Goal: Information Seeking & Learning: Learn about a topic

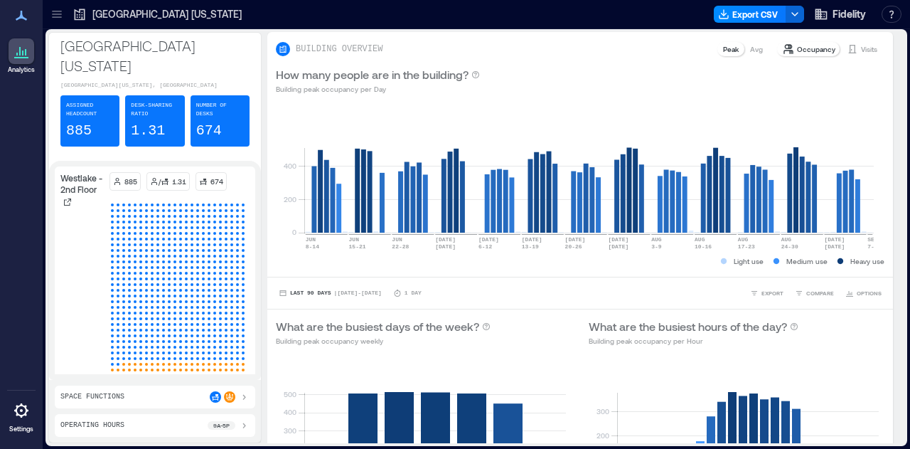
click at [63, 9] on icon at bounding box center [57, 14] width 14 height 14
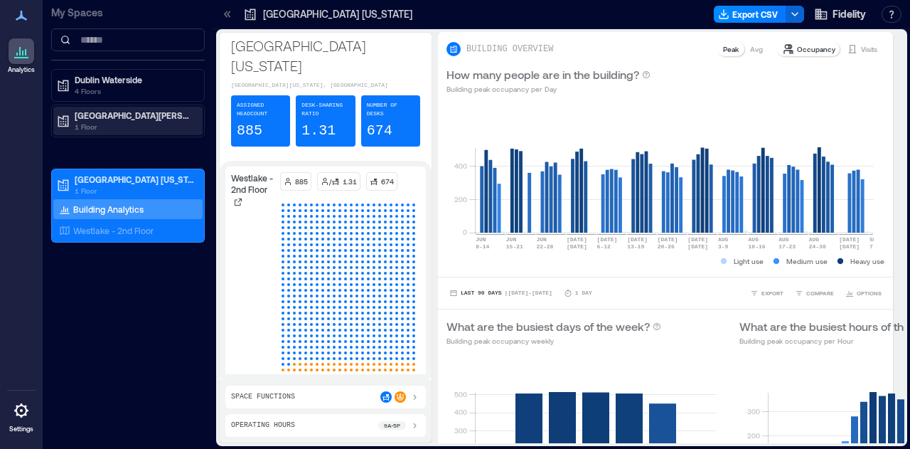
click at [85, 127] on p "1 Floor" at bounding box center [134, 126] width 119 height 11
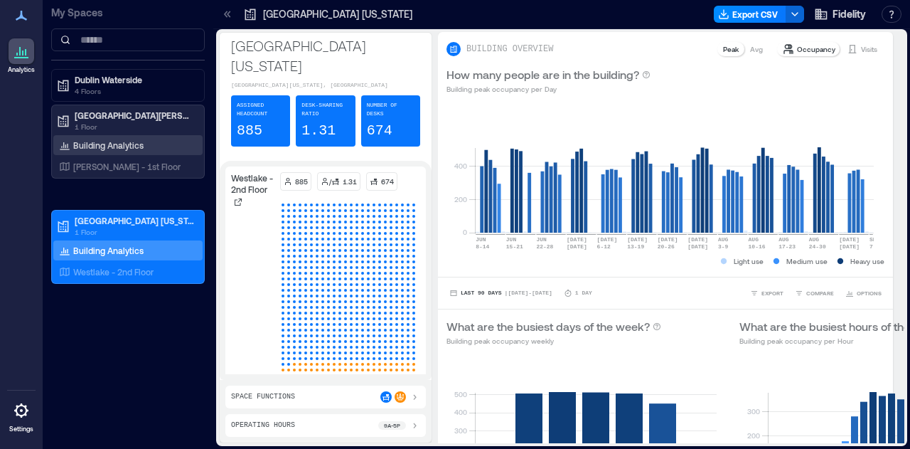
click at [85, 147] on p "Building Analytics" at bounding box center [108, 144] width 70 height 11
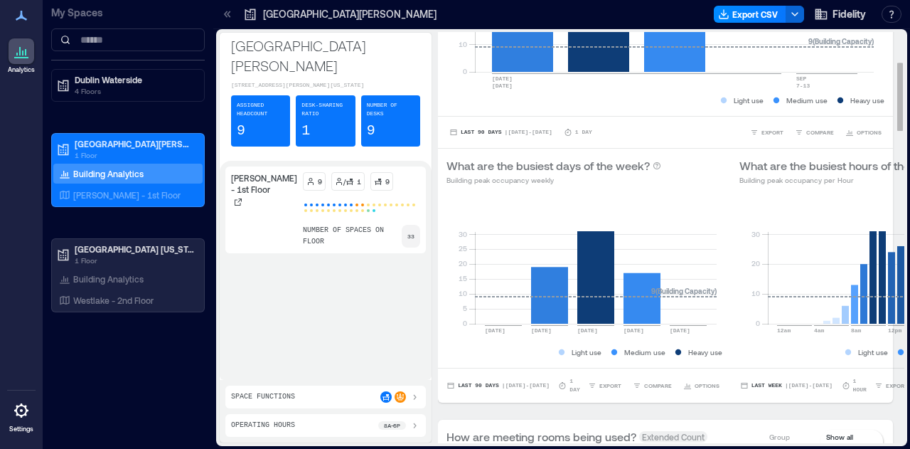
scroll to position [177, 0]
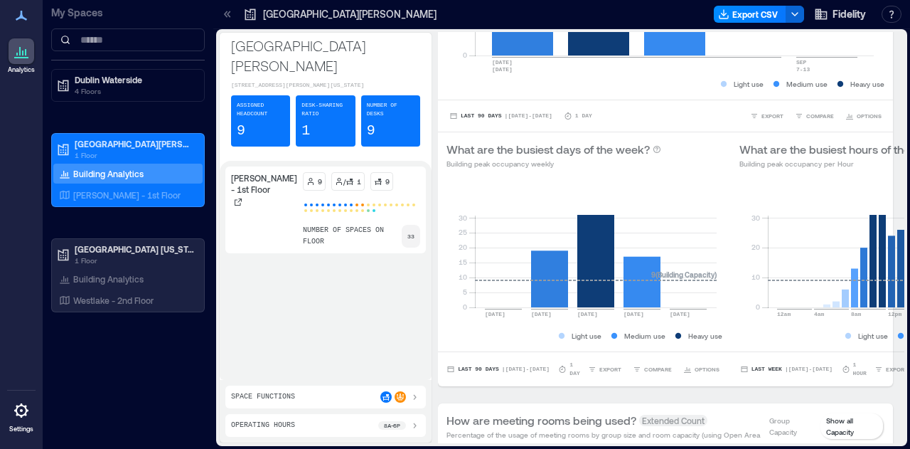
click at [310, 395] on div "Space Functions" at bounding box center [325, 396] width 189 height 11
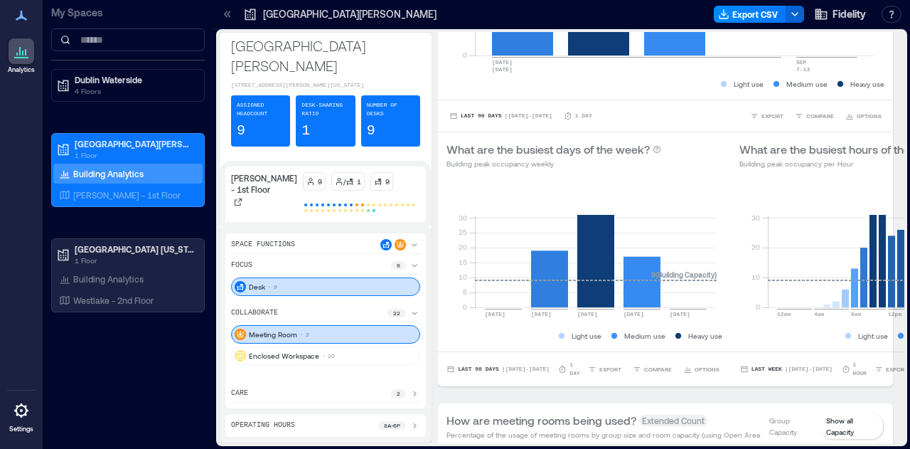
click at [324, 252] on div "Space Functions" at bounding box center [325, 246] width 189 height 15
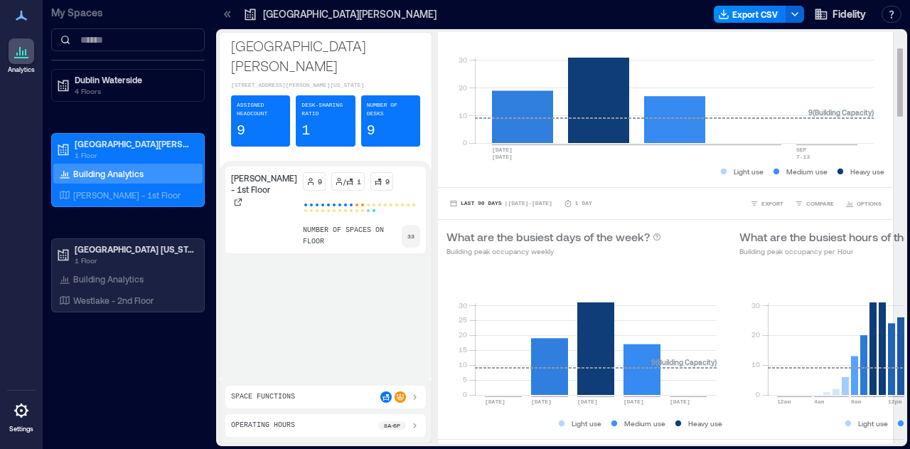
scroll to position [0, 0]
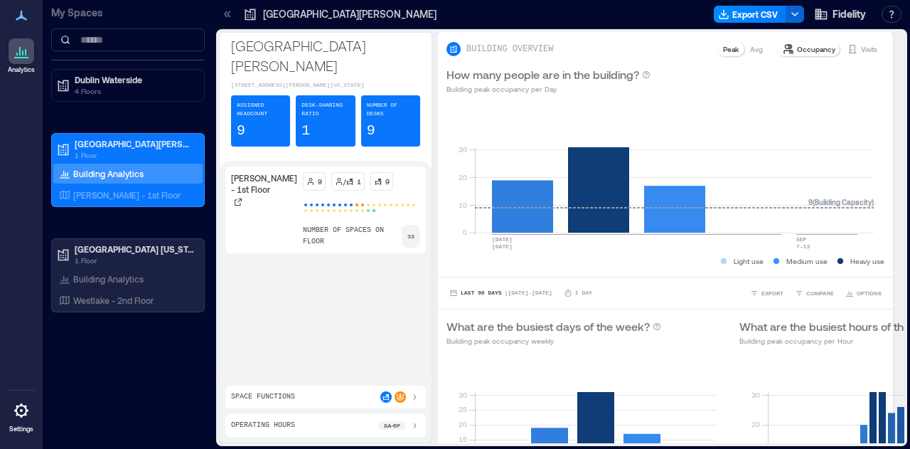
click at [227, 16] on icon at bounding box center [227, 14] width 14 height 14
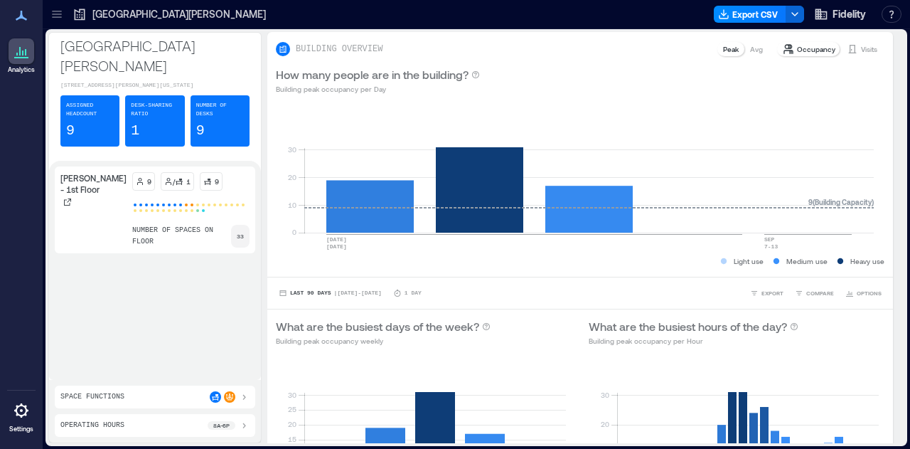
click at [70, 14] on div "[GEOGRAPHIC_DATA][PERSON_NAME]" at bounding box center [169, 14] width 202 height 23
click at [64, 12] on div at bounding box center [57, 14] width 23 height 23
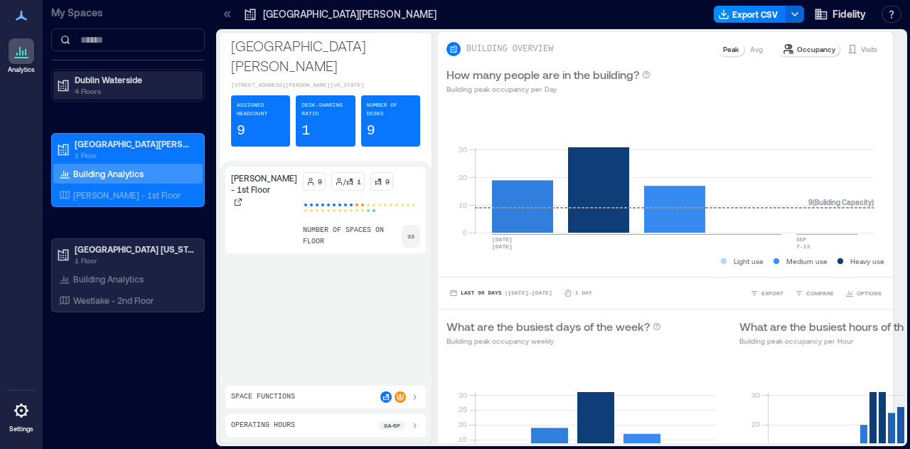
click at [107, 75] on p "Dublin Waterside" at bounding box center [134, 79] width 119 height 11
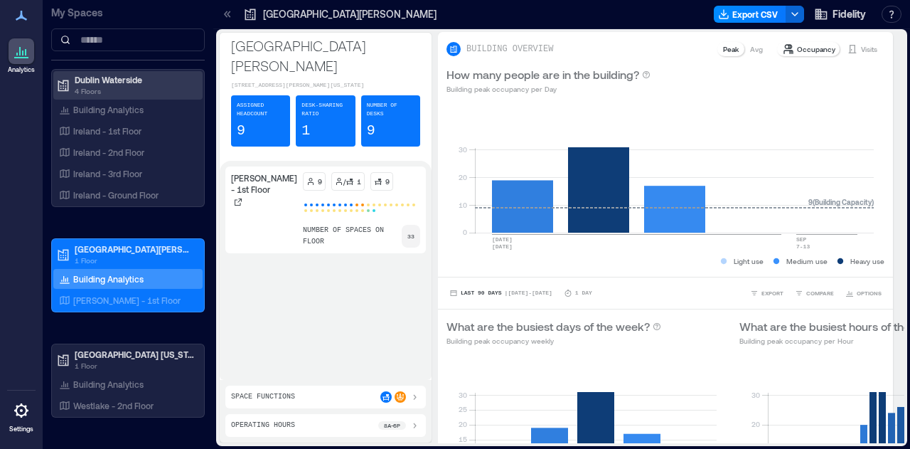
click at [117, 80] on p "Dublin Waterside" at bounding box center [134, 79] width 119 height 11
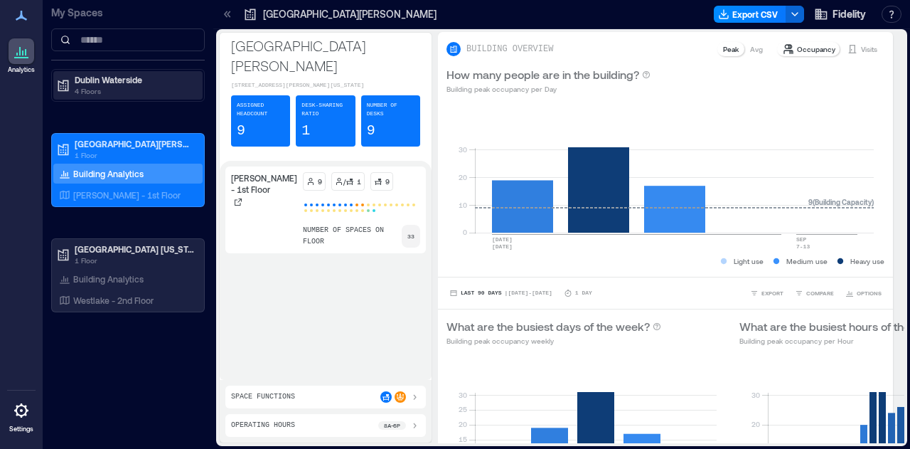
click at [117, 80] on p "Dublin Waterside" at bounding box center [134, 79] width 119 height 11
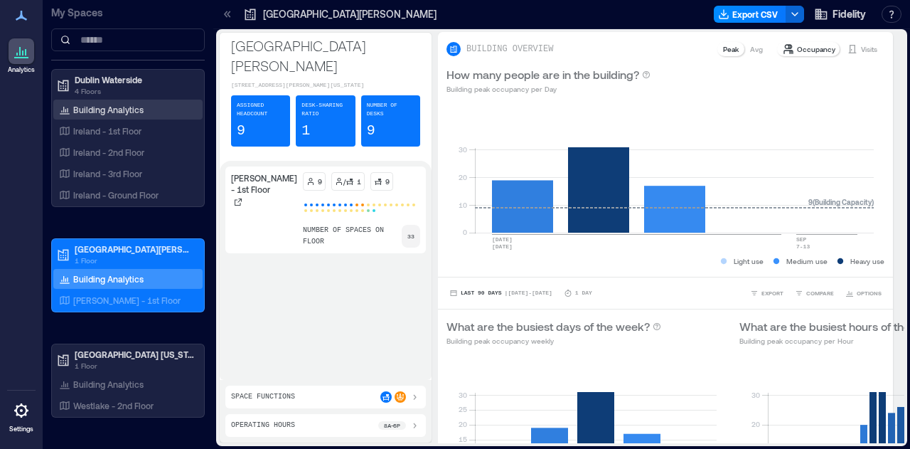
click at [104, 117] on div "Building Analytics" at bounding box center [127, 110] width 149 height 20
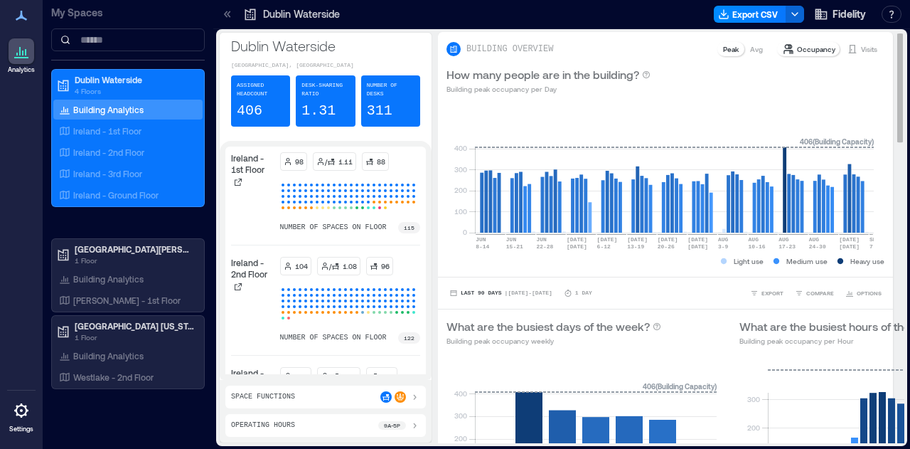
click at [752, 46] on div "Avg" at bounding box center [756, 49] width 24 height 14
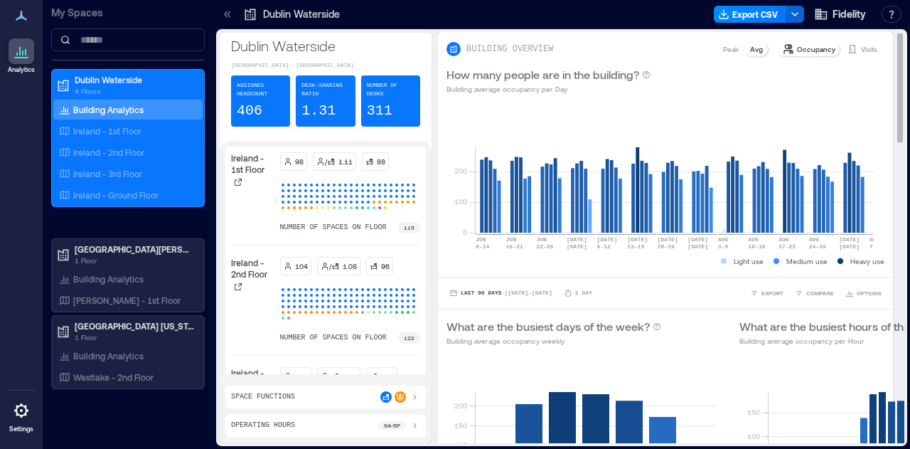
click at [725, 53] on p "Peak" at bounding box center [731, 48] width 16 height 11
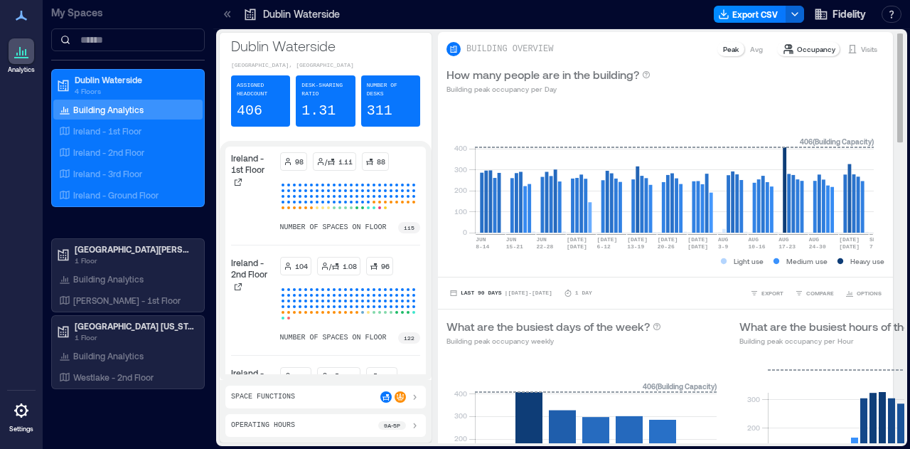
click at [814, 53] on p "Occupancy" at bounding box center [816, 48] width 38 height 11
click at [750, 49] on p "Avg" at bounding box center [756, 48] width 13 height 11
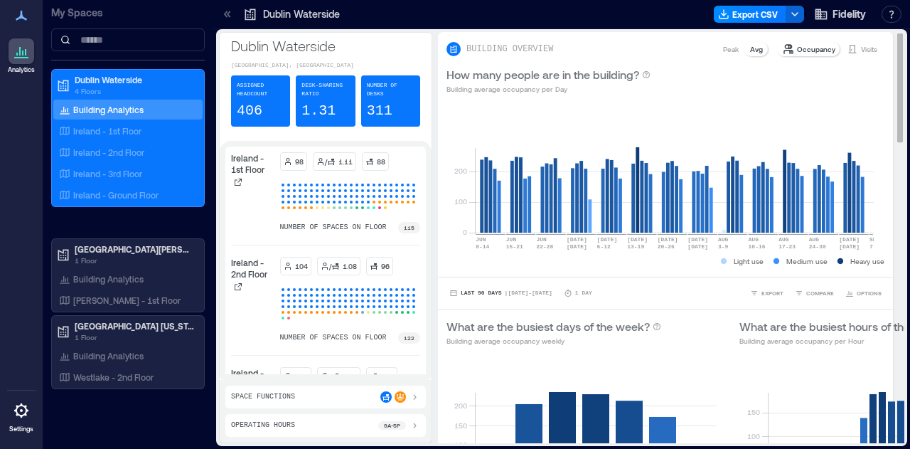
click at [723, 49] on p "Peak" at bounding box center [731, 48] width 16 height 11
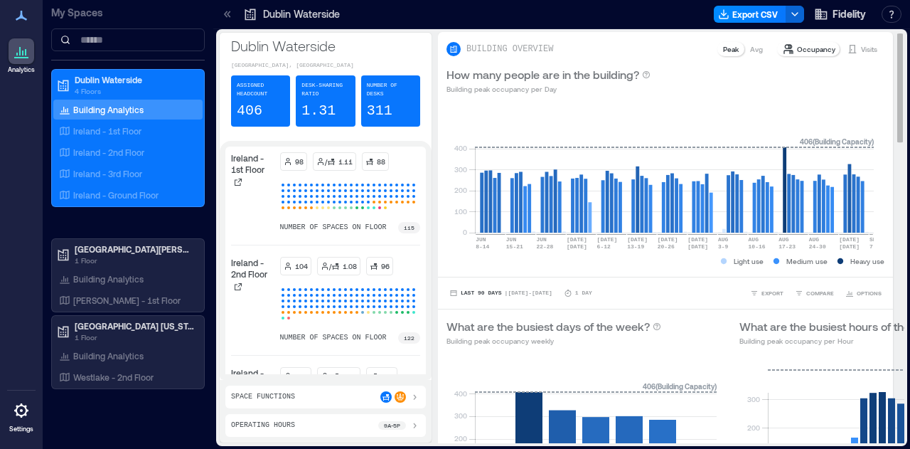
click at [723, 49] on p "Peak" at bounding box center [731, 48] width 16 height 11
click at [750, 43] on p "Avg" at bounding box center [756, 48] width 13 height 11
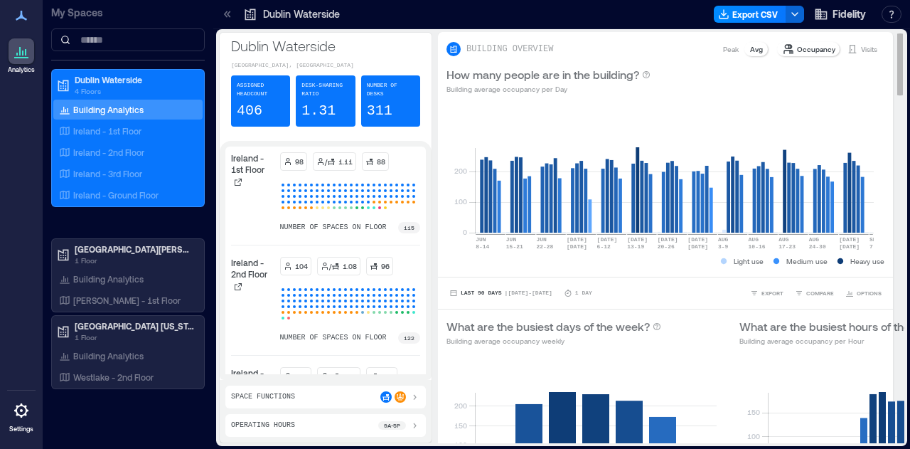
click at [723, 50] on p "Peak" at bounding box center [731, 48] width 16 height 11
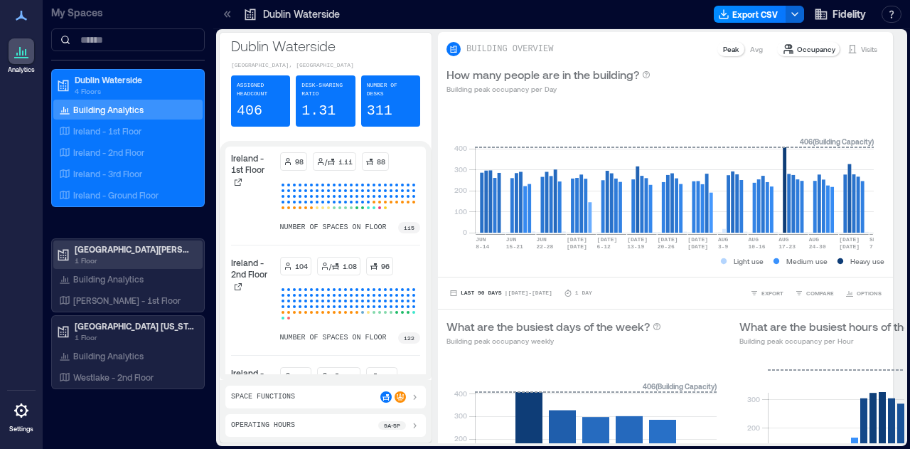
click at [147, 245] on p "[GEOGRAPHIC_DATA][PERSON_NAME]" at bounding box center [134, 248] width 119 height 11
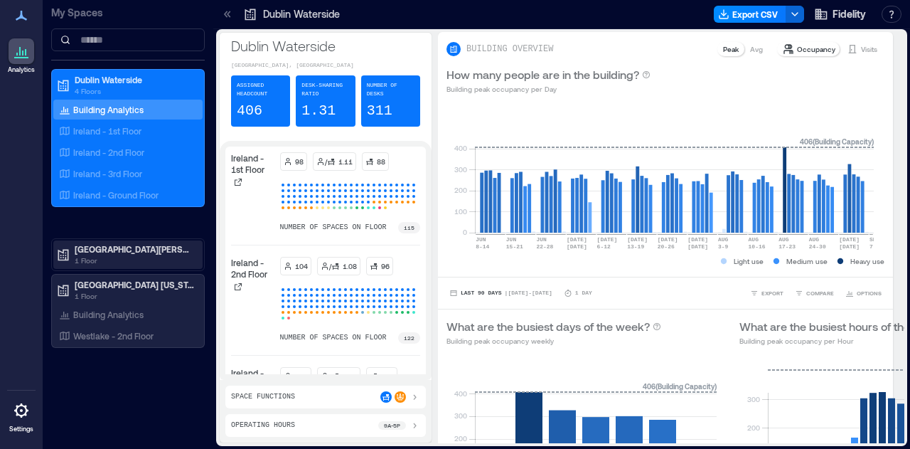
click at [112, 264] on p "1 Floor" at bounding box center [134, 260] width 119 height 11
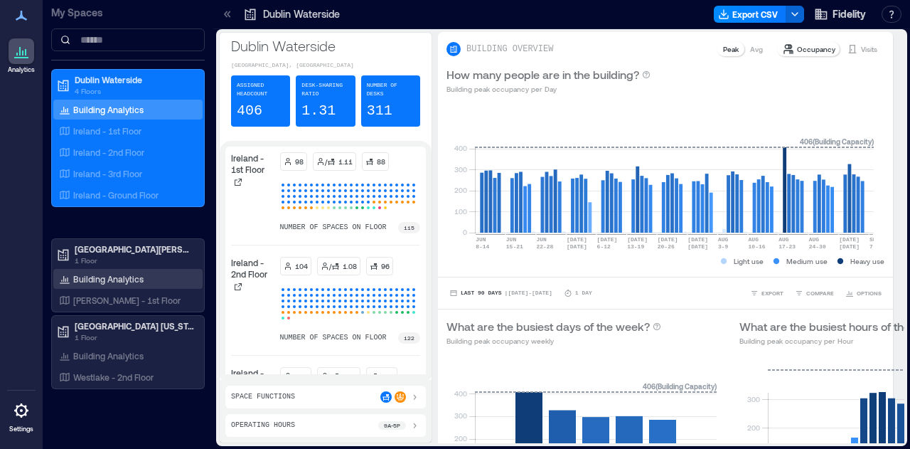
click at [85, 279] on p "Building Analytics" at bounding box center [108, 278] width 70 height 11
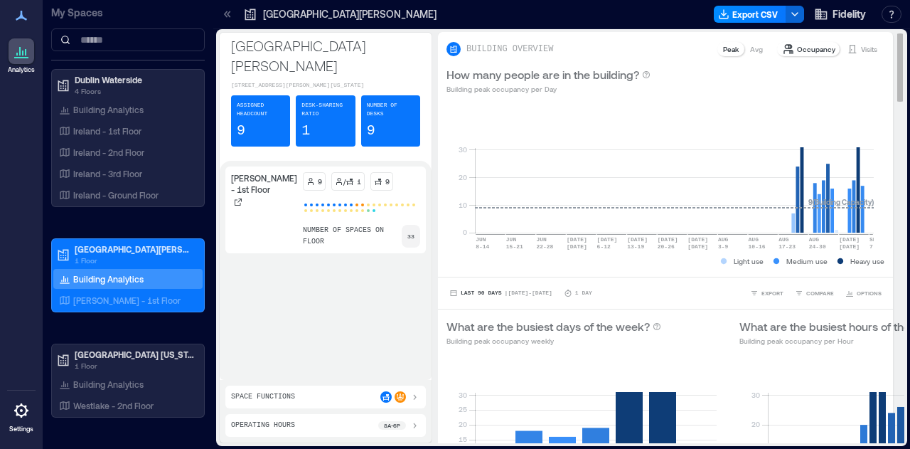
click at [750, 48] on p "Avg" at bounding box center [756, 48] width 13 height 11
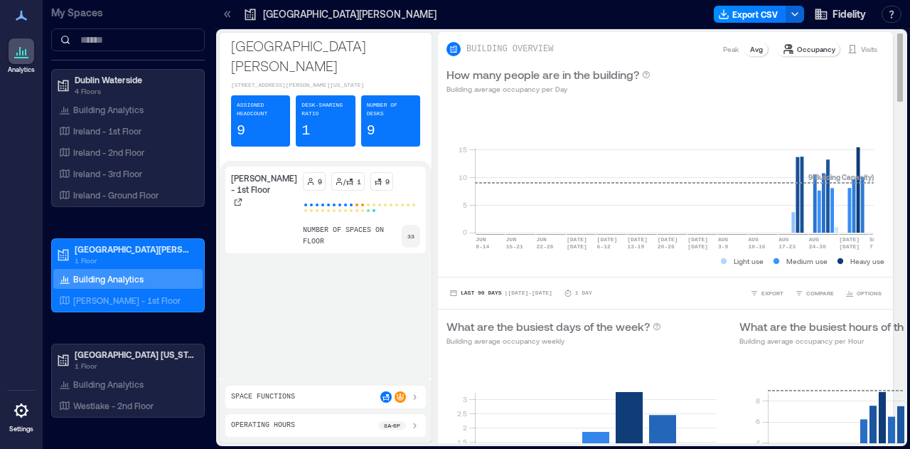
click at [717, 48] on div "Peak" at bounding box center [730, 49] width 27 height 14
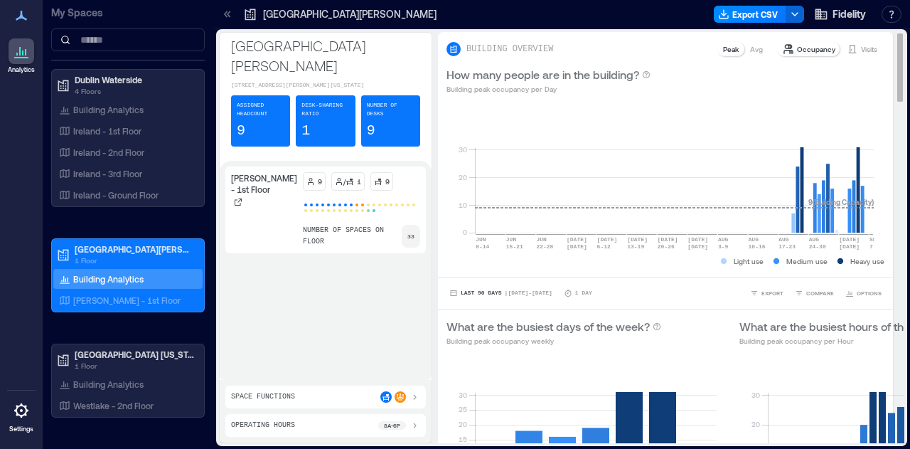
click at [731, 50] on div "Peak" at bounding box center [730, 49] width 27 height 14
click at [750, 50] on p "Avg" at bounding box center [756, 48] width 13 height 11
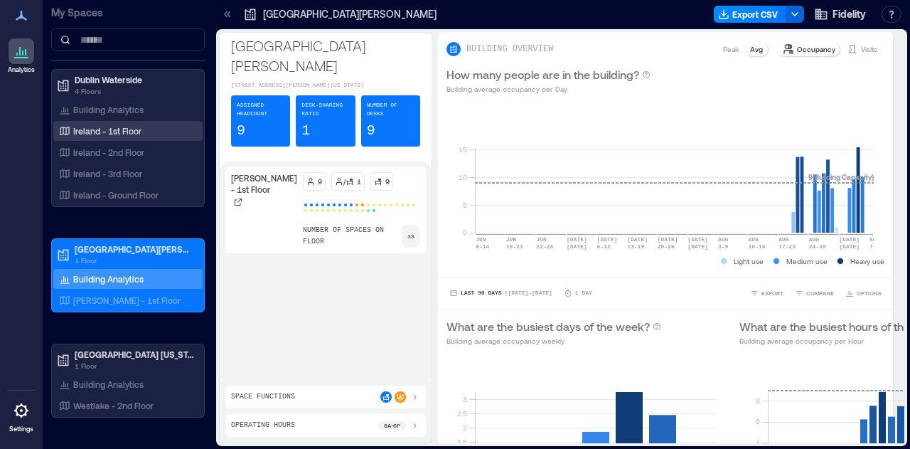
click at [110, 122] on div "Ireland - 1st Floor" at bounding box center [127, 131] width 149 height 20
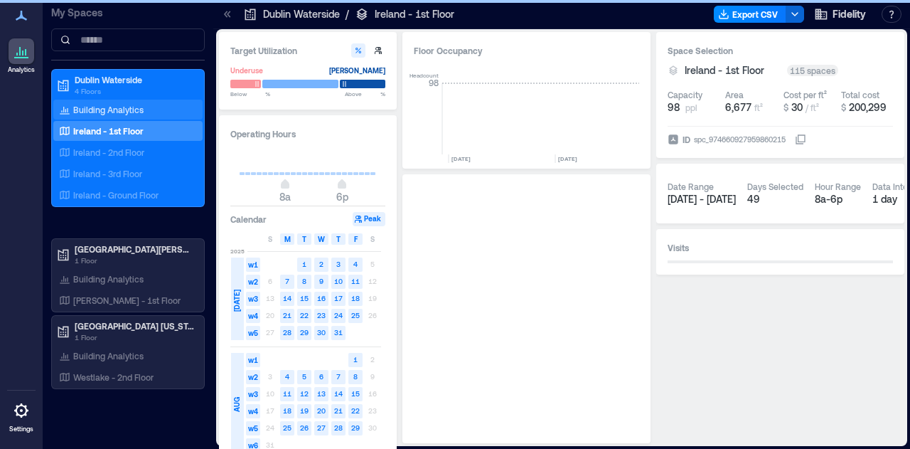
click at [102, 113] on p "Building Analytics" at bounding box center [108, 109] width 70 height 11
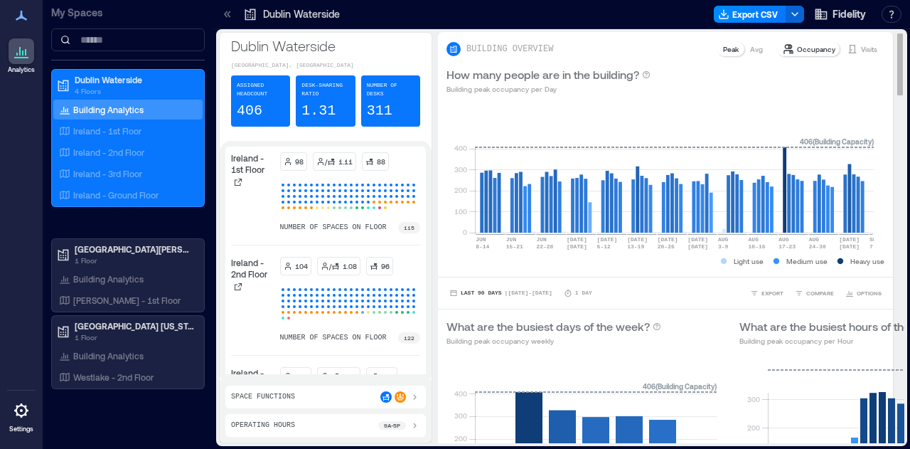
click at [843, 300] on div "Last 90 Days | Jun 8 - Sep 7 1 Day EXPORT COMPARE OPTIONS" at bounding box center [665, 293] width 455 height 32
click at [857, 292] on span "OPTIONS" at bounding box center [869, 293] width 25 height 9
click at [640, 271] on div "0 100 200 300 400 JUN 8-14 JUN 15-21 JUN 22-28 JUN 29 JUL 5 JUL 6-12 JUL 13-19 …" at bounding box center [665, 189] width 455 height 173
click at [799, 297] on button "COMPARE" at bounding box center [814, 293] width 45 height 14
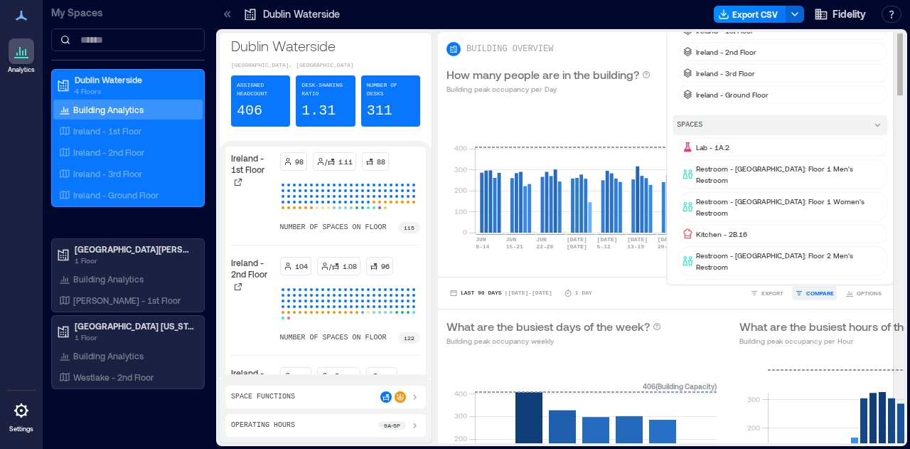
click at [799, 297] on button "COMPARE" at bounding box center [814, 293] width 45 height 14
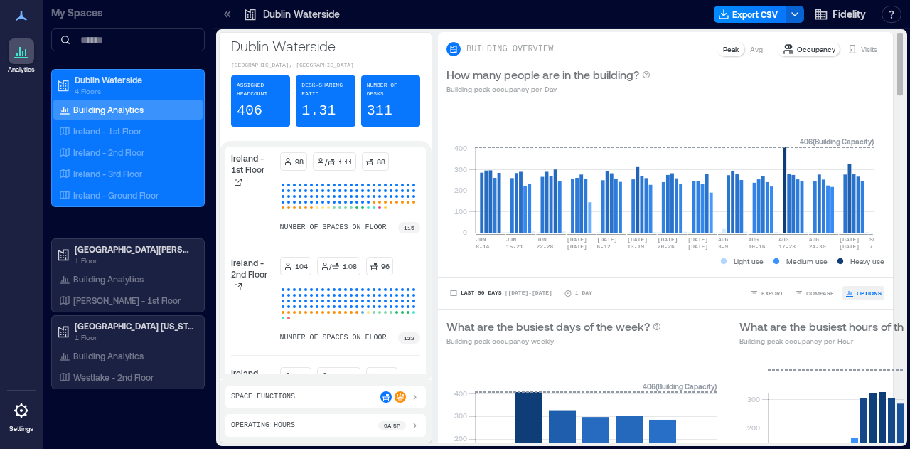
click at [865, 294] on span "OPTIONS" at bounding box center [869, 293] width 25 height 9
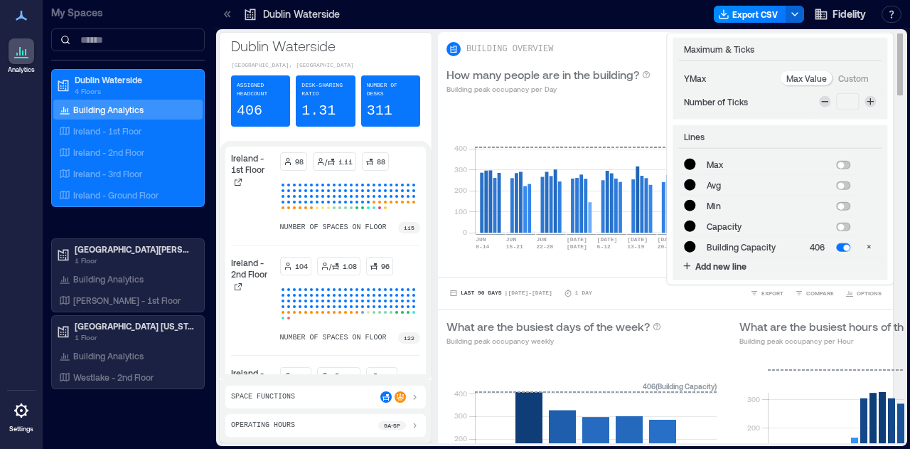
click at [836, 188] on td at bounding box center [844, 184] width 26 height 21
click at [846, 183] on span at bounding box center [843, 185] width 14 height 9
type input "*******"
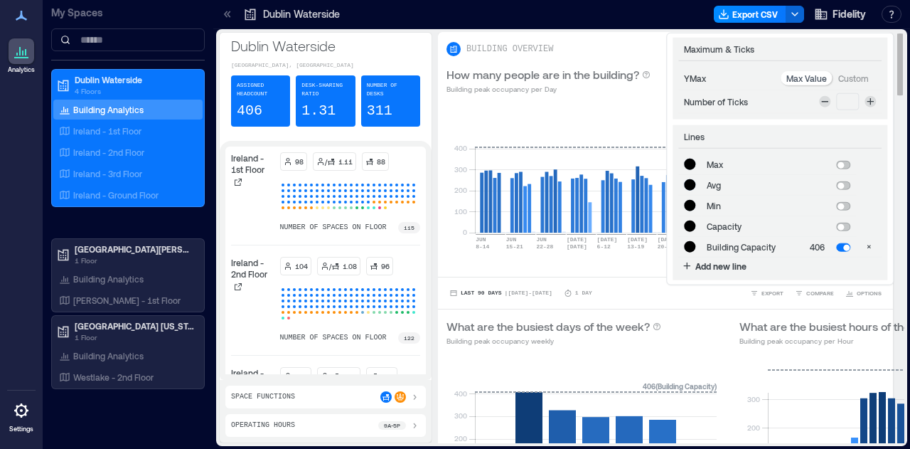
type input "*******"
click at [845, 183] on span at bounding box center [846, 186] width 6 height 6
type input "*******"
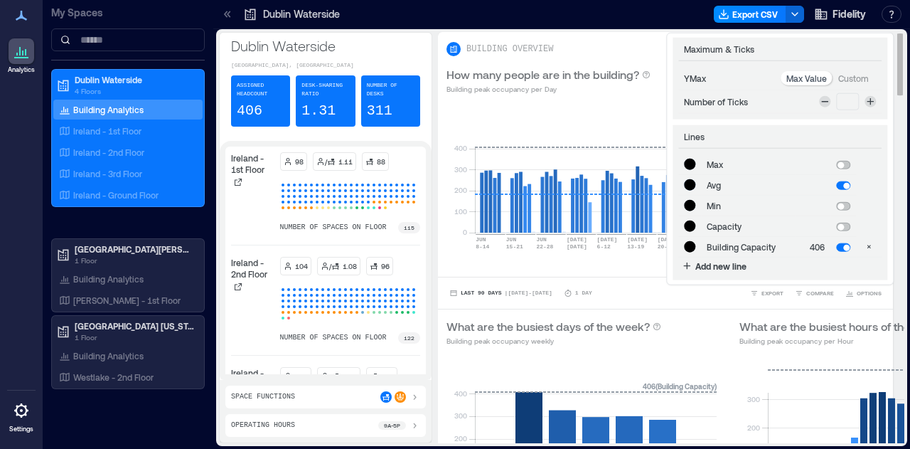
type input "*******"
click at [838, 167] on span at bounding box center [841, 165] width 6 height 6
type input "*******"
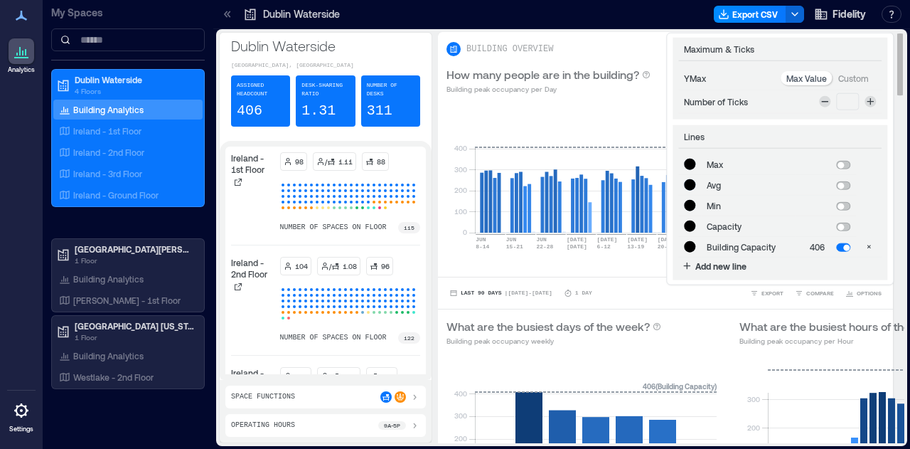
type input "*******"
click at [838, 167] on span at bounding box center [843, 165] width 14 height 9
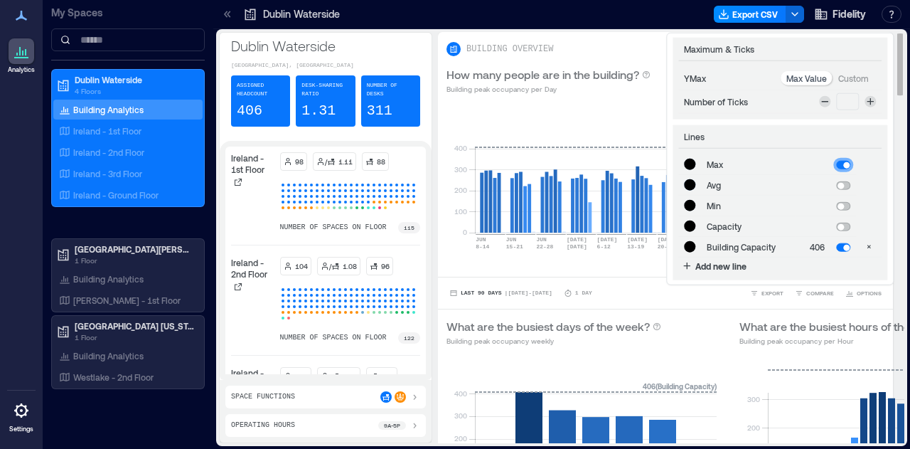
type input "*******"
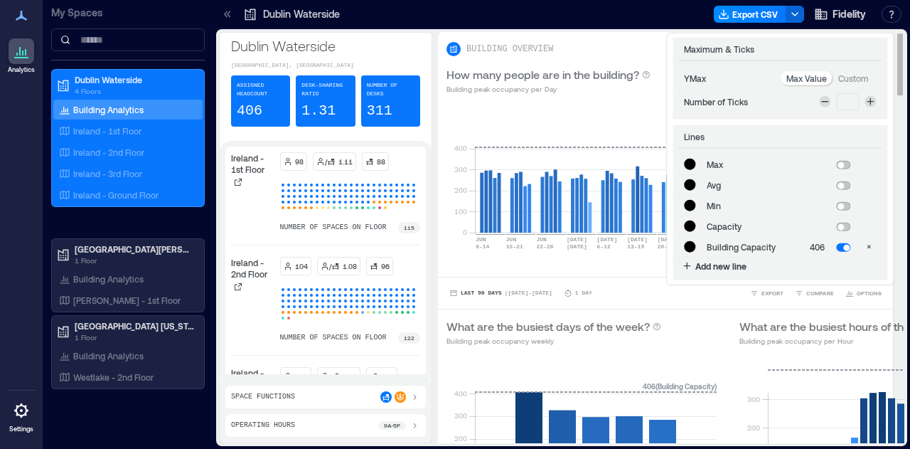
click at [842, 205] on span at bounding box center [841, 206] width 6 height 6
type input "*******"
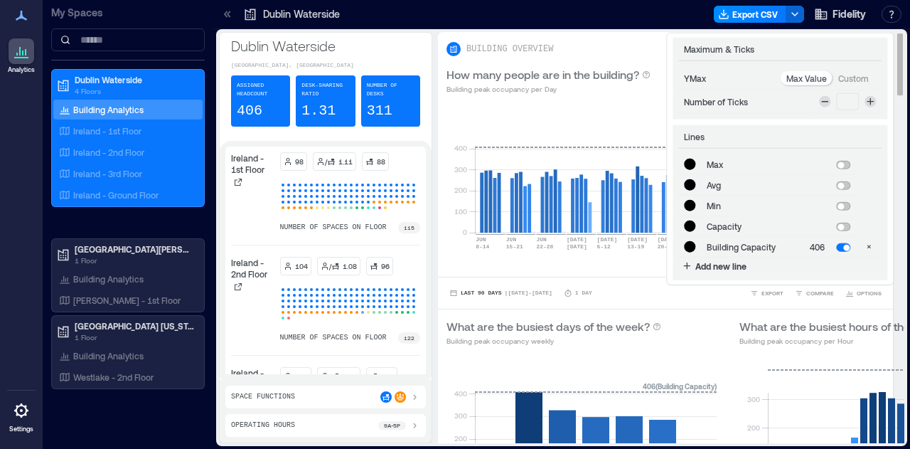
type input "*******"
click at [842, 205] on span at bounding box center [843, 206] width 14 height 9
type input "*******"
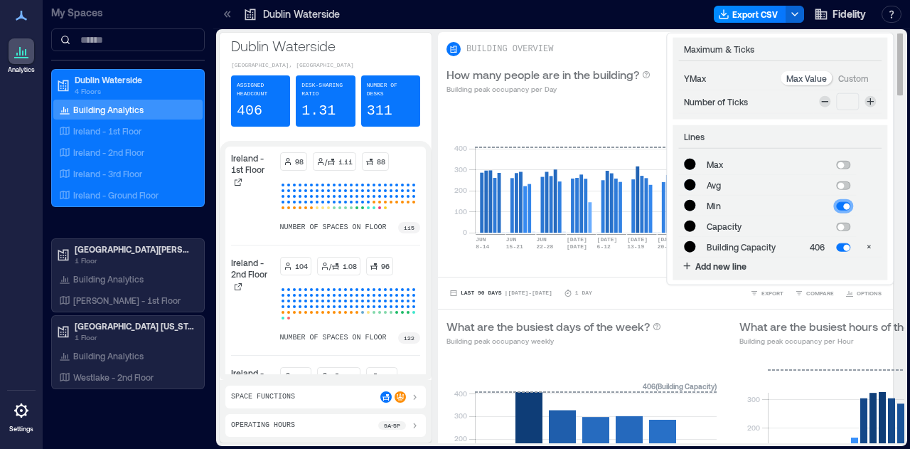
type input "*******"
click at [842, 226] on span at bounding box center [841, 227] width 6 height 6
type input "*******"
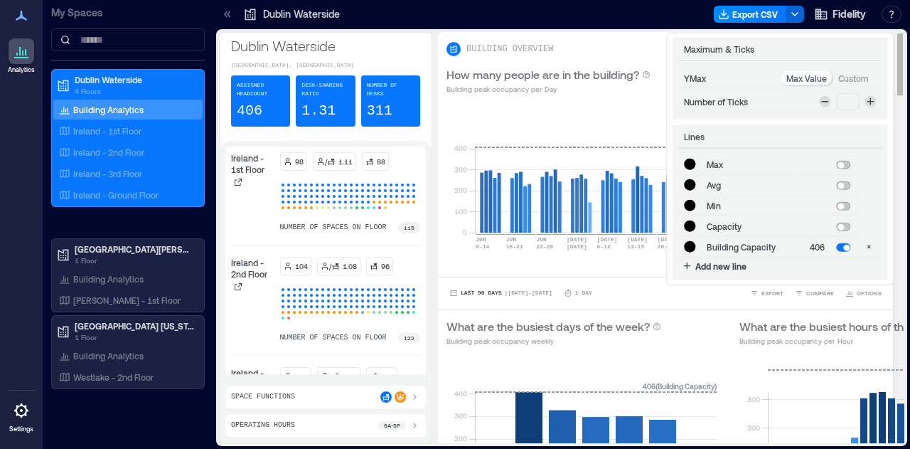
type input "*******"
click at [842, 226] on span at bounding box center [843, 227] width 14 height 9
type input "*******"
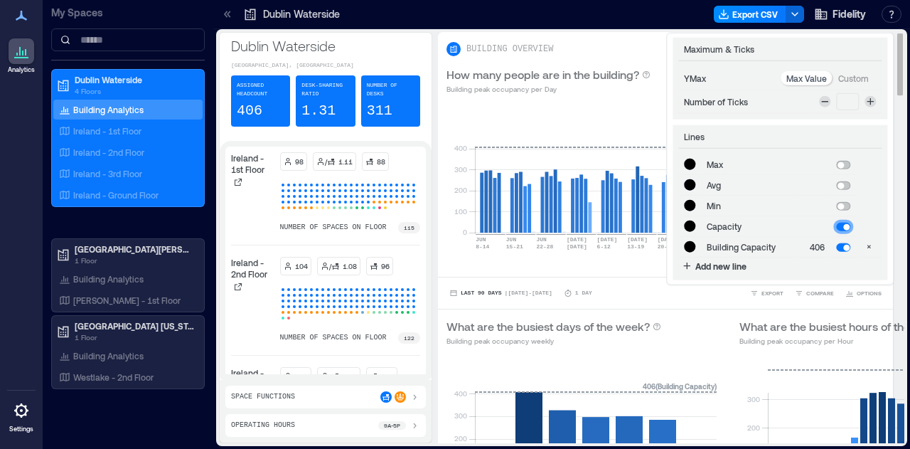
type input "*******"
click at [843, 188] on span at bounding box center [843, 185] width 14 height 9
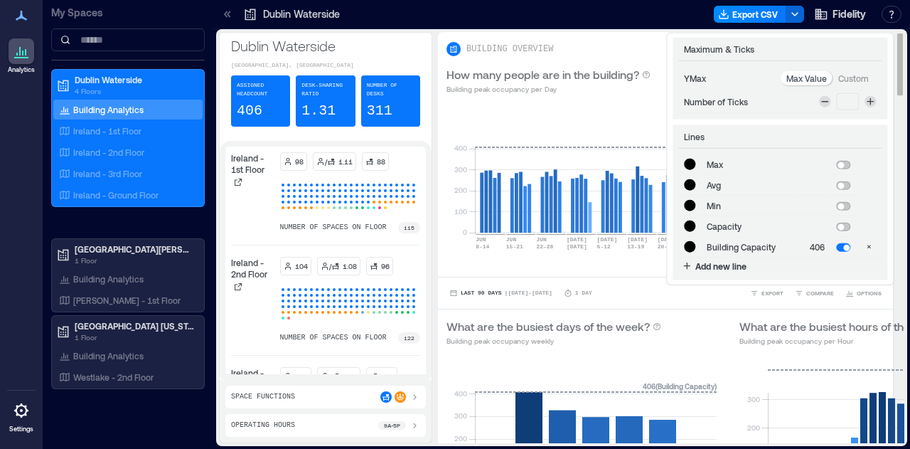
type input "*******"
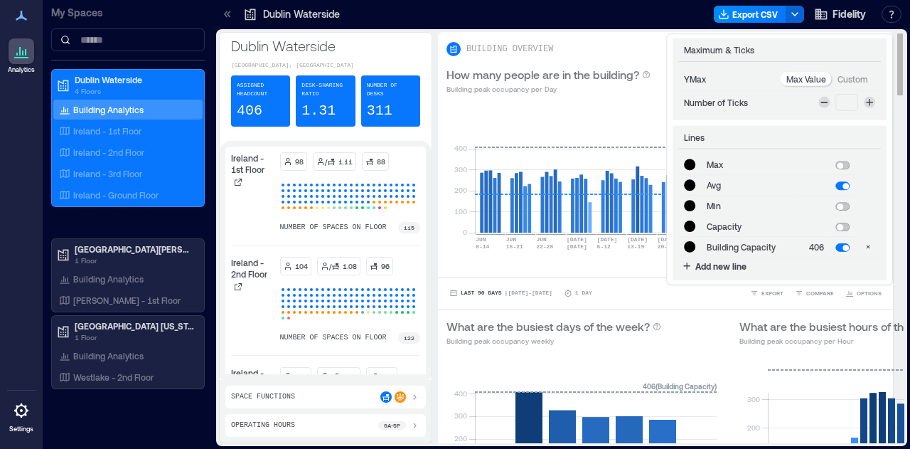
click at [629, 100] on div "How many people are in the building? Building peak occupancy per Day" at bounding box center [665, 81] width 455 height 46
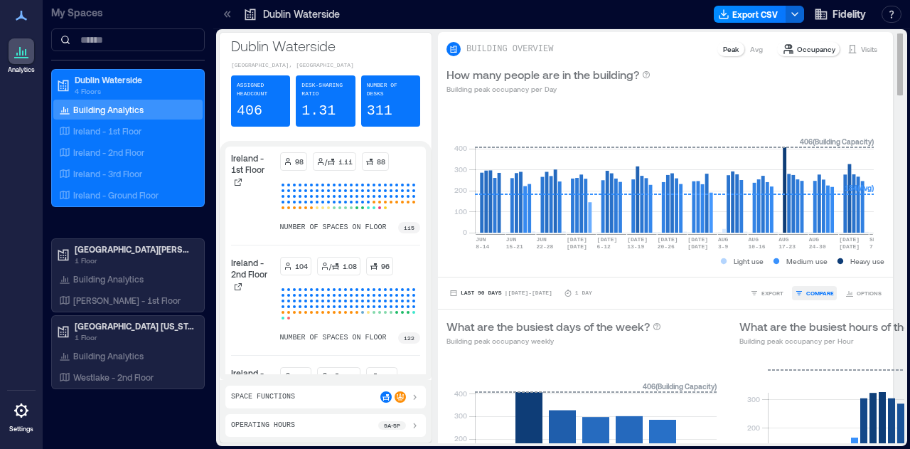
click at [806, 291] on span "COMPARE" at bounding box center [820, 293] width 28 height 9
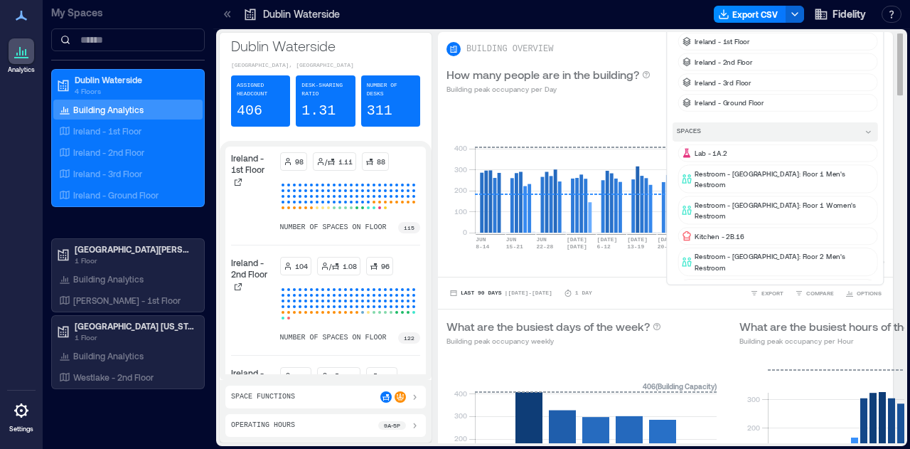
click at [607, 43] on div "BUILDING OVERVIEW Peak Avg Occupancy Visits" at bounding box center [666, 49] width 438 height 17
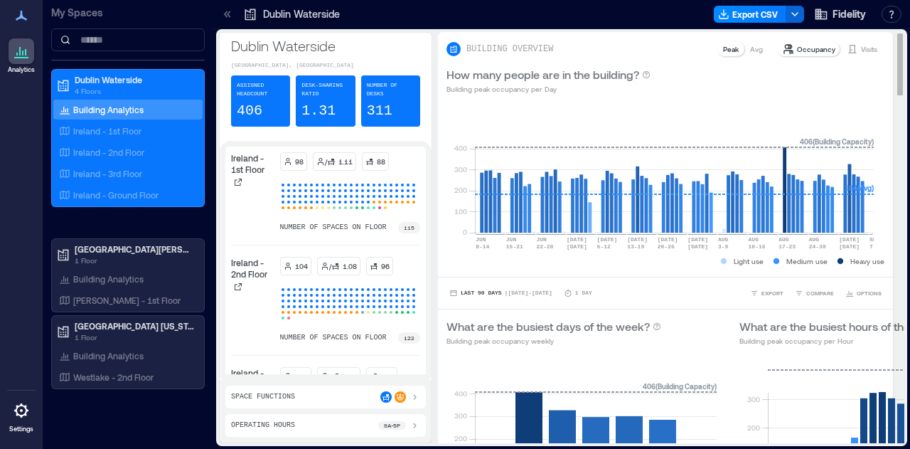
click at [607, 43] on div "BUILDING OVERVIEW Peak Avg Occupancy Visits" at bounding box center [666, 49] width 438 height 17
click at [857, 292] on span "OPTIONS" at bounding box center [869, 293] width 25 height 9
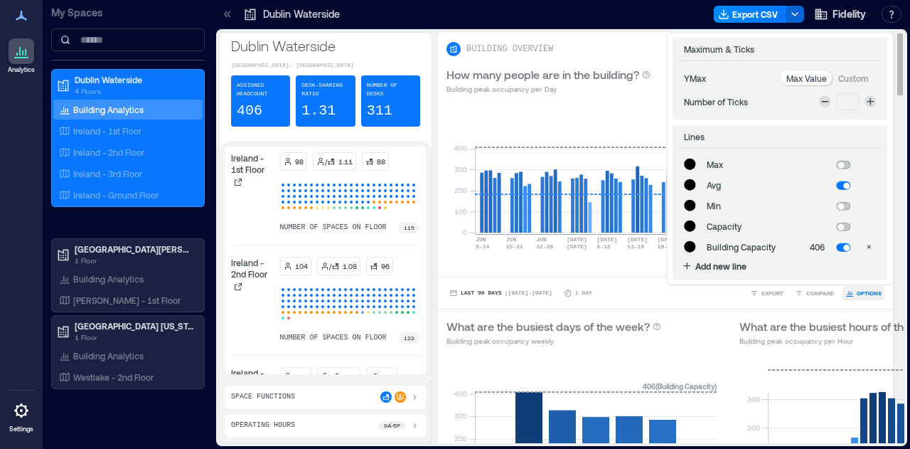
click at [857, 290] on span "OPTIONS" at bounding box center [869, 293] width 25 height 9
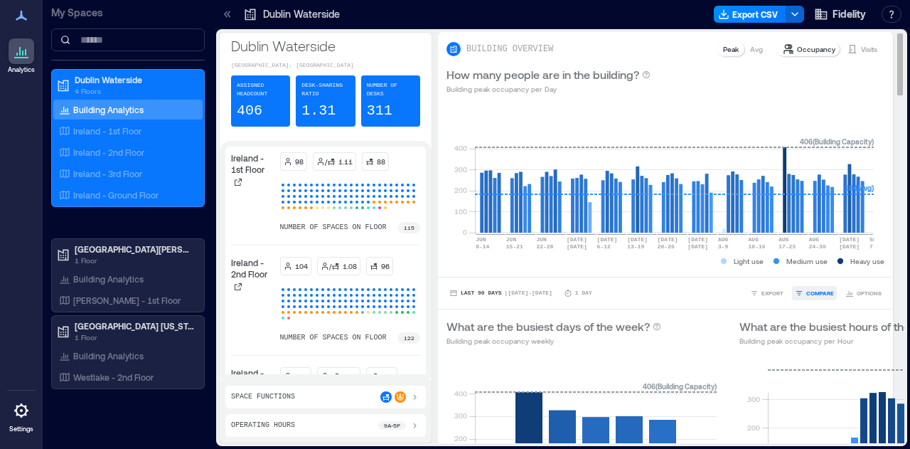
click at [821, 295] on span "COMPARE" at bounding box center [820, 293] width 28 height 9
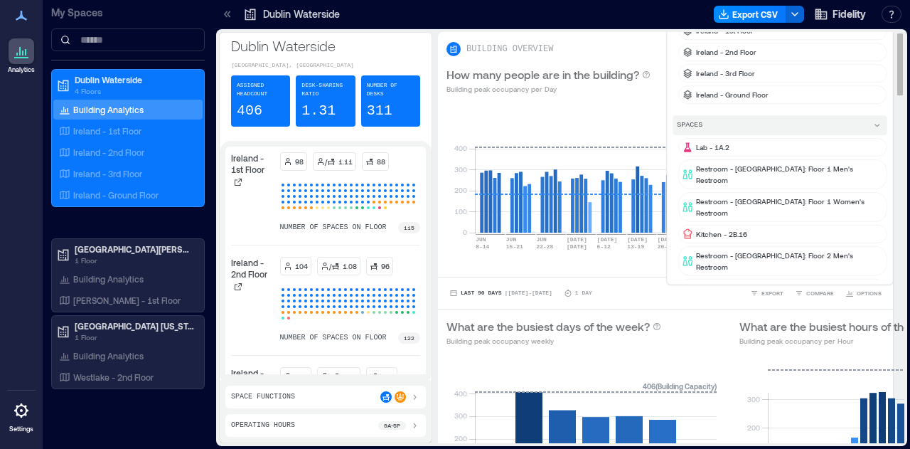
click at [668, 358] on div "0 100 200 300 400 Sunday Monday Tuesday Wednesday Thursday Friday Saturday 406 …" at bounding box center [584, 441] width 293 height 173
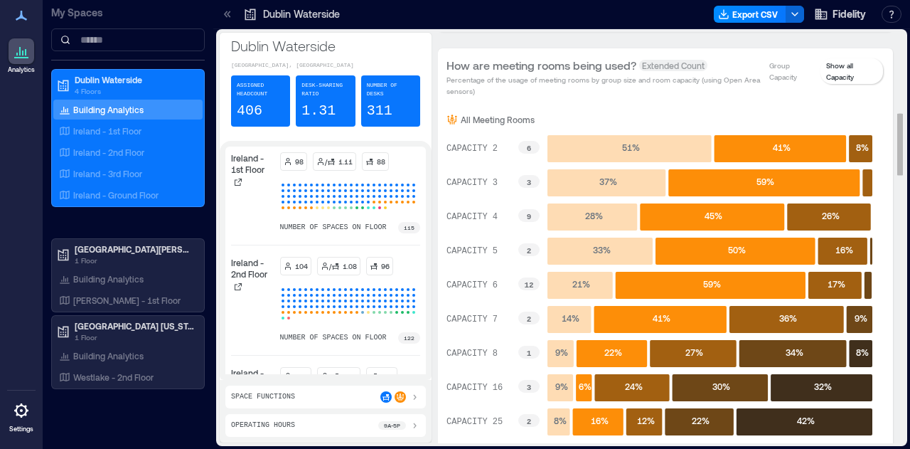
scroll to position [530, 0]
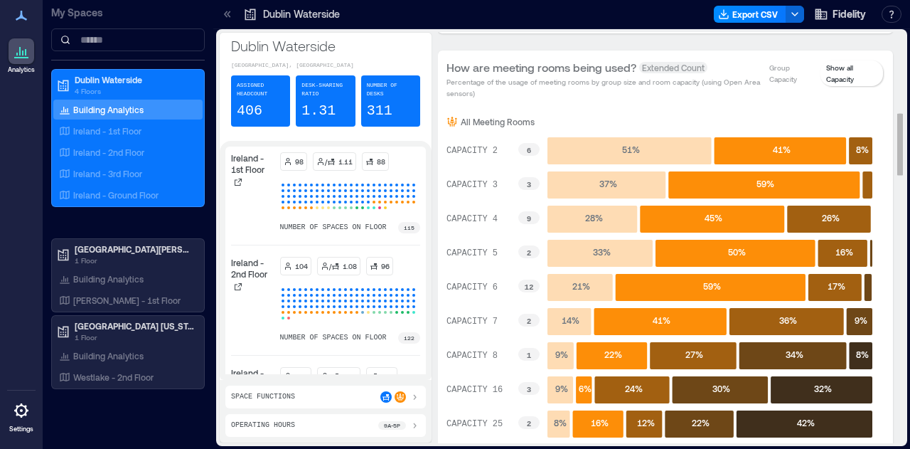
click at [769, 71] on p "Group Capacity" at bounding box center [792, 73] width 46 height 23
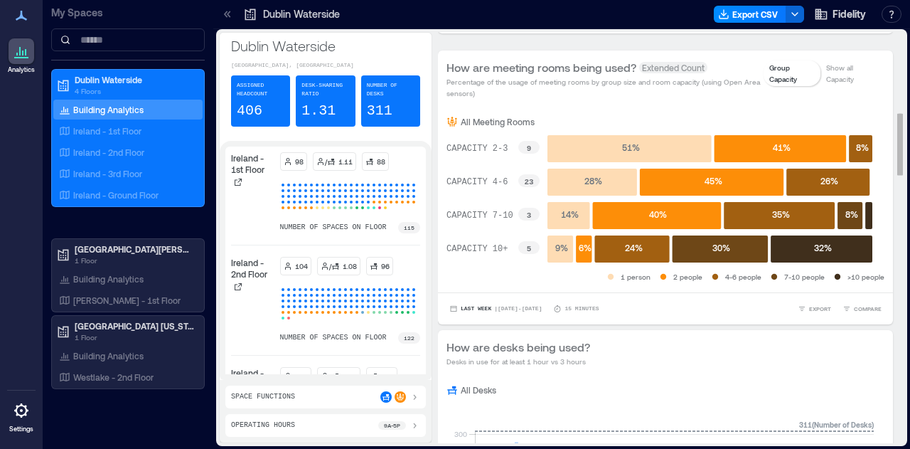
click at [827, 76] on p "Show all Capacity" at bounding box center [851, 73] width 51 height 23
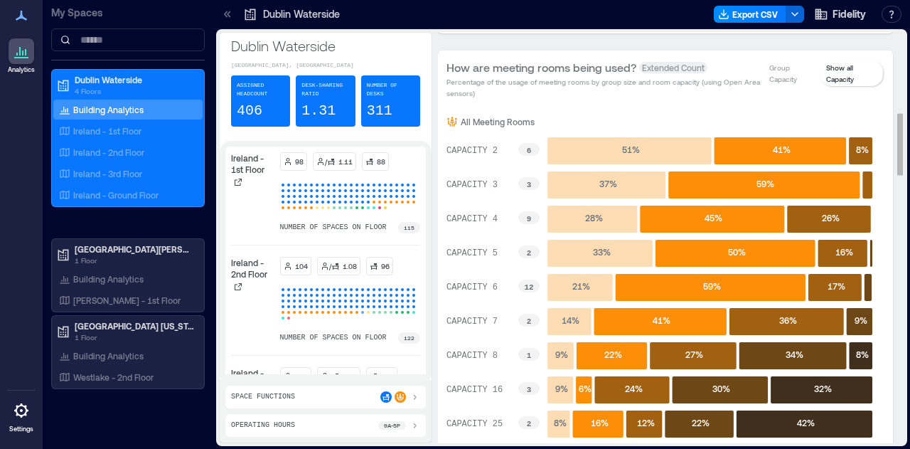
click at [784, 62] on p "Group Capacity" at bounding box center [792, 73] width 46 height 23
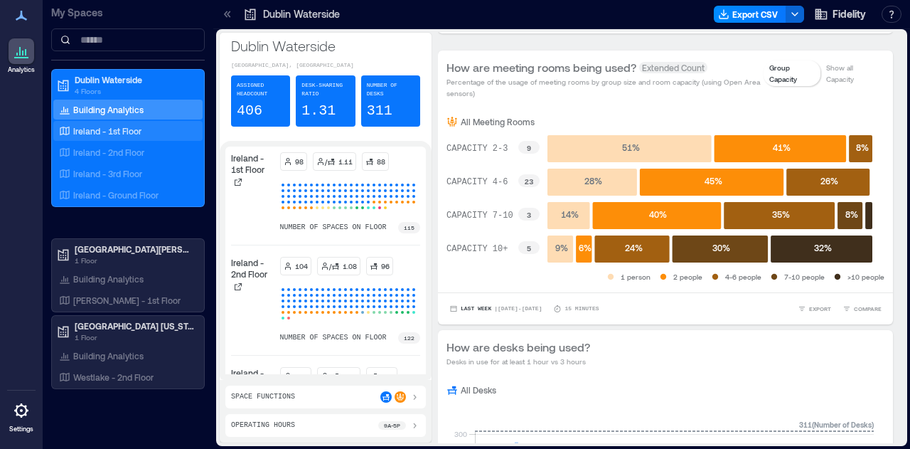
click at [129, 129] on p "Ireland - 1st Floor" at bounding box center [107, 130] width 68 height 11
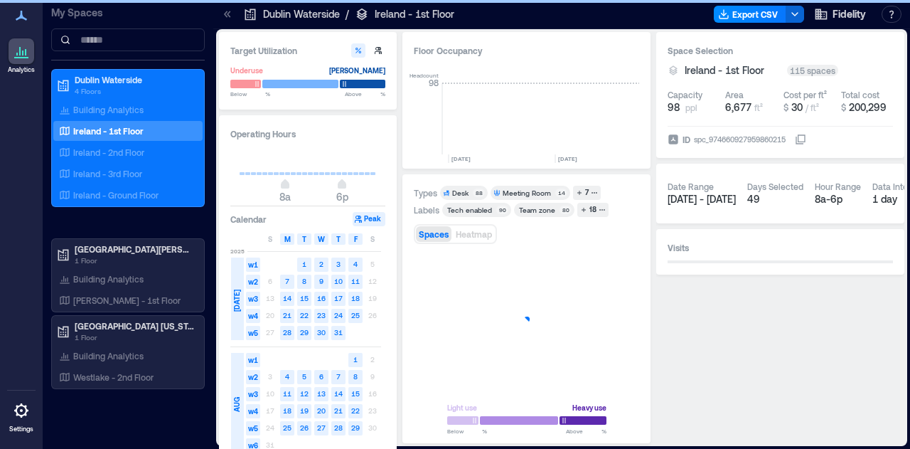
scroll to position [0, 4249]
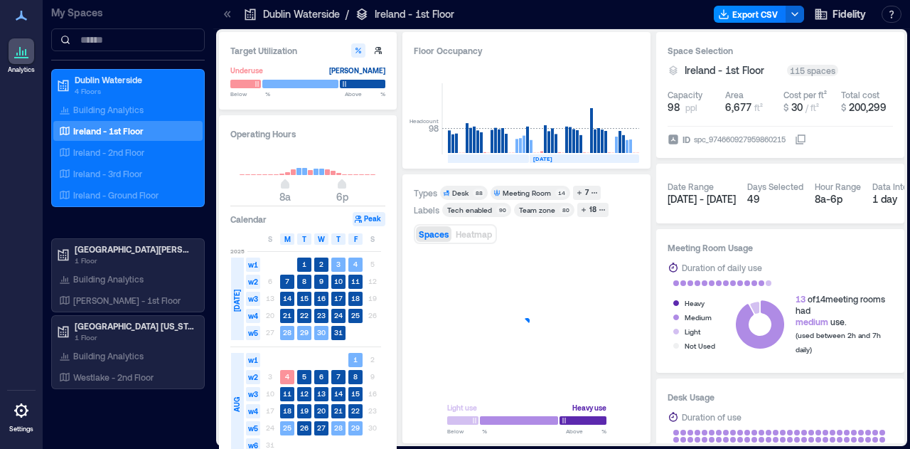
click at [571, 333] on div "Loading..." at bounding box center [526, 320] width 225 height 139
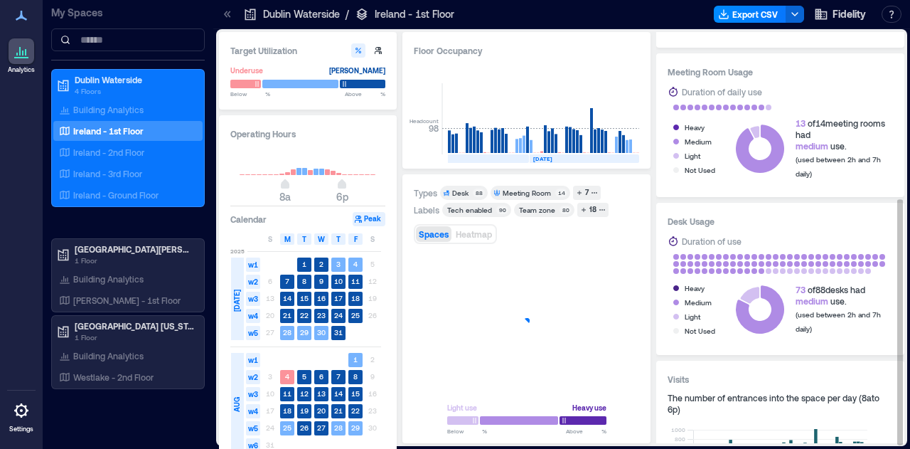
scroll to position [277, 0]
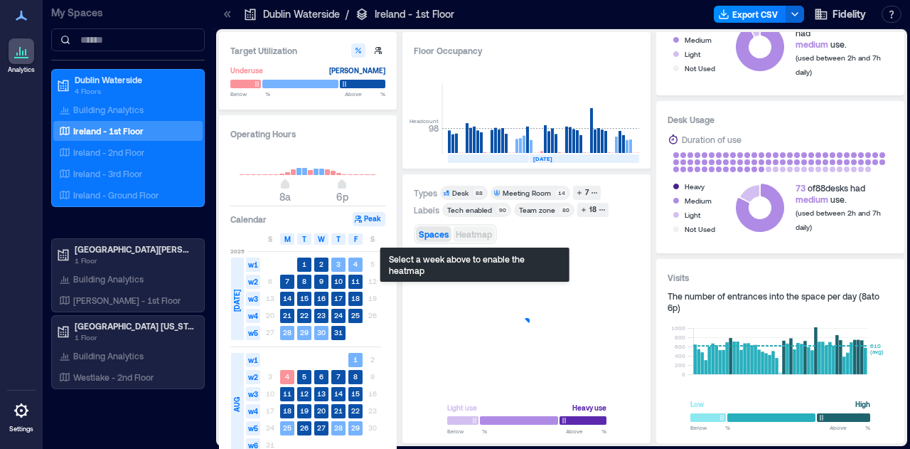
click at [468, 235] on span "Heatmap" at bounding box center [474, 234] width 36 height 10
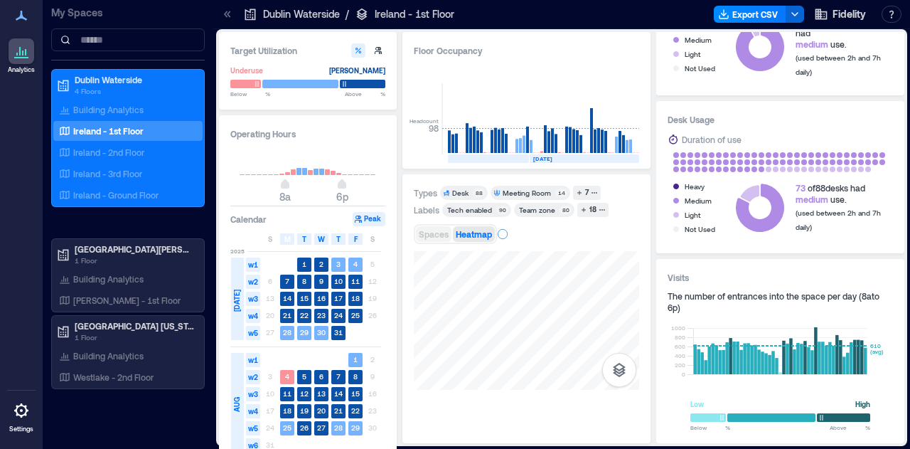
click at [428, 235] on span "Spaces" at bounding box center [434, 234] width 30 height 10
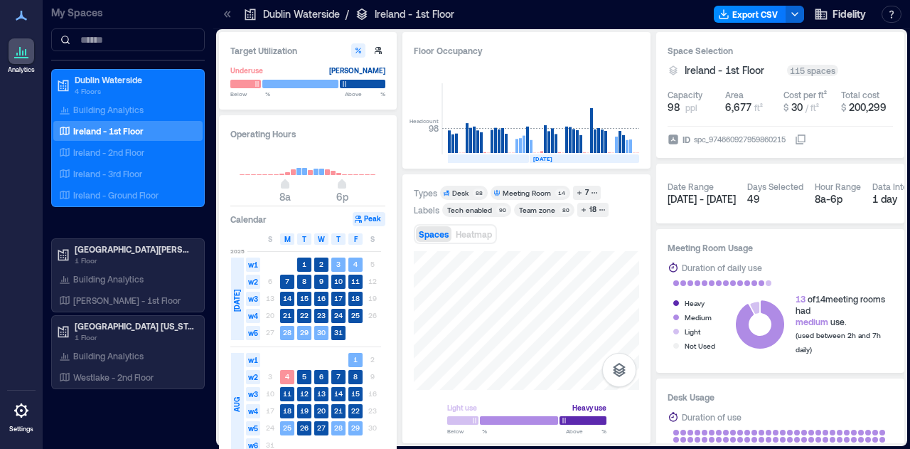
click at [502, 47] on div "Floor Occupancy" at bounding box center [526, 50] width 225 height 14
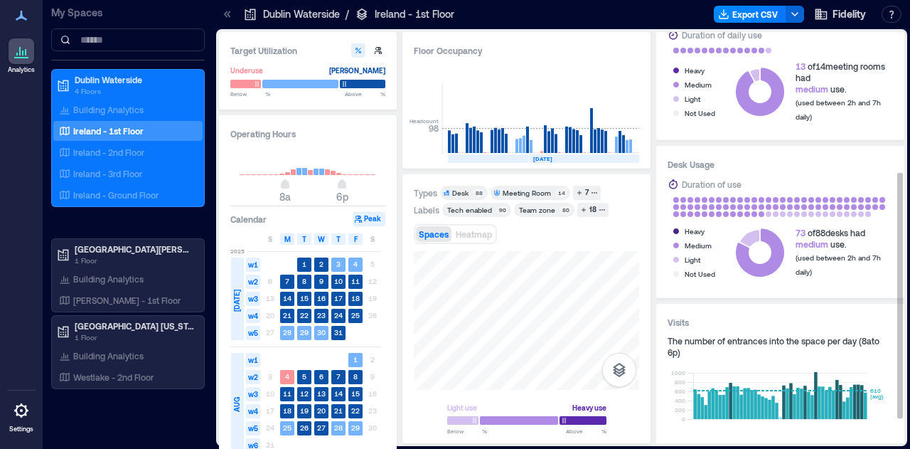
scroll to position [232, 0]
drag, startPoint x: 400, startPoint y: 220, endPoint x: 373, endPoint y: 169, distance: 58.5
click at [373, 169] on icon at bounding box center [308, 160] width 137 height 28
click at [370, 213] on button "Peak" at bounding box center [369, 219] width 33 height 14
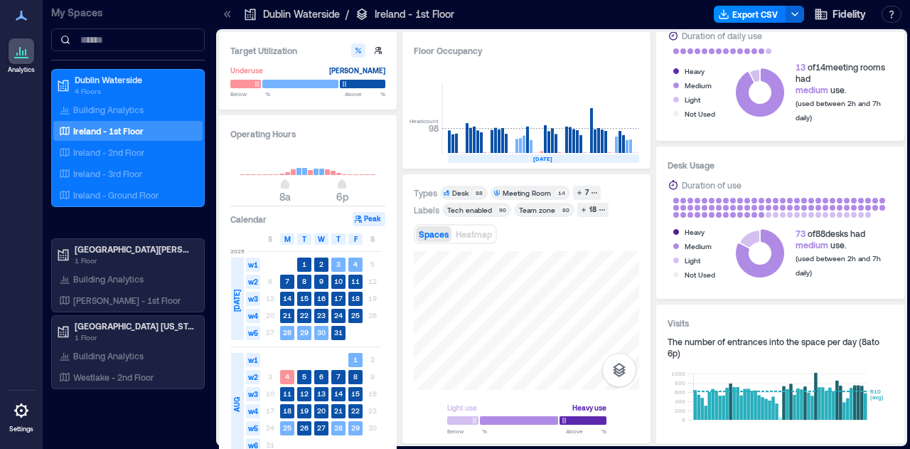
click at [358, 224] on button "Peak" at bounding box center [369, 219] width 33 height 14
click at [225, 15] on icon at bounding box center [226, 14] width 4 height 6
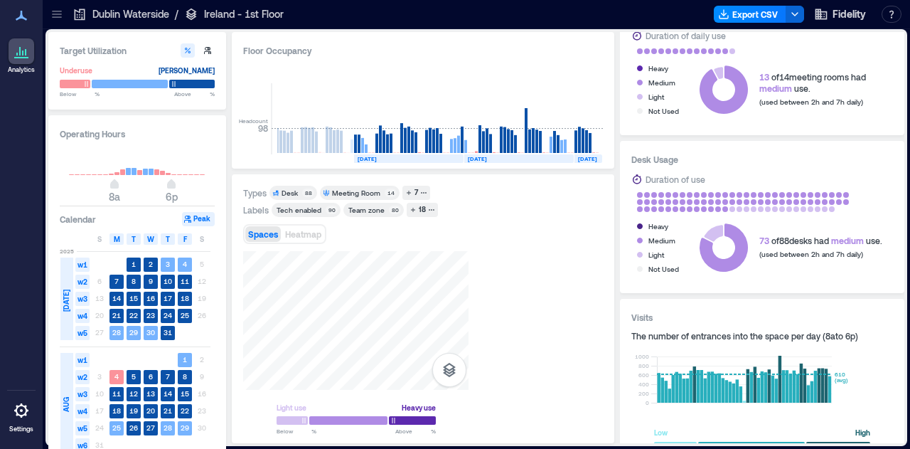
scroll to position [0, 4143]
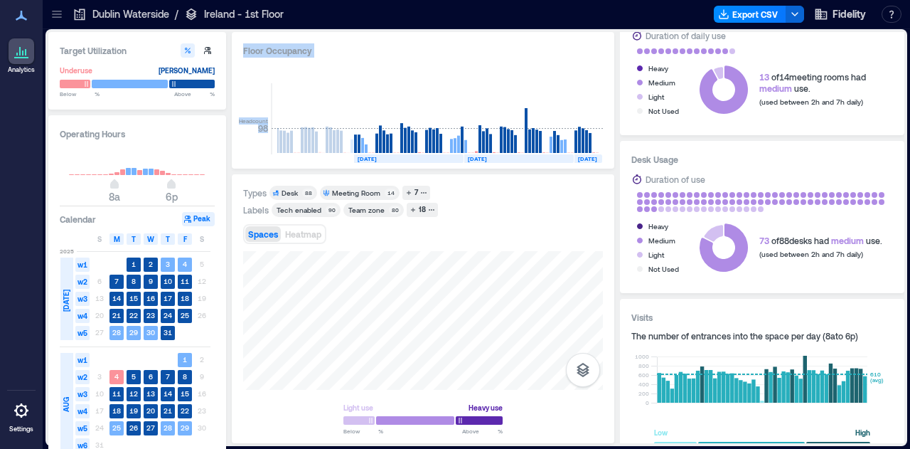
drag, startPoint x: 228, startPoint y: 316, endPoint x: 238, endPoint y: 312, distance: 11.2
click at [238, 312] on div "Target Utilization Underuse Critical mass Below ** % Above ** % Operating Hours…" at bounding box center [476, 237] width 856 height 411
click at [191, 141] on div "Operating Hours 8a 6p Calendar Peak S M T W T F S 2025 JUL w1 1 2 3 4 5 w2 6 7 …" at bounding box center [137, 320] width 178 height 411
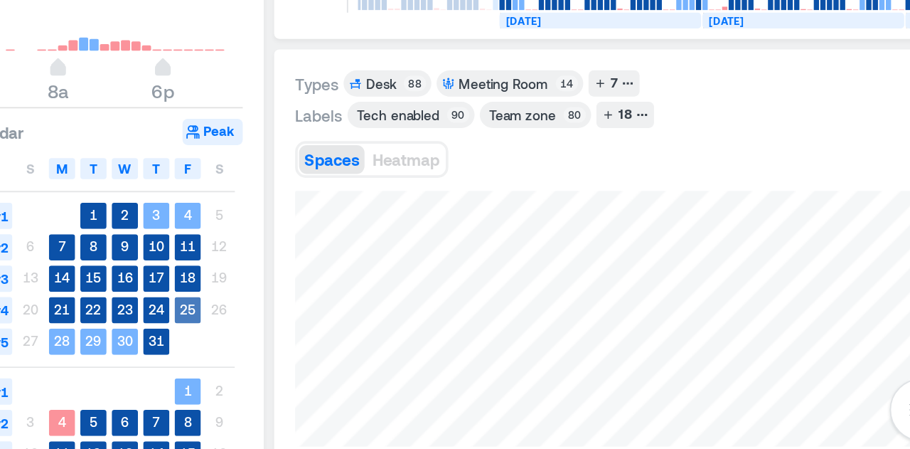
click at [181, 322] on div "25" at bounding box center [184, 315] width 17 height 17
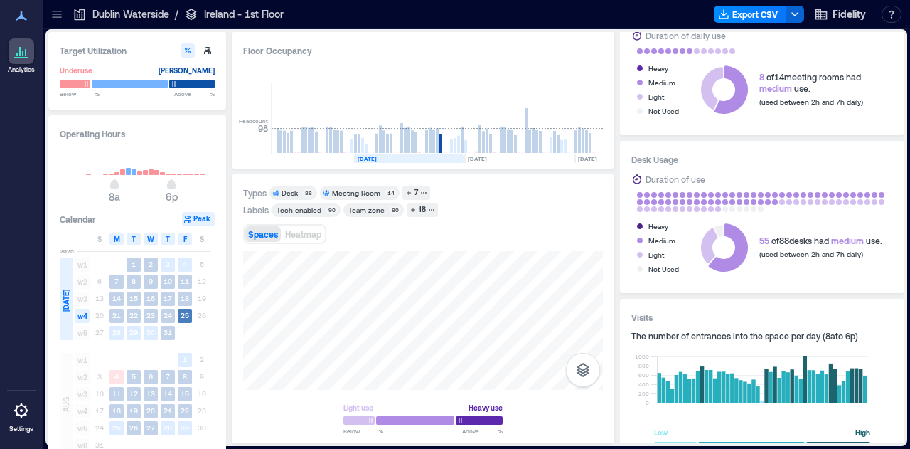
scroll to position [0, 4112]
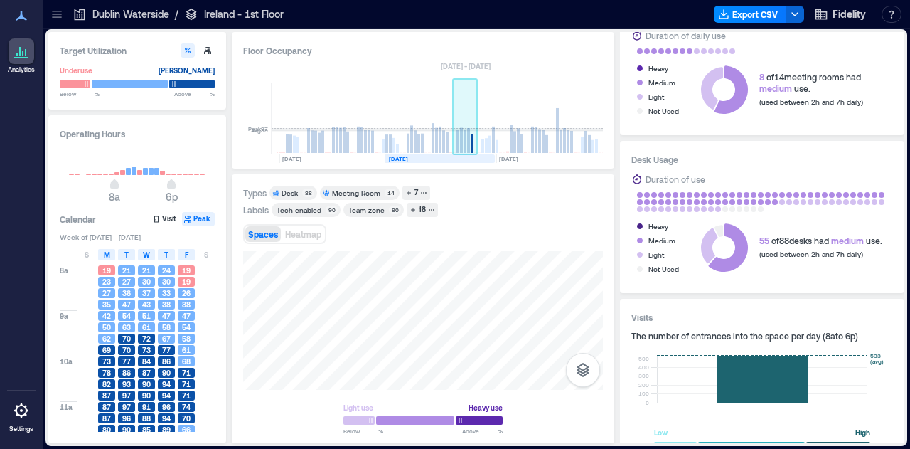
click at [455, 139] on rect at bounding box center [465, 118] width 25 height 71
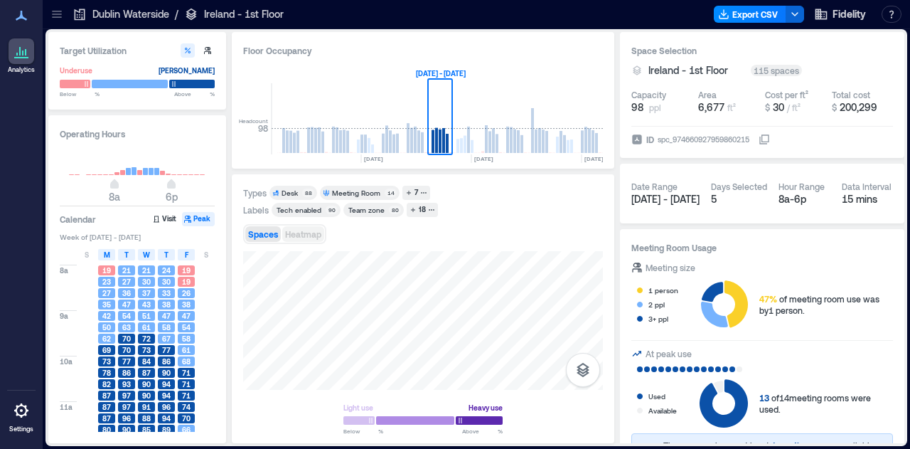
click at [294, 238] on span "Heatmap" at bounding box center [303, 234] width 36 height 10
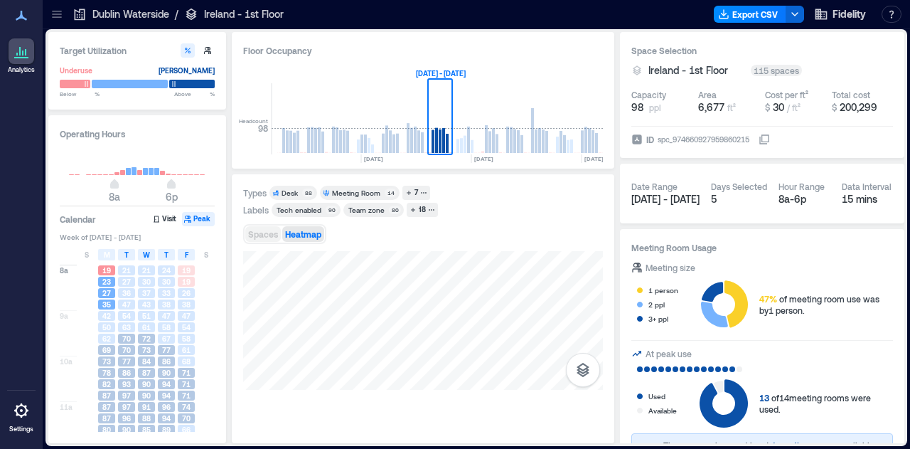
click at [252, 235] on span "Spaces" at bounding box center [263, 234] width 30 height 10
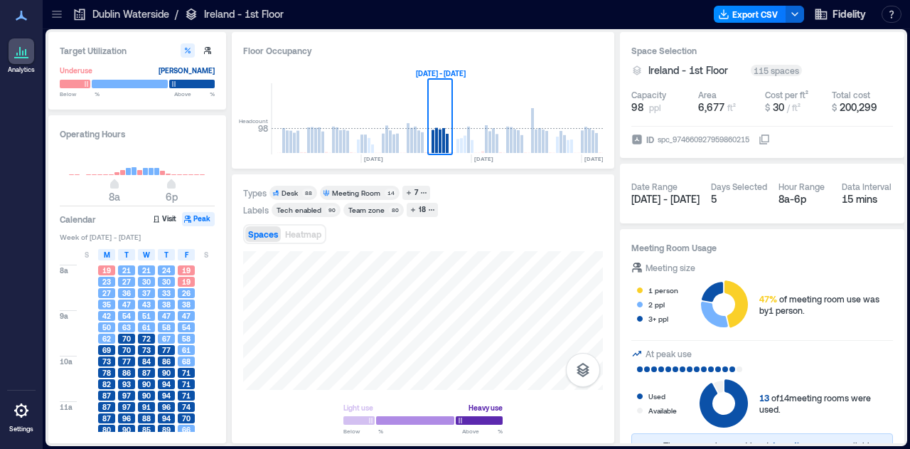
click at [290, 191] on div "Desk" at bounding box center [290, 193] width 16 height 10
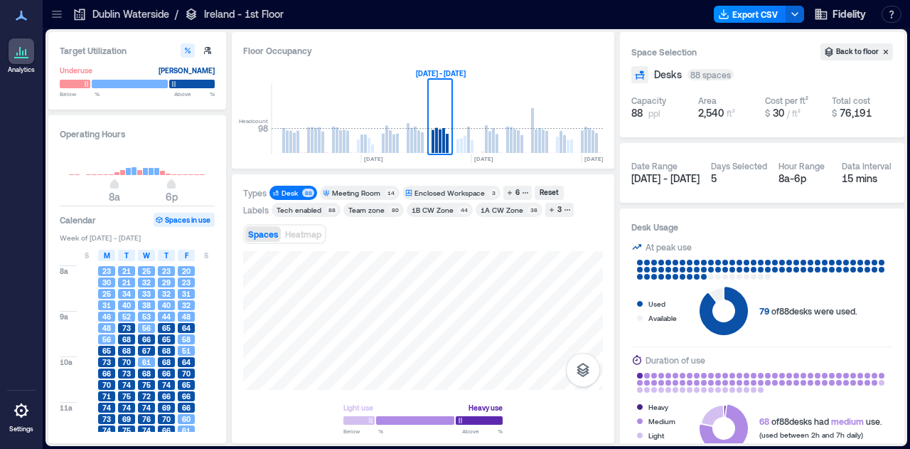
click at [290, 191] on div "Desk" at bounding box center [290, 193] width 16 height 10
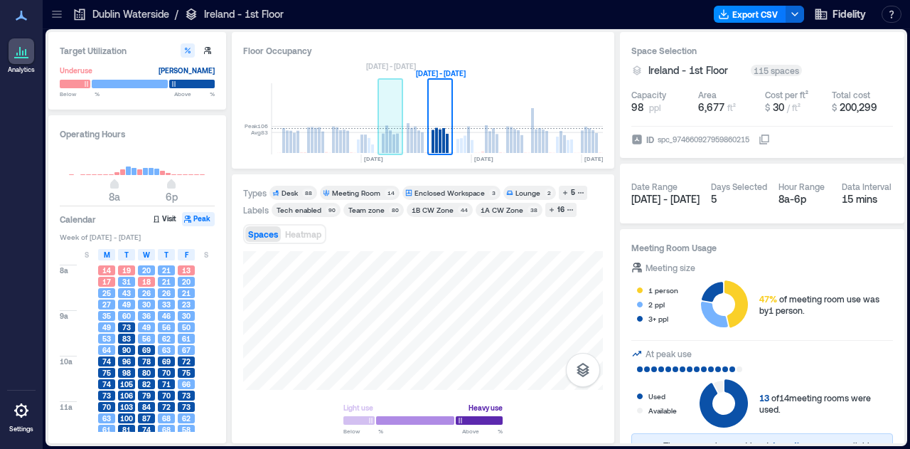
click at [382, 116] on rect at bounding box center [390, 118] width 25 height 71
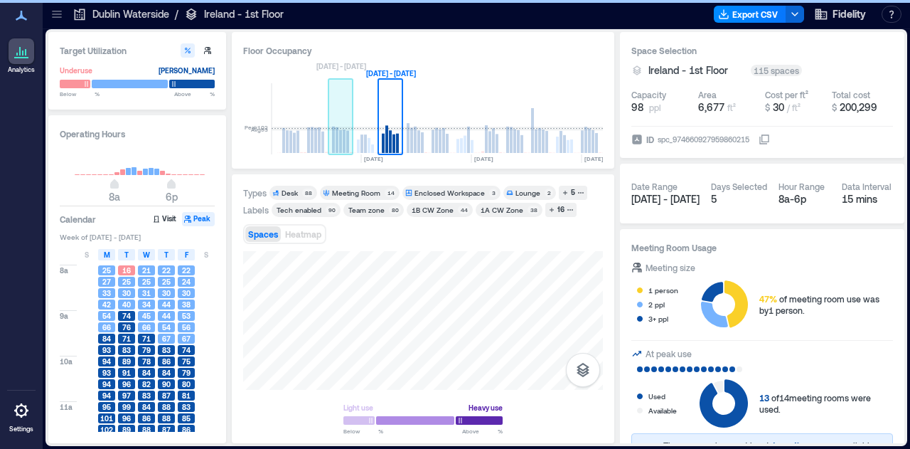
scroll to position [0, 4087]
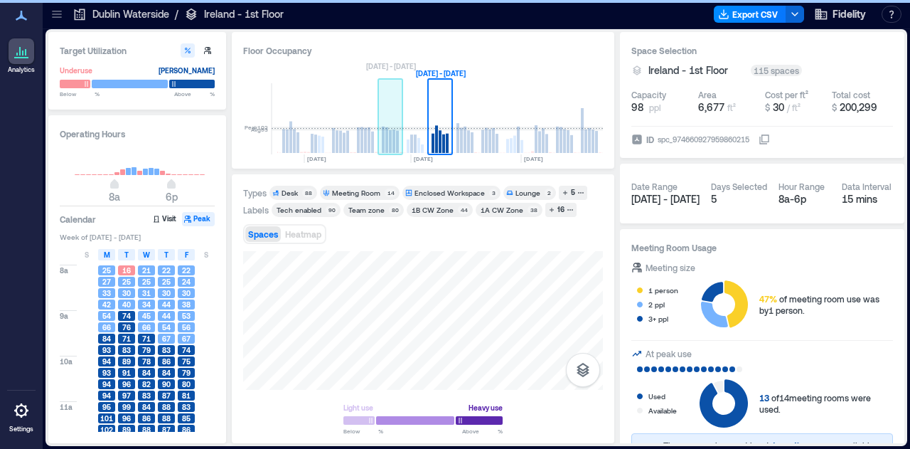
click at [385, 116] on rect at bounding box center [390, 118] width 25 height 71
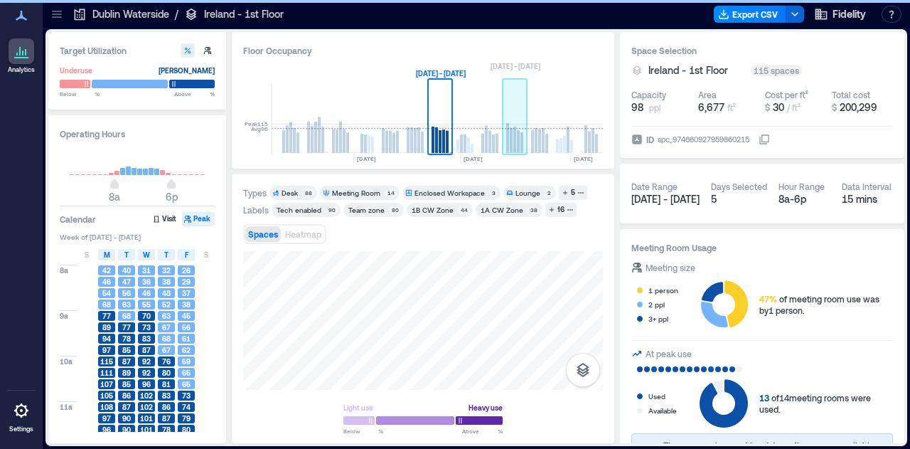
click at [519, 130] on rect at bounding box center [515, 118] width 25 height 71
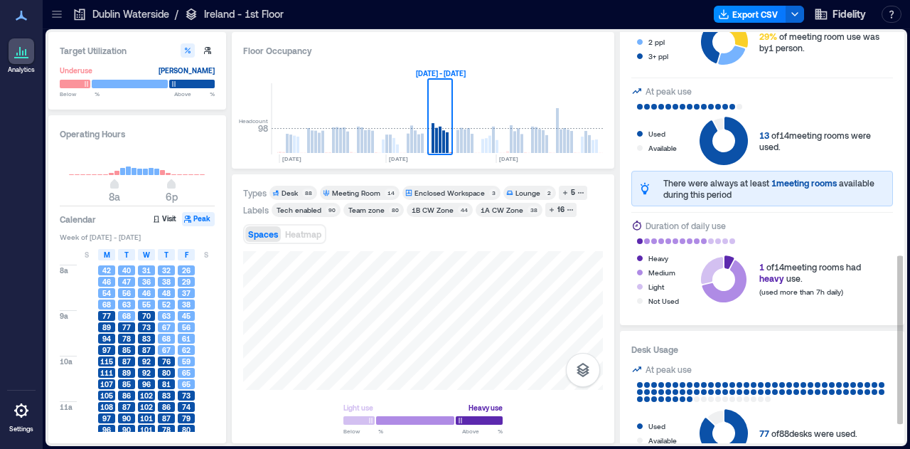
scroll to position [592, 0]
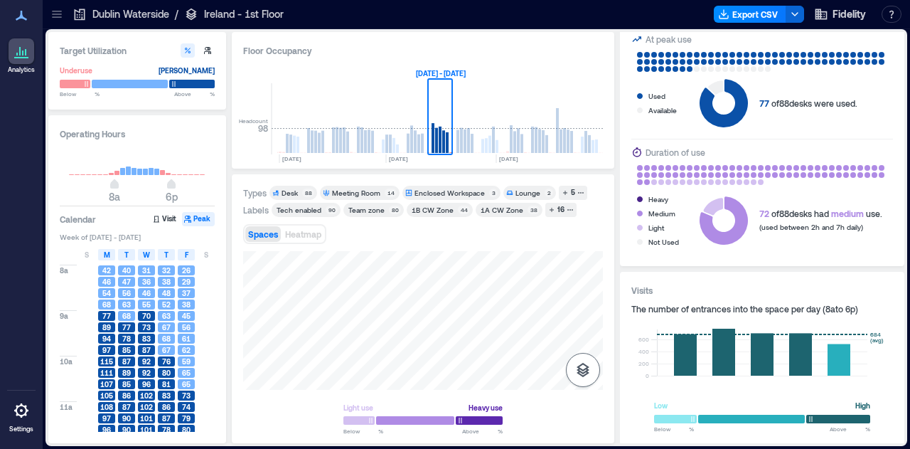
click at [583, 368] on icon "button" at bounding box center [583, 369] width 17 height 17
click at [23, 52] on icon at bounding box center [22, 52] width 1 height 5
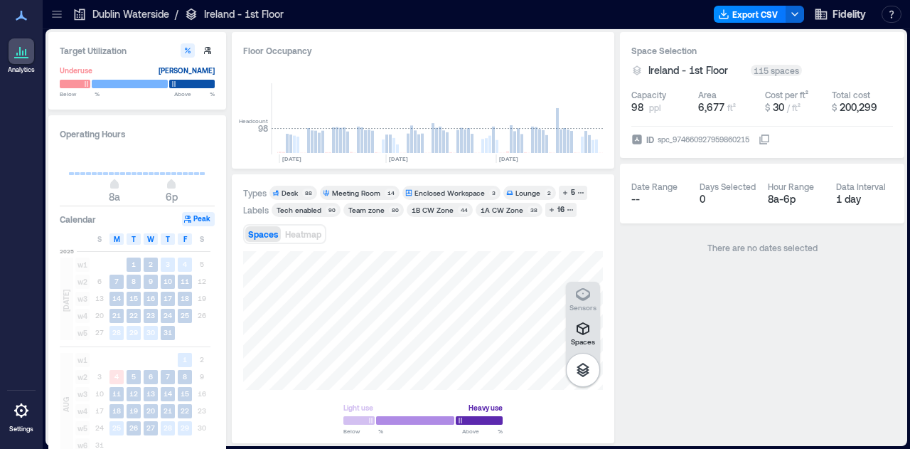
click at [21, 56] on icon at bounding box center [21, 51] width 17 height 17
click at [53, 16] on icon at bounding box center [57, 14] width 14 height 14
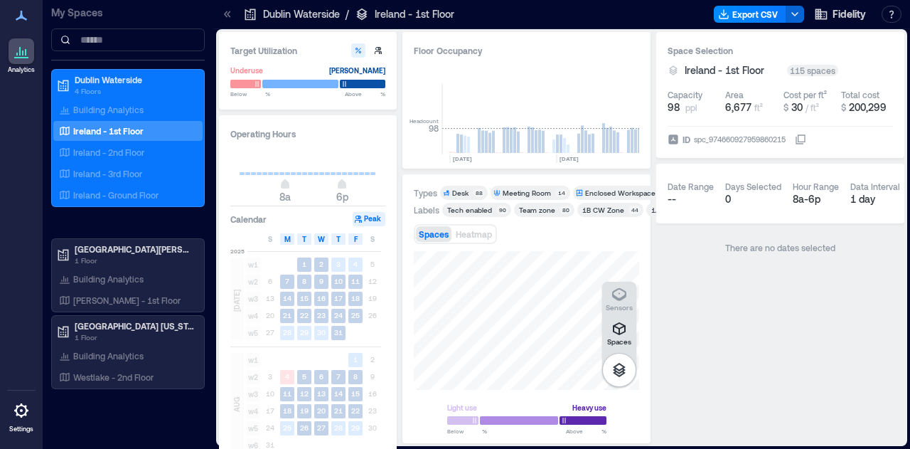
click at [799, 325] on div "Space Selection Ireland - 1st Floor 115 spaces Capacity 98 ppl Area 6,677 ft² C…" at bounding box center [780, 237] width 248 height 411
click at [85, 156] on p "Ireland - 2nd Floor" at bounding box center [108, 151] width 71 height 11
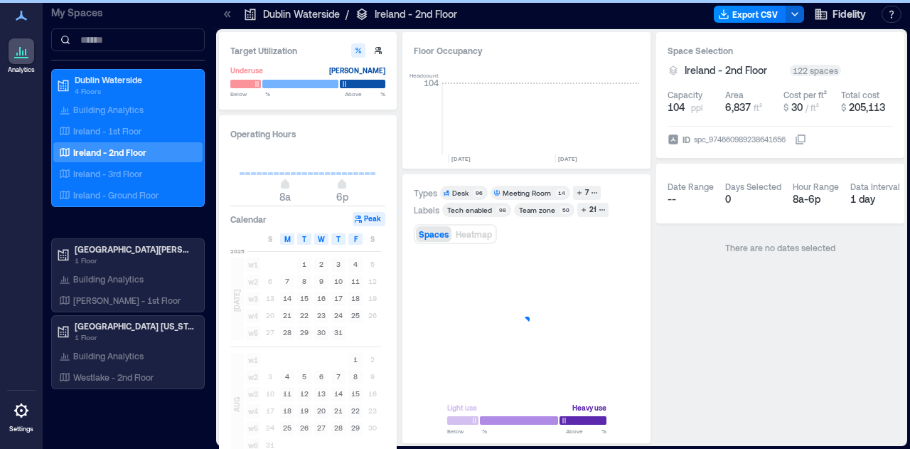
scroll to position [0, 4278]
click at [91, 114] on p "Building Analytics" at bounding box center [108, 109] width 70 height 11
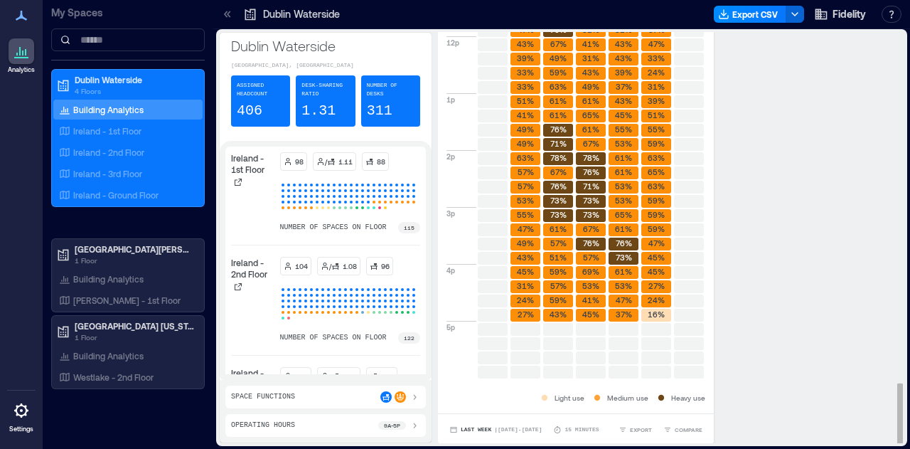
scroll to position [2318, 0]
click at [328, 419] on div "Operating Hours 9a - 5p" at bounding box center [325, 425] width 201 height 23
click at [346, 428] on div "Operating Hours 9a - 5p" at bounding box center [325, 425] width 189 height 11
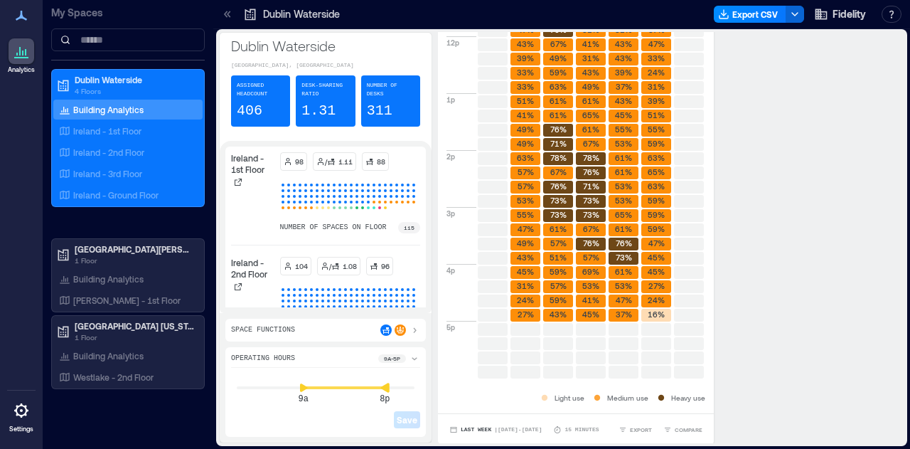
click at [383, 390] on icon at bounding box center [384, 387] width 9 height 9
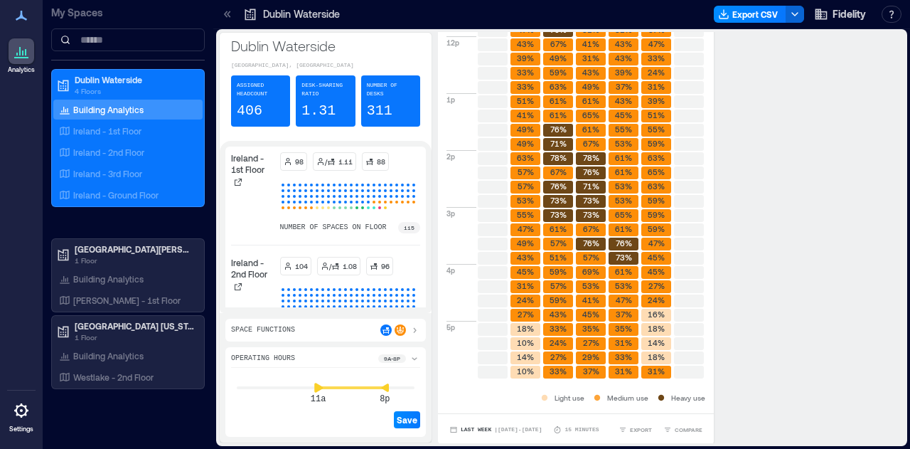
click at [320, 397] on div "11a 8p Save" at bounding box center [325, 400] width 189 height 60
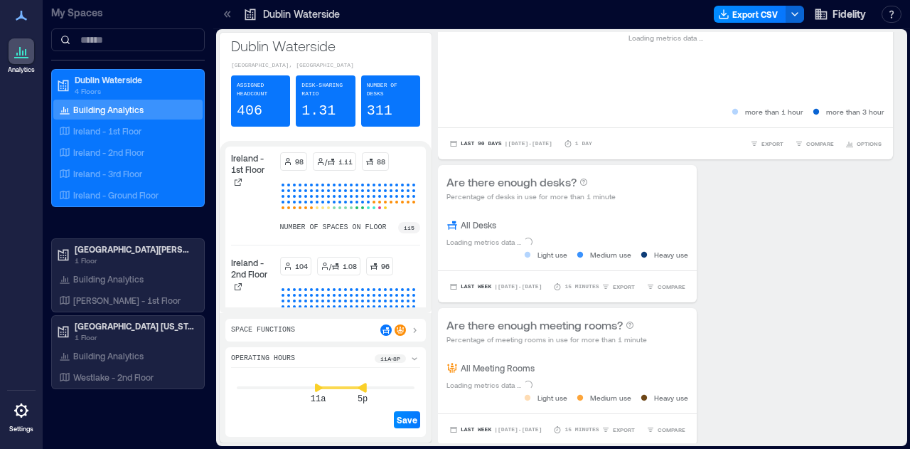
click at [363, 399] on div "11a 5p Save" at bounding box center [325, 400] width 189 height 60
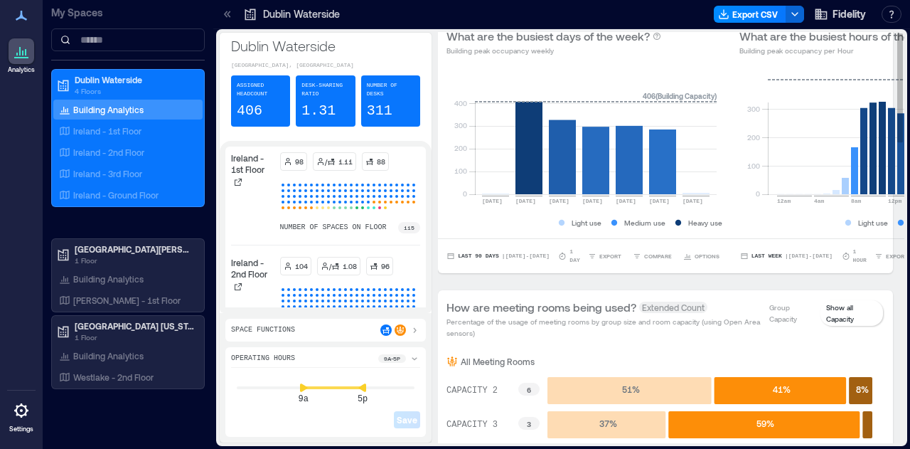
scroll to position [0, 0]
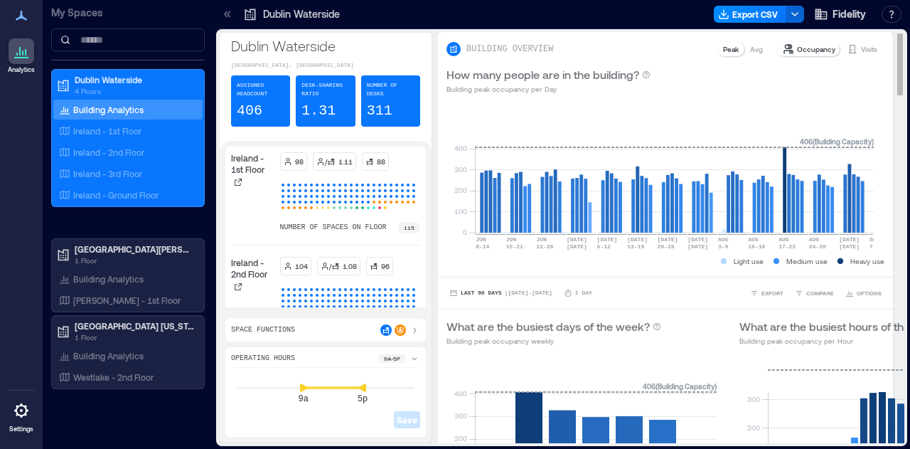
click at [848, 52] on div "Visits" at bounding box center [862, 49] width 42 height 14
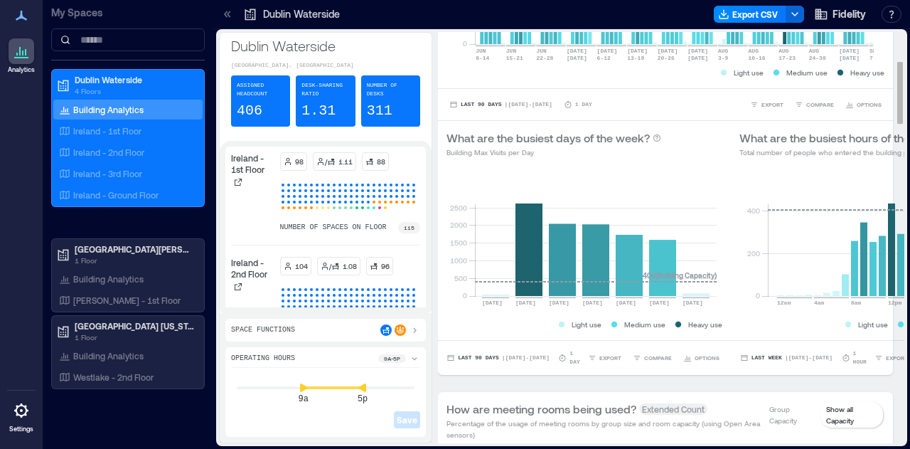
scroll to position [188, 0]
drag, startPoint x: 645, startPoint y: 356, endPoint x: 545, endPoint y: 411, distance: 114.0
click at [223, 13] on icon at bounding box center [227, 14] width 14 height 14
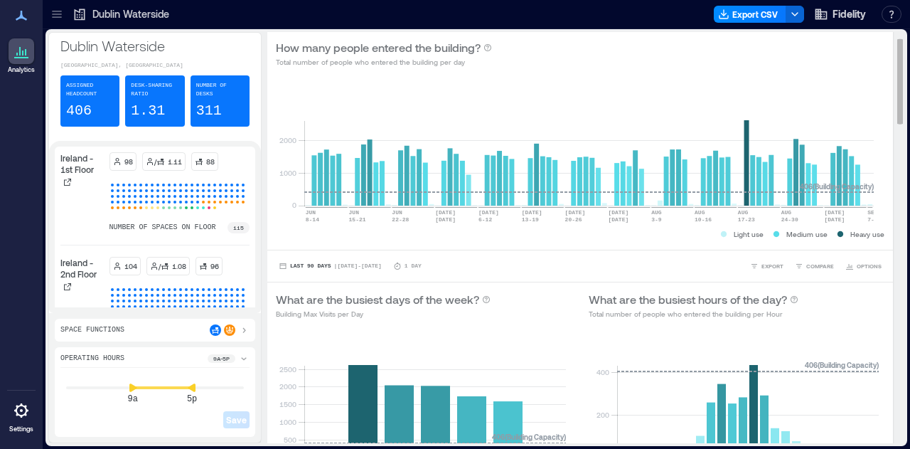
scroll to position [26, 0]
click at [58, 11] on icon at bounding box center [56, 11] width 9 height 1
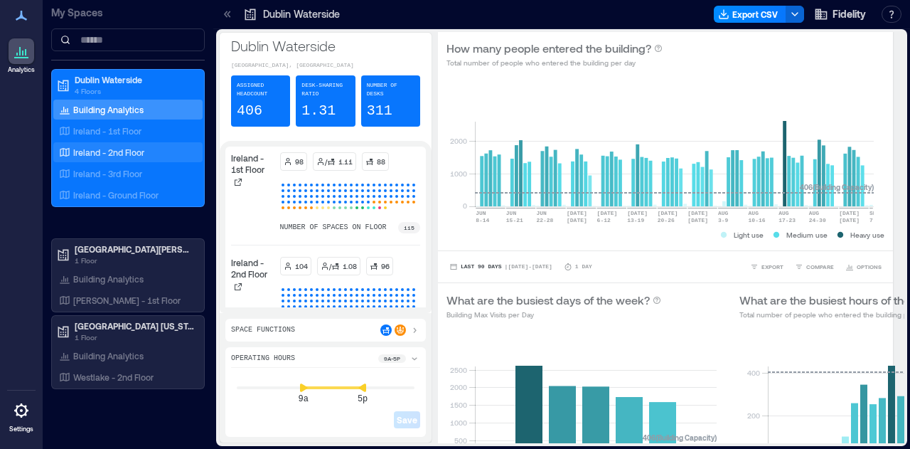
click at [112, 154] on p "Ireland - 2nd Floor" at bounding box center [108, 151] width 71 height 11
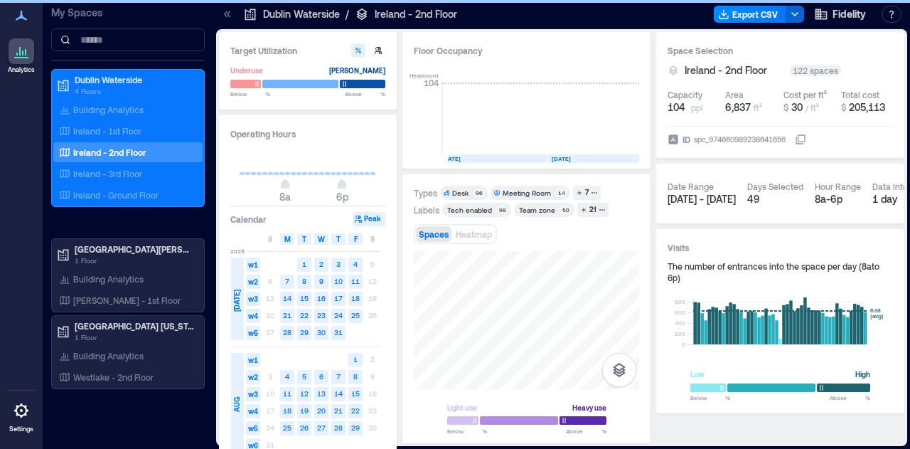
scroll to position [0, 4249]
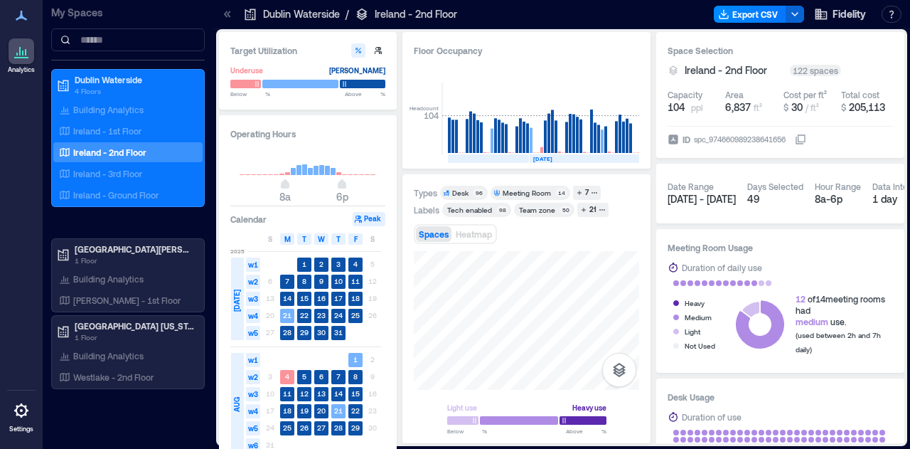
click at [225, 19] on icon at bounding box center [227, 14] width 14 height 14
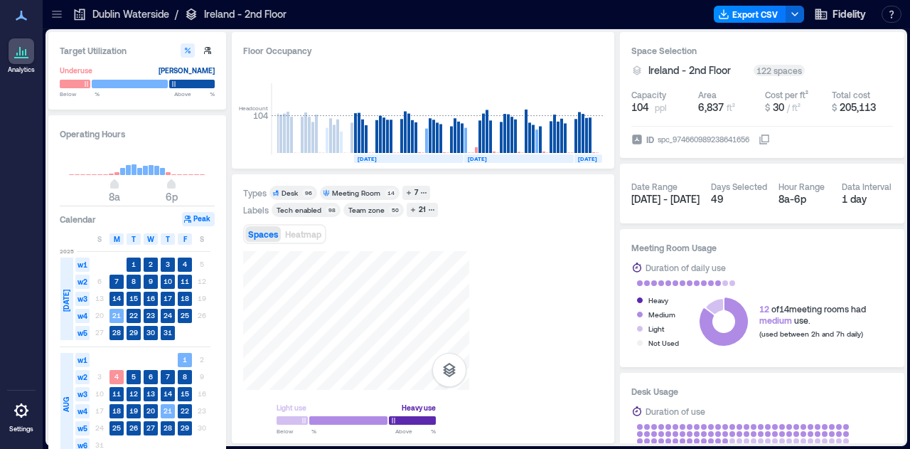
scroll to position [0, 4143]
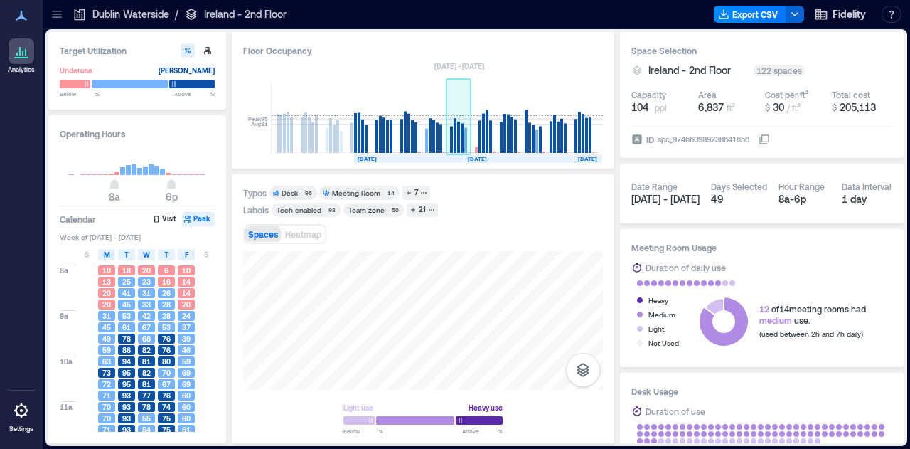
click at [451, 131] on rect at bounding box center [451, 140] width 3 height 26
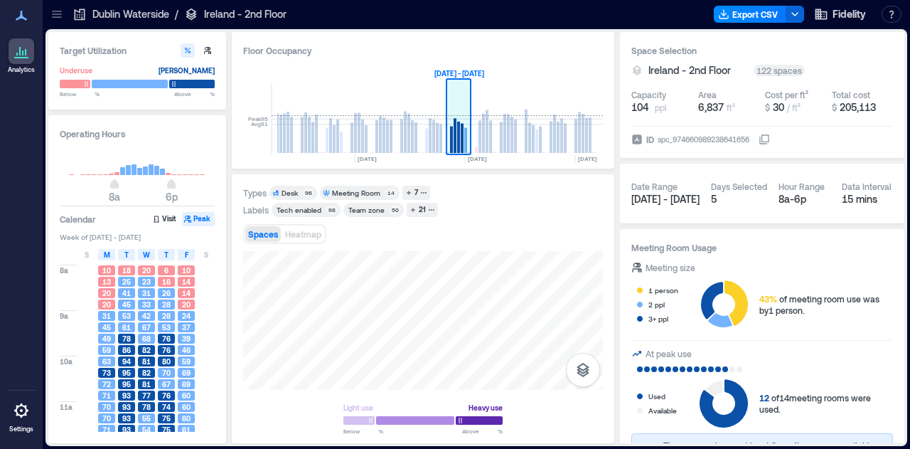
click at [451, 131] on rect at bounding box center [451, 140] width 3 height 26
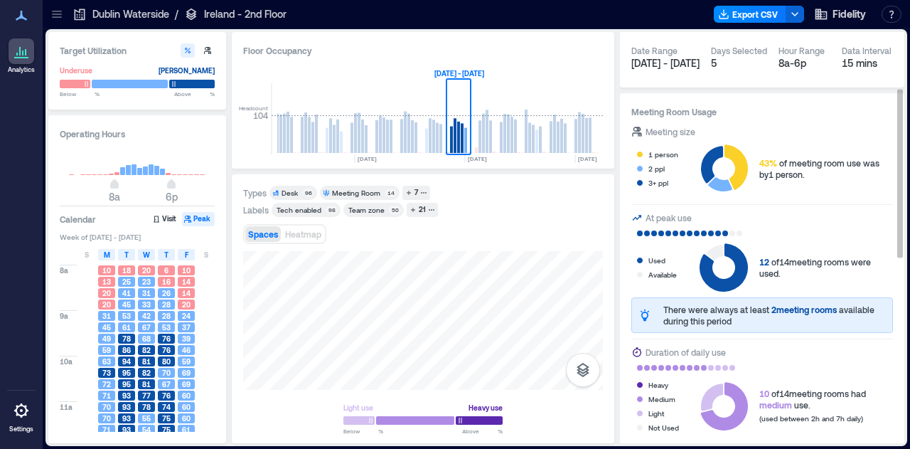
scroll to position [137, 0]
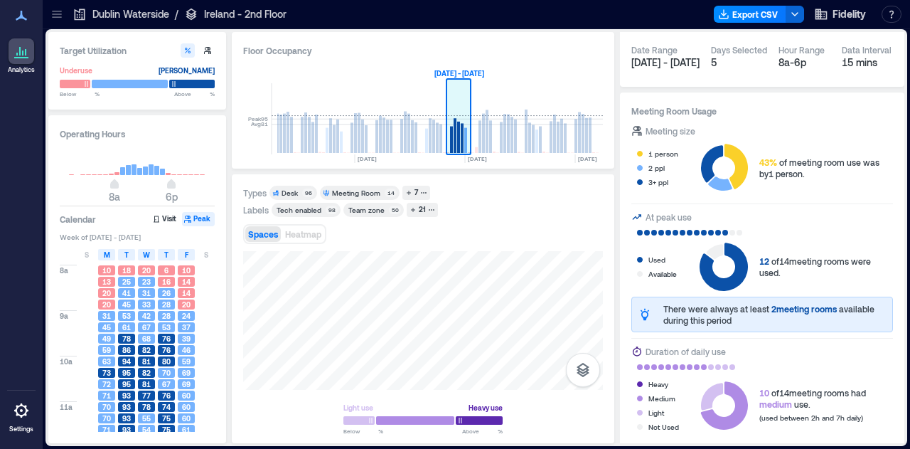
click at [459, 130] on rect at bounding box center [458, 137] width 3 height 31
click at [466, 230] on div "Spaces Heatmap" at bounding box center [423, 234] width 360 height 28
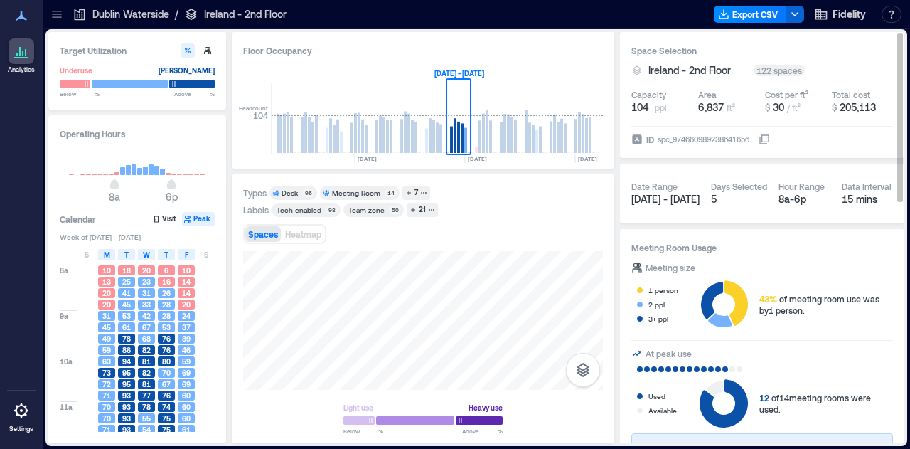
click at [767, 139] on icon at bounding box center [764, 139] width 11 height 11
click at [412, 193] on div "7" at bounding box center [416, 192] width 8 height 13
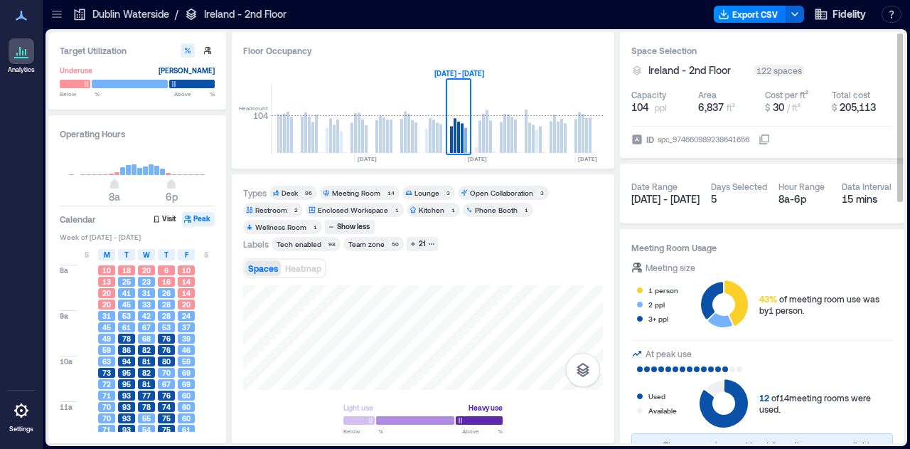
click at [417, 235] on div "Types Desk 96 Meeting Room 14 Lounge 3 Open Collaboration 3 Restroom 2 Enclosed…" at bounding box center [423, 309] width 360 height 247
click at [55, 16] on icon at bounding box center [57, 14] width 14 height 14
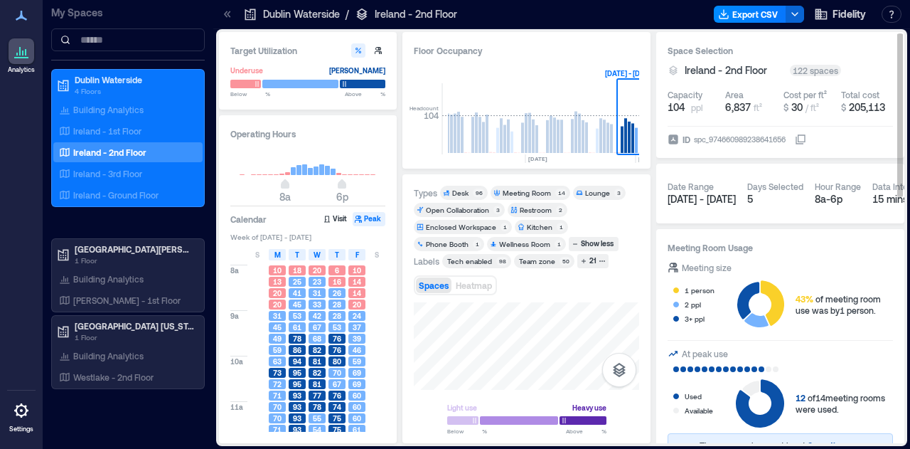
click at [226, 18] on icon at bounding box center [227, 14] width 14 height 14
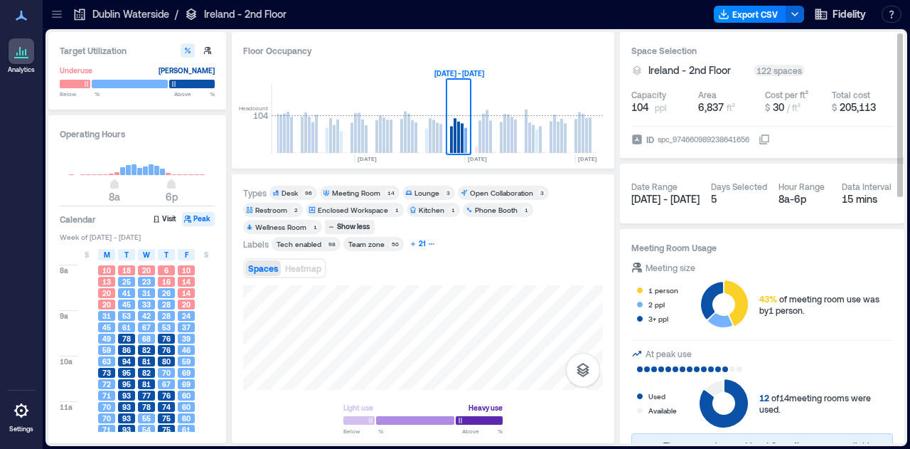
click at [410, 248] on button "21" at bounding box center [422, 244] width 31 height 14
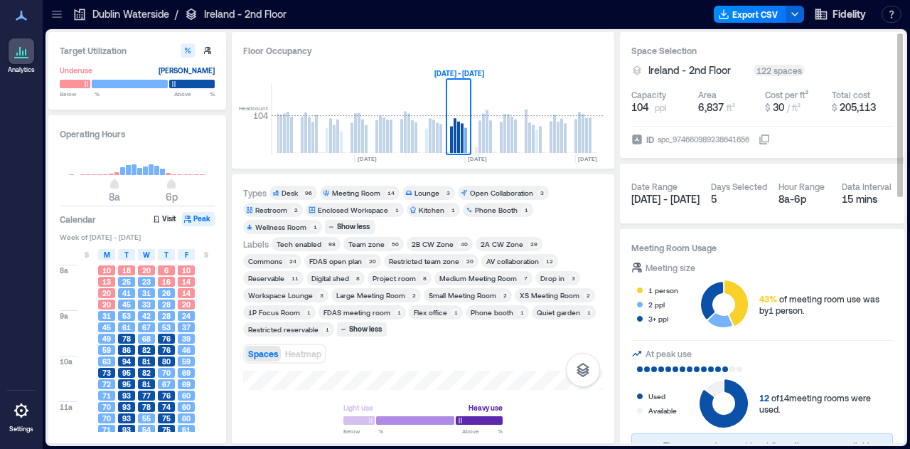
click at [452, 309] on div "1" at bounding box center [456, 312] width 9 height 9
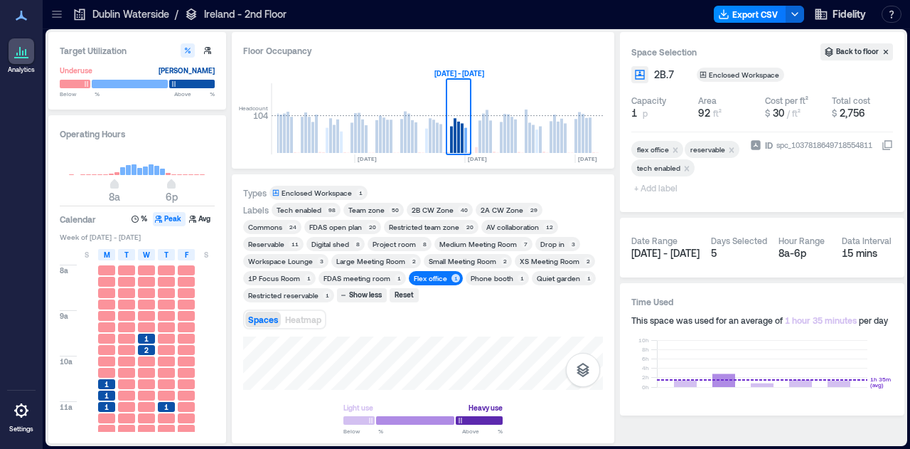
click at [429, 261] on div "Small Meeting Room" at bounding box center [463, 261] width 68 height 10
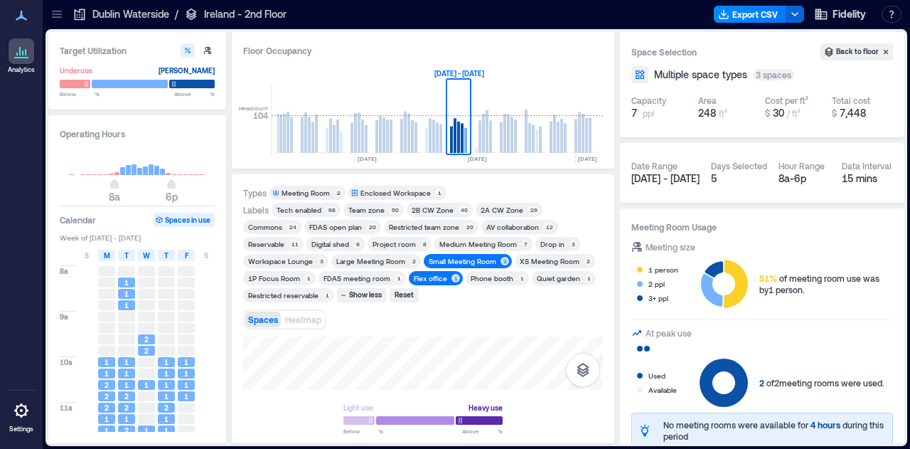
click at [452, 277] on div "1" at bounding box center [456, 278] width 9 height 9
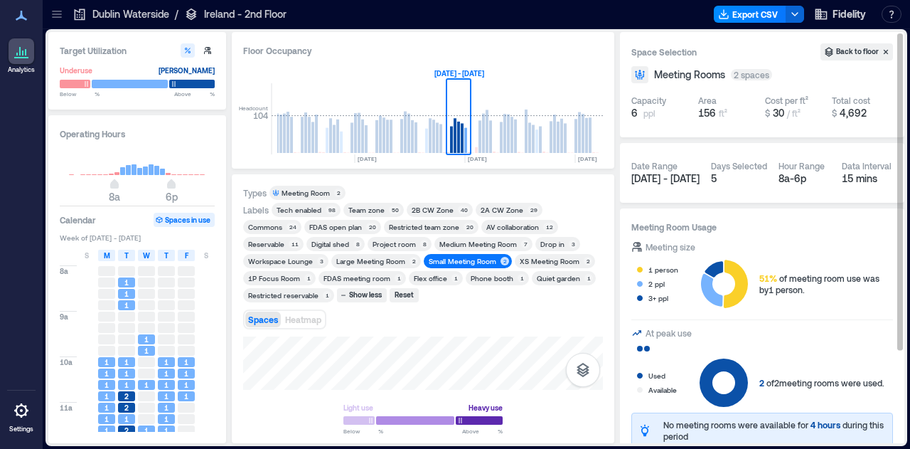
click at [429, 258] on div "Small Meeting Room" at bounding box center [463, 261] width 68 height 10
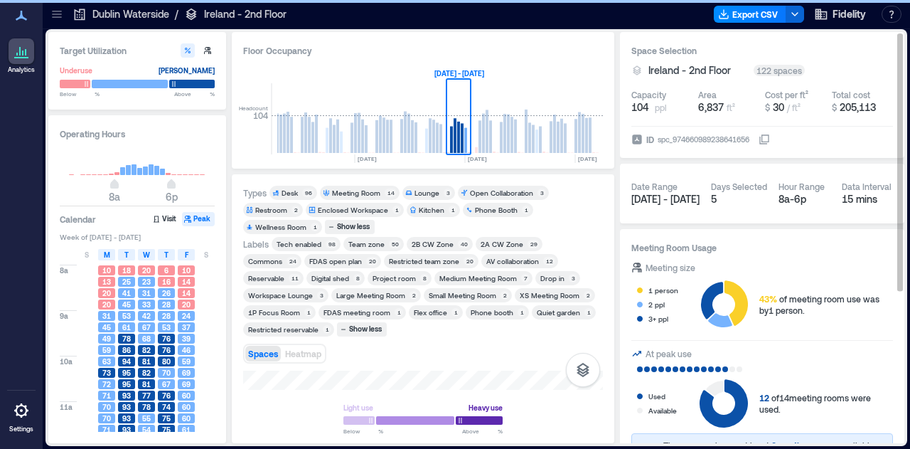
click at [389, 258] on div "Restricted team zone" at bounding box center [424, 261] width 70 height 10
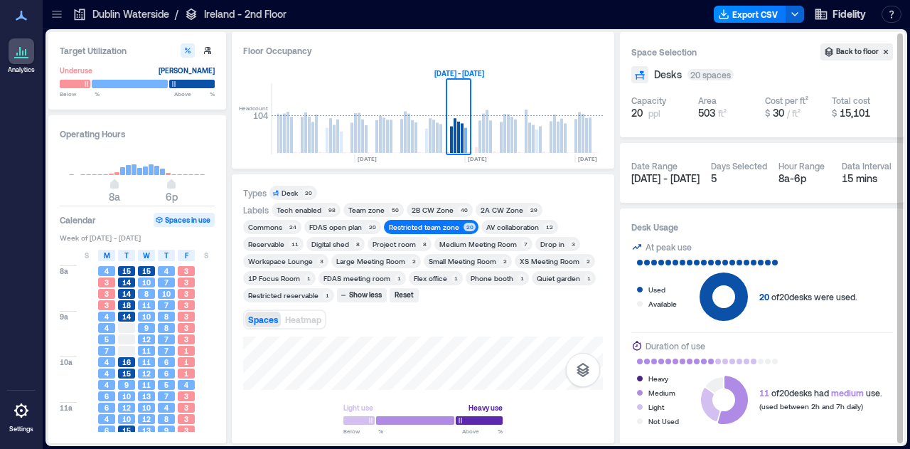
scroll to position [1, 0]
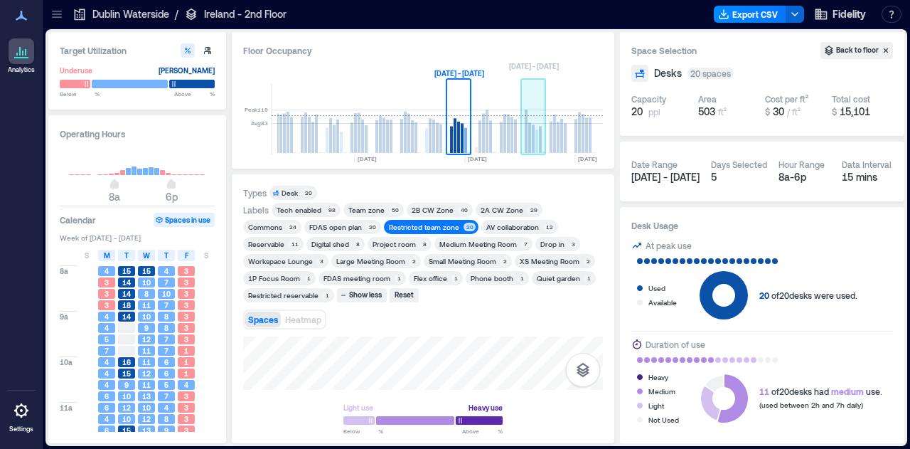
click at [523, 127] on rect at bounding box center [533, 118] width 25 height 71
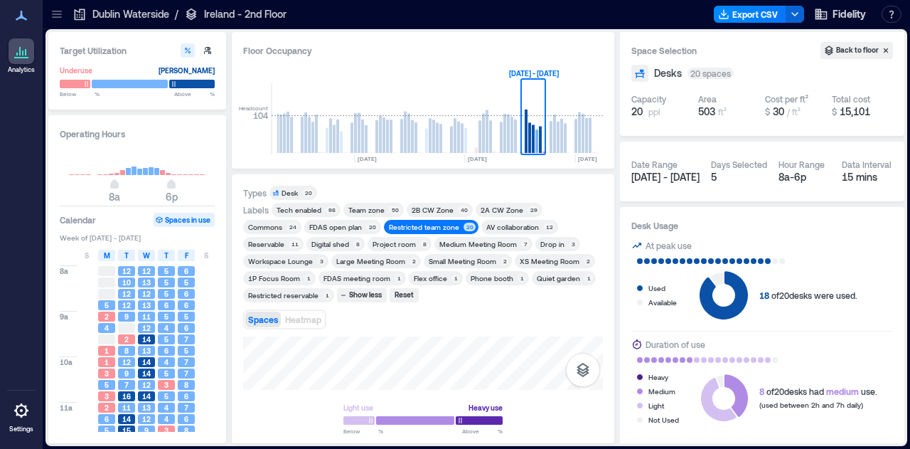
click at [47, 18] on div at bounding box center [57, 14] width 23 height 23
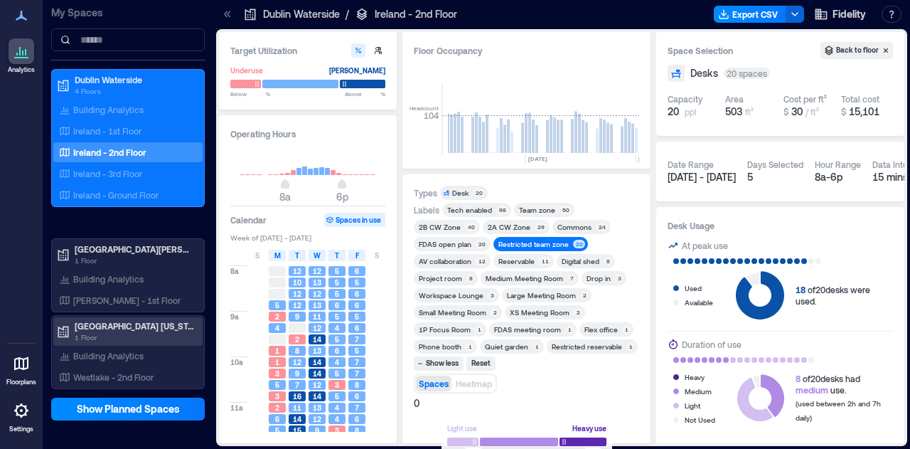
click at [107, 341] on p "1 Floor" at bounding box center [134, 336] width 119 height 11
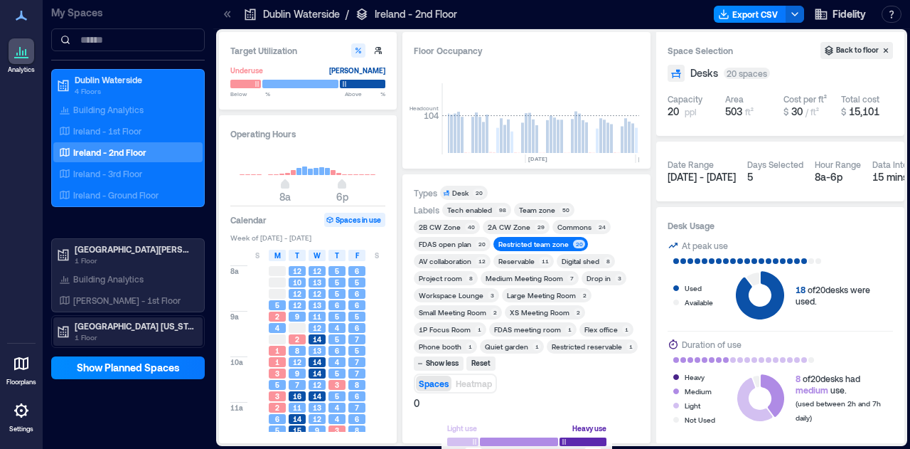
click at [96, 335] on p "1 Floor" at bounding box center [134, 336] width 119 height 11
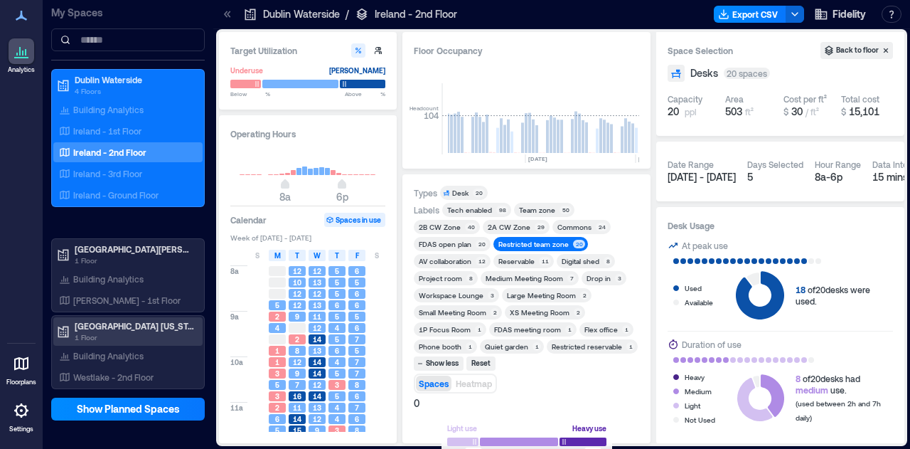
click at [83, 320] on p "[GEOGRAPHIC_DATA] [US_STATE]" at bounding box center [134, 325] width 119 height 11
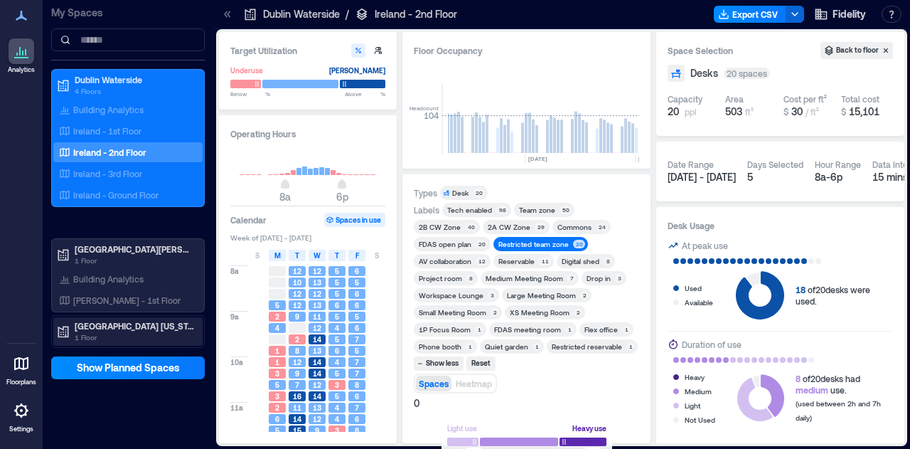
click at [110, 333] on p "1 Floor" at bounding box center [134, 336] width 119 height 11
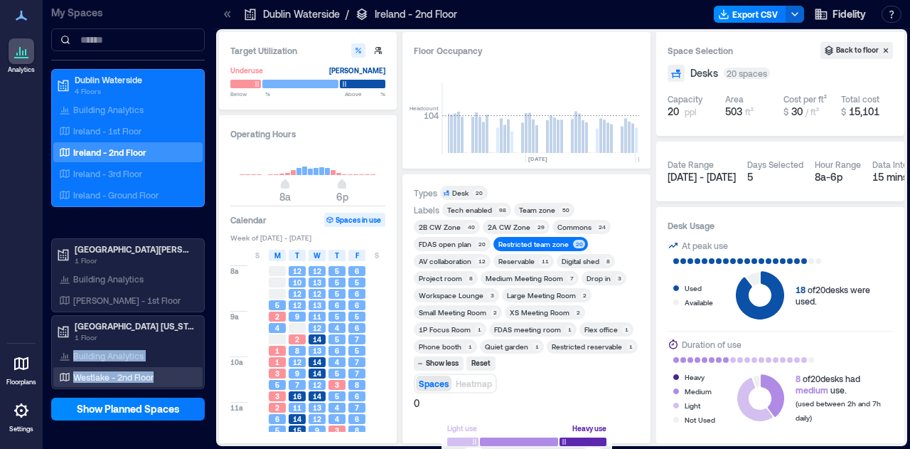
drag, startPoint x: 110, startPoint y: 333, endPoint x: 142, endPoint y: 375, distance: 53.2
click at [142, 375] on div "Westlake Texas 1 Floor Building Analytics Westlake - 2nd Floor" at bounding box center [128, 352] width 154 height 74
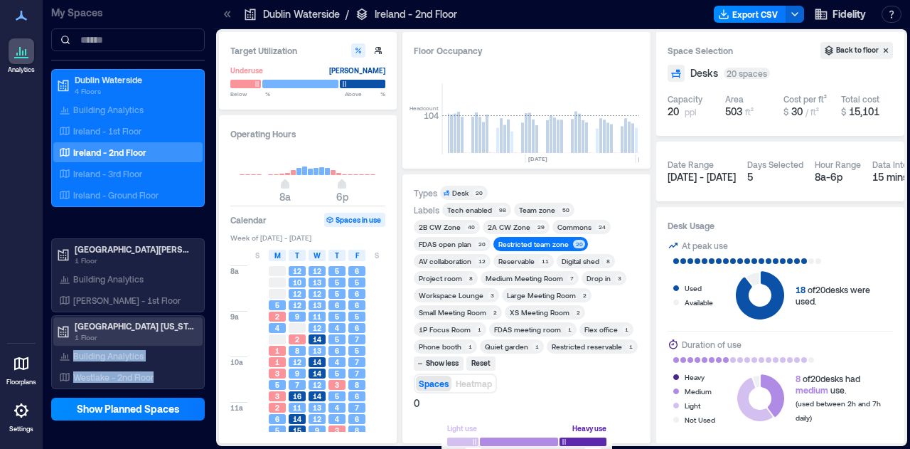
click at [123, 339] on p "1 Floor" at bounding box center [134, 336] width 119 height 11
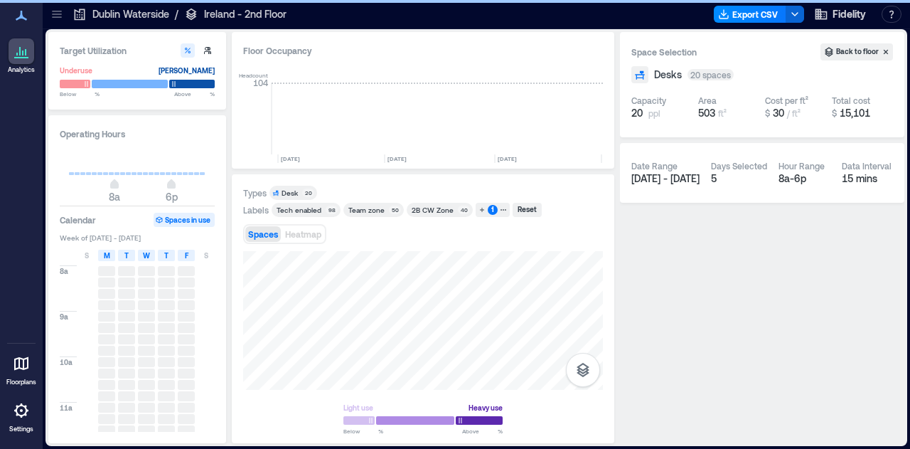
scroll to position [0, 4143]
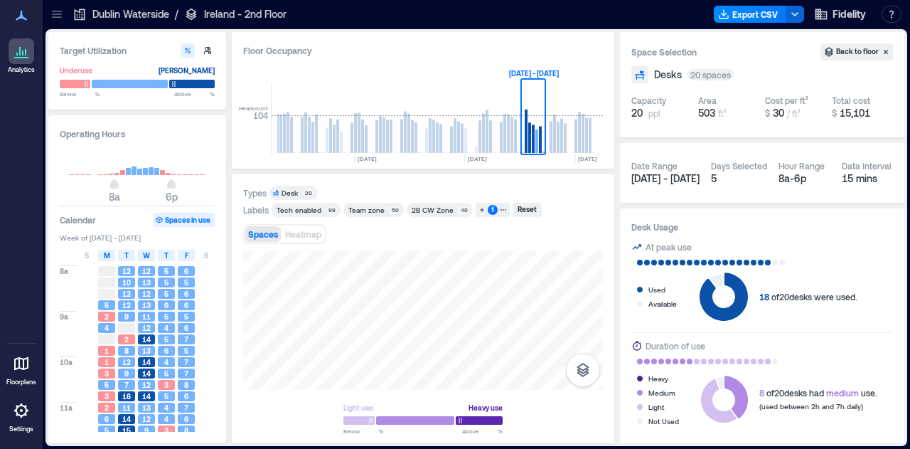
click at [43, 14] on div "Dublin Waterside / [GEOGRAPHIC_DATA] - 2nd Floor Export CSV Fidelity Resources …" at bounding box center [476, 14] width 867 height 29
click at [54, 11] on icon at bounding box center [56, 11] width 9 height 1
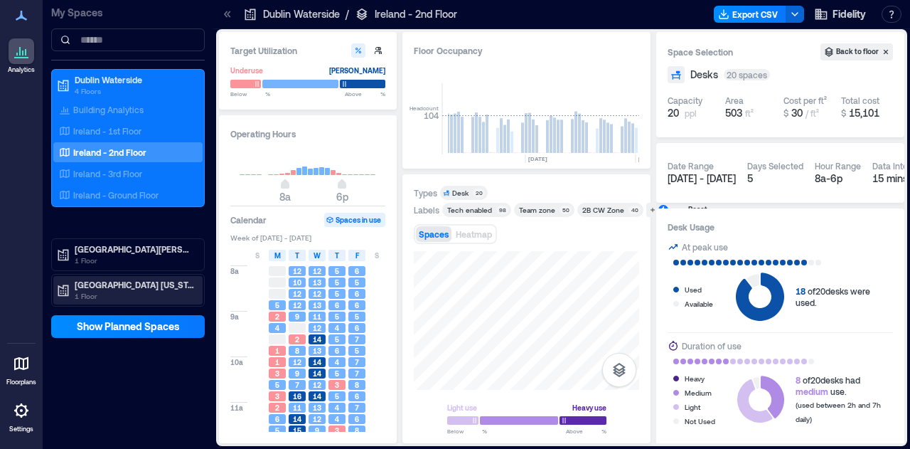
click at [120, 298] on p "1 Floor" at bounding box center [134, 295] width 119 height 11
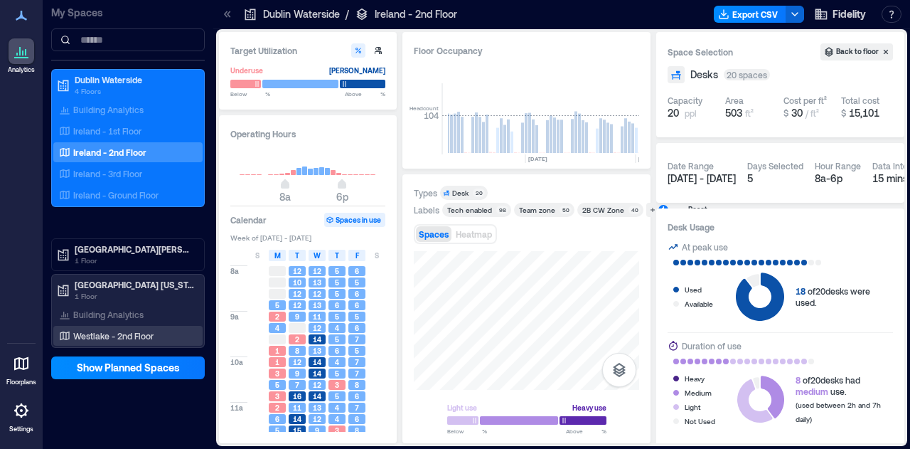
click at [132, 335] on p "Westlake - 2nd Floor" at bounding box center [113, 335] width 80 height 11
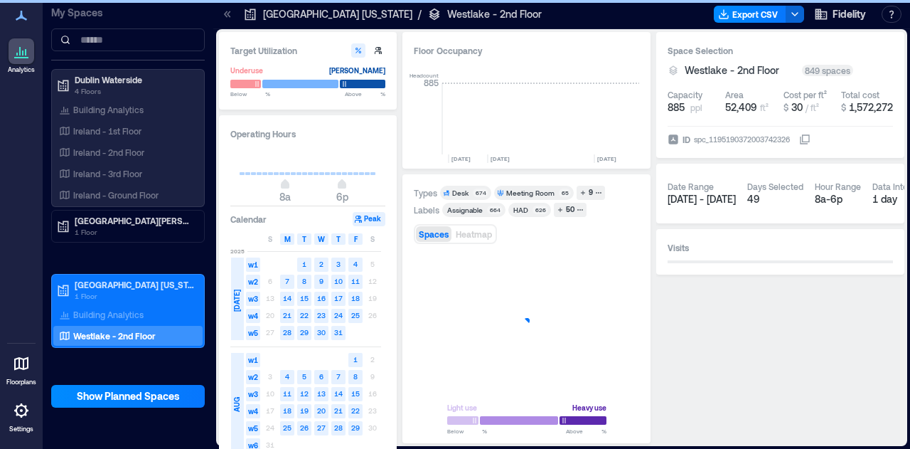
scroll to position [0, 2446]
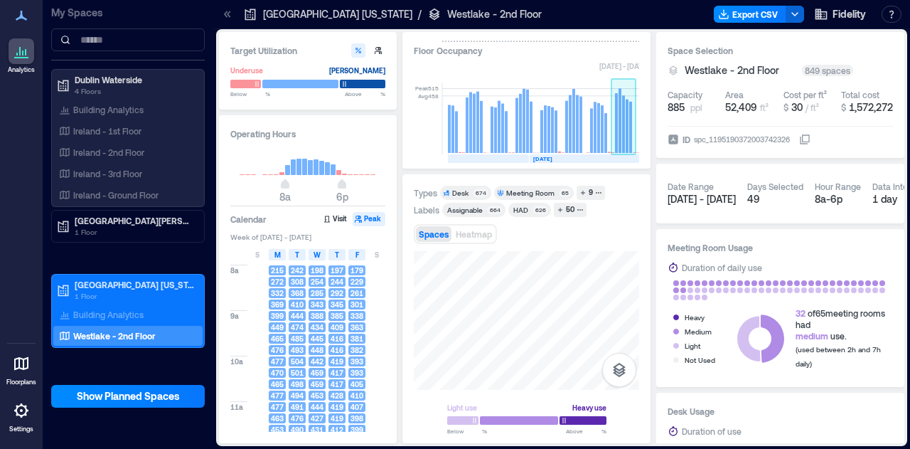
click at [624, 141] on rect at bounding box center [624, 118] width 25 height 71
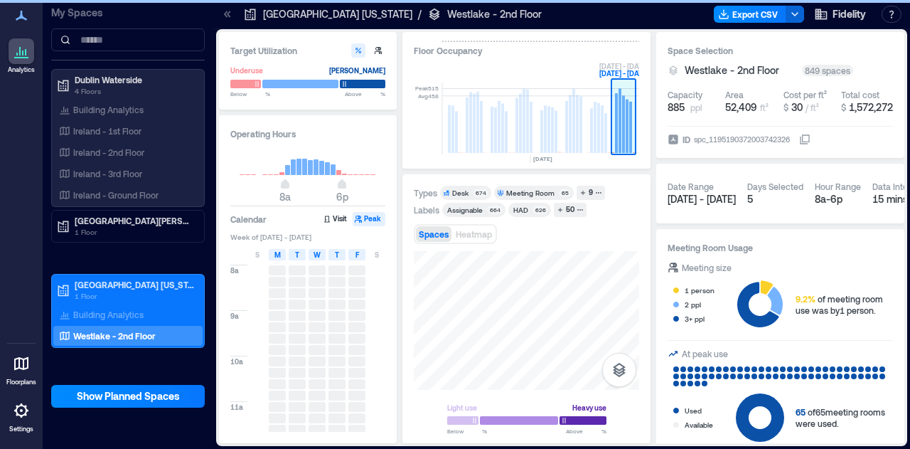
scroll to position [0, 2474]
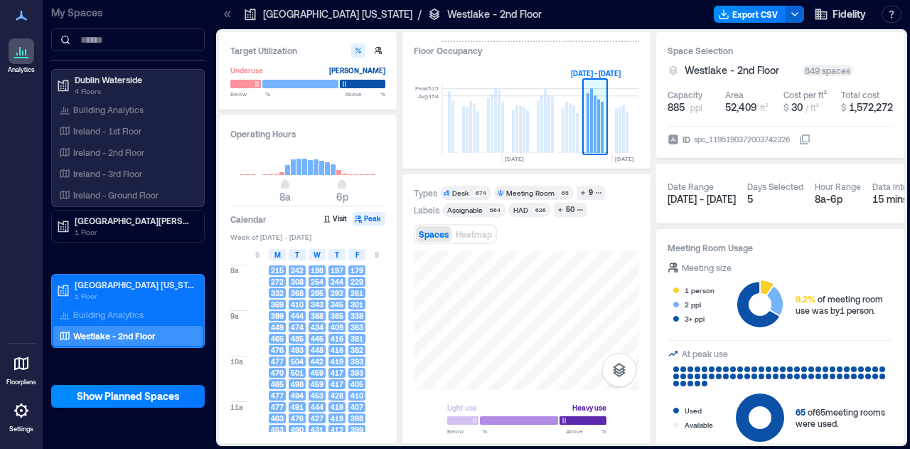
click at [597, 132] on rect at bounding box center [598, 126] width 3 height 53
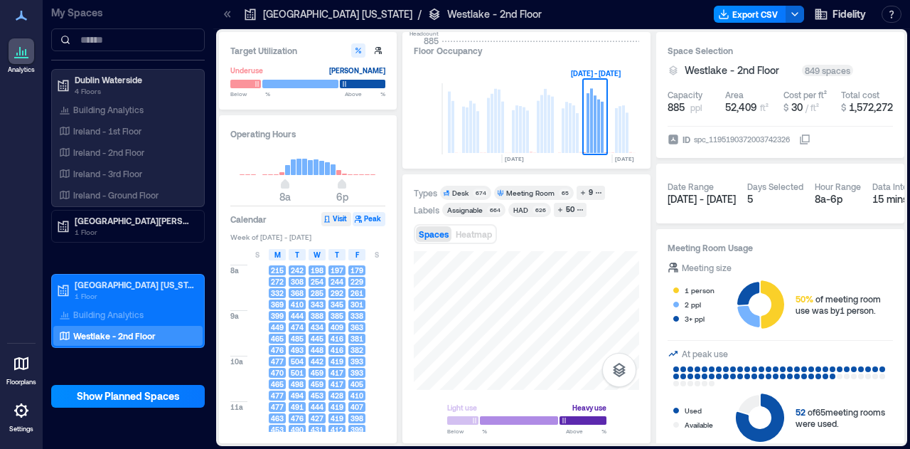
click at [346, 215] on button "Visit" at bounding box center [336, 219] width 30 height 14
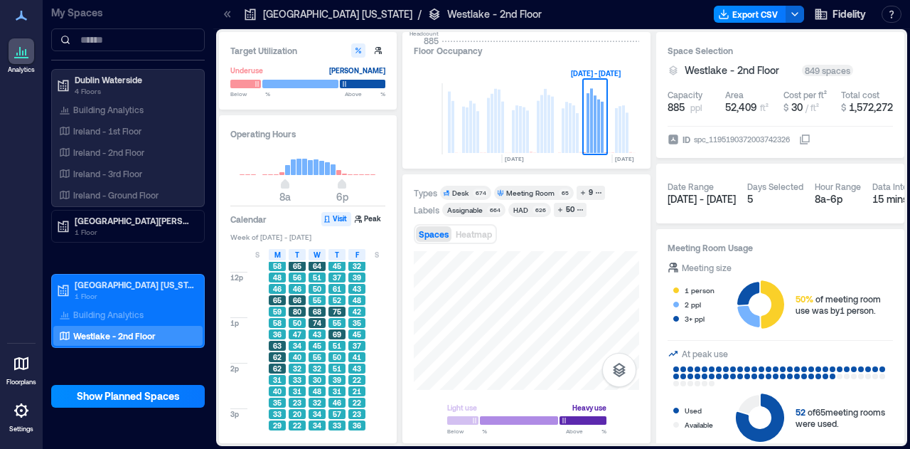
scroll to position [287, 0]
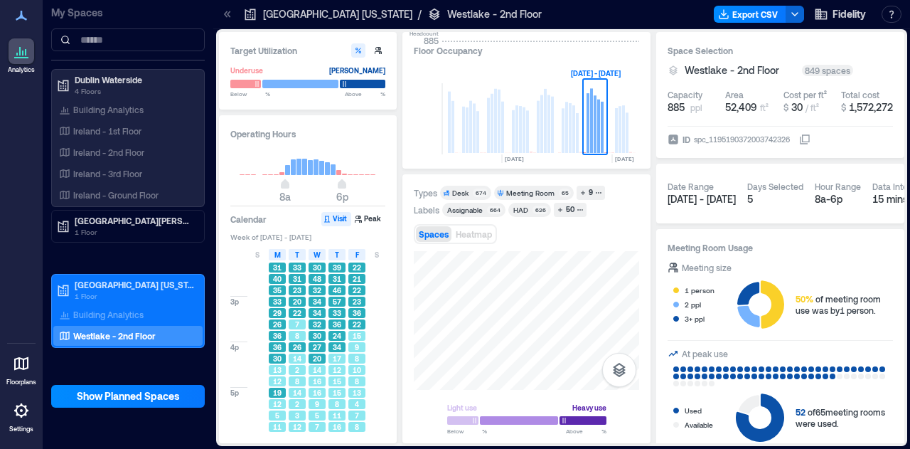
click at [319, 343] on span "27" at bounding box center [317, 347] width 9 height 10
click at [366, 219] on button "Peak" at bounding box center [369, 219] width 33 height 14
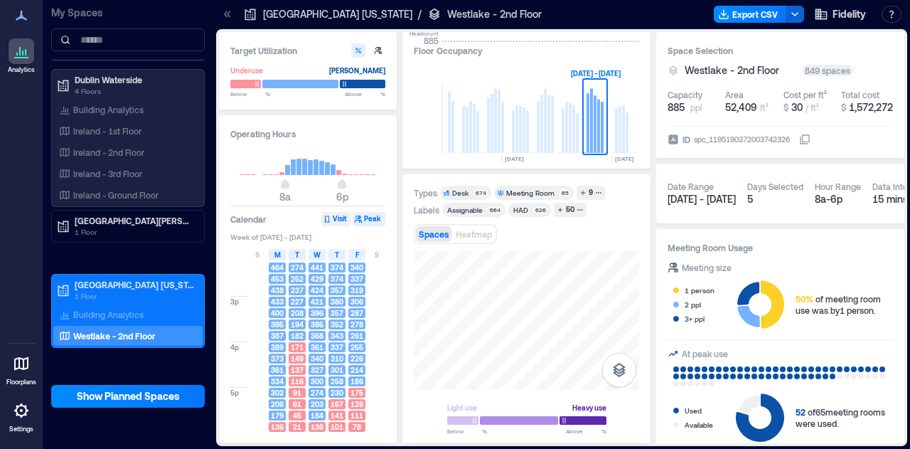
click at [336, 214] on button "Visit" at bounding box center [336, 219] width 30 height 14
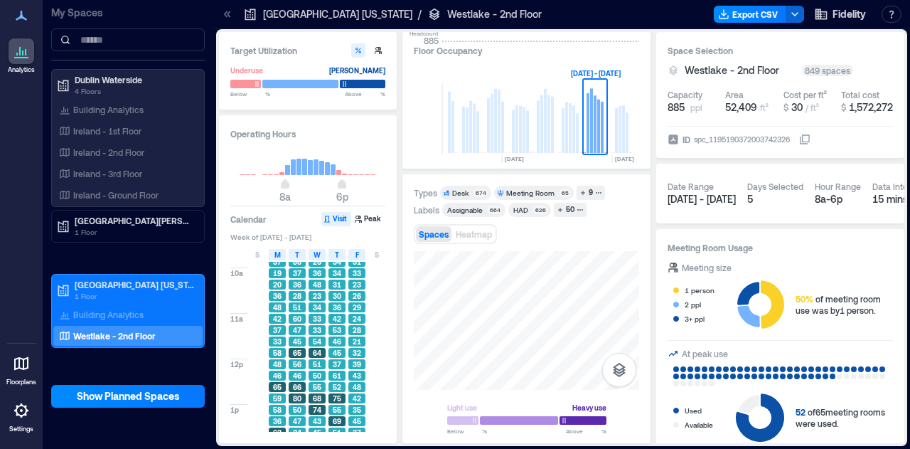
scroll to position [0, 0]
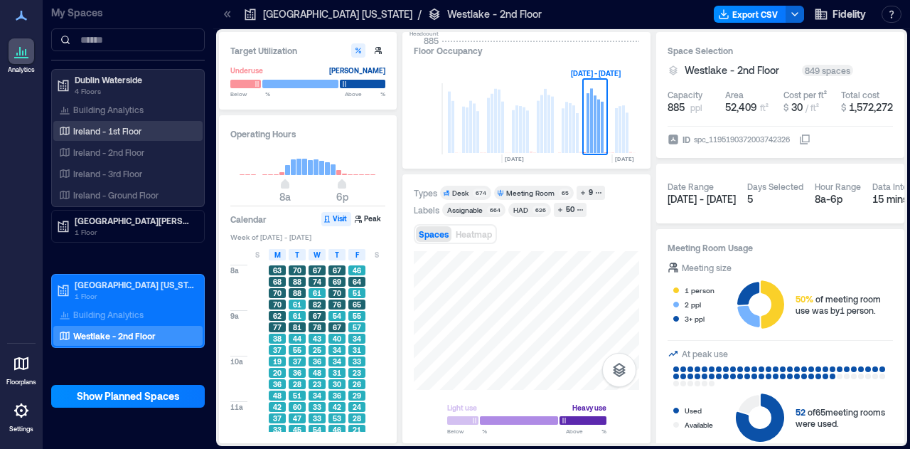
click at [133, 129] on p "Ireland - 1st Floor" at bounding box center [107, 130] width 68 height 11
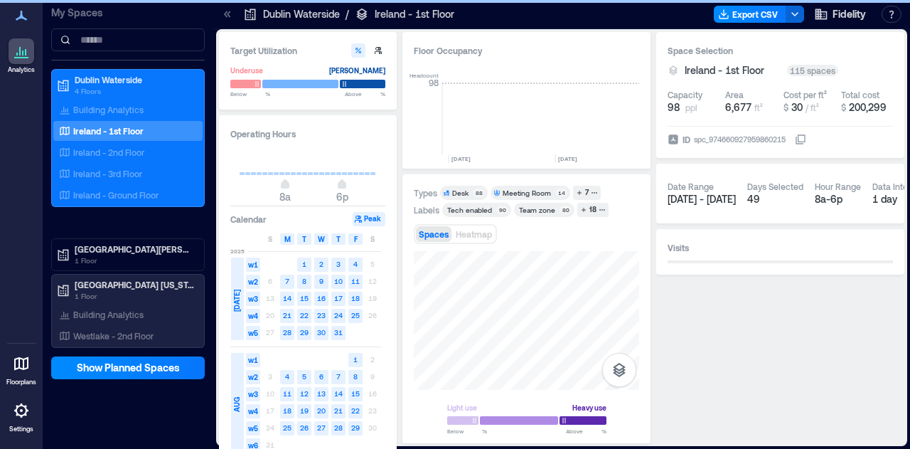
scroll to position [0, 4249]
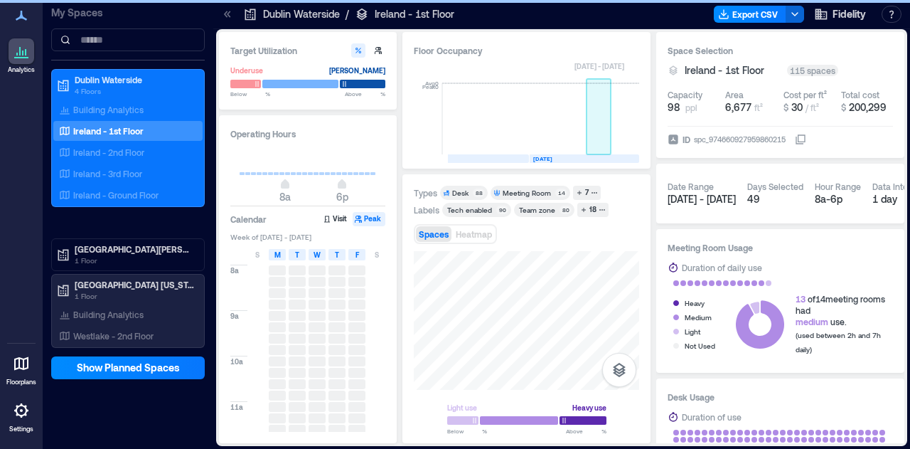
click at [592, 112] on rect at bounding box center [599, 118] width 25 height 71
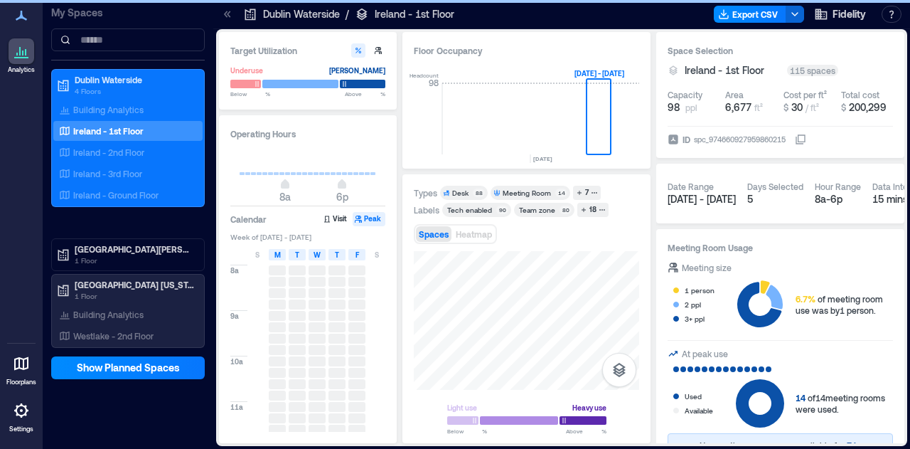
scroll to position [0, 4278]
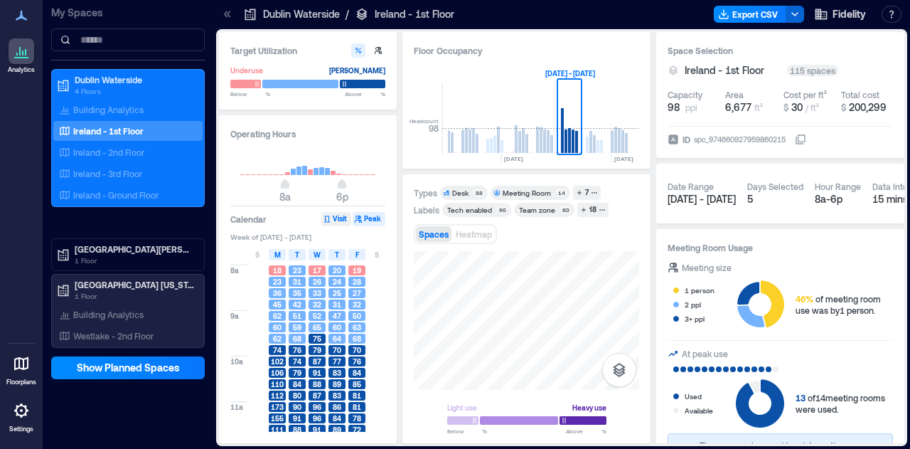
click at [334, 221] on button "Visit" at bounding box center [336, 219] width 30 height 14
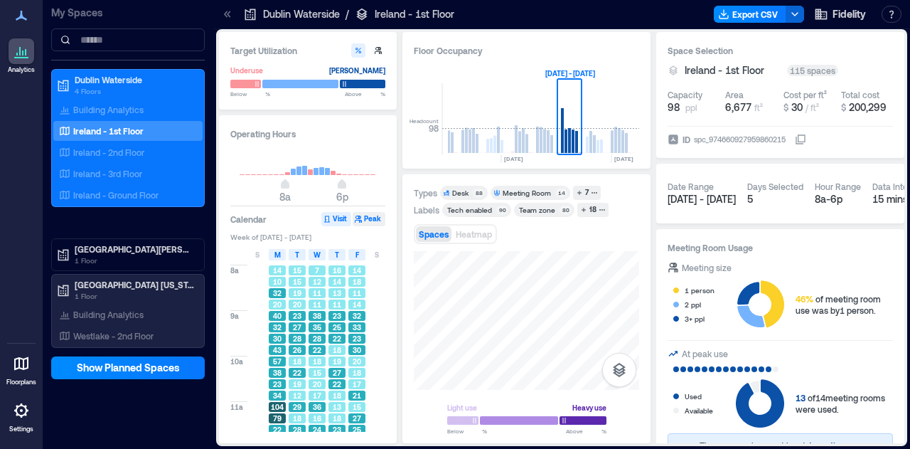
click at [368, 221] on button "Peak" at bounding box center [369, 219] width 33 height 14
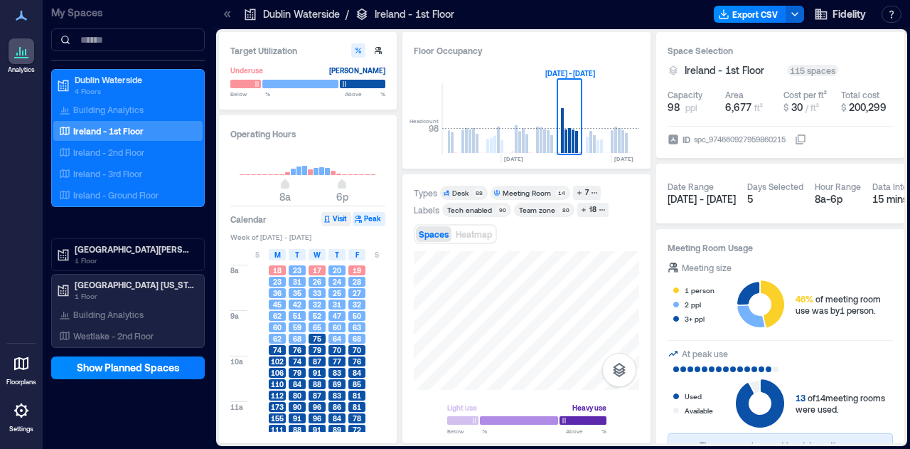
click at [333, 223] on button "Visit" at bounding box center [336, 219] width 30 height 14
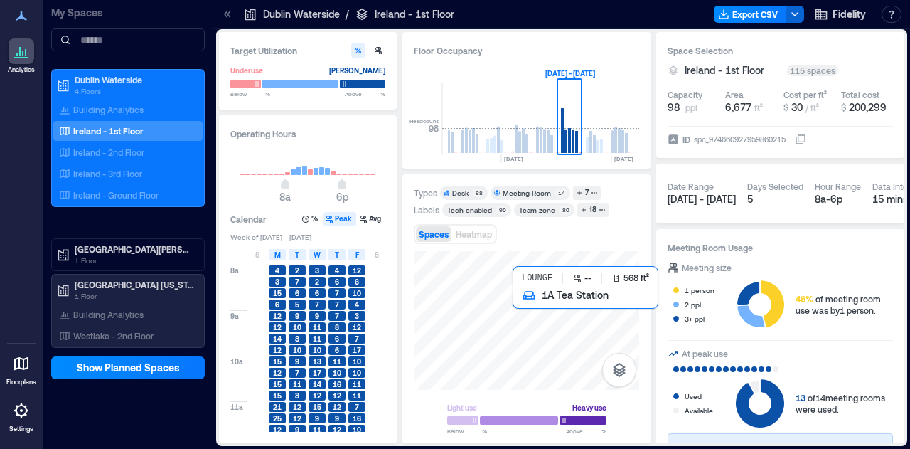
click at [526, 305] on div at bounding box center [526, 320] width 225 height 139
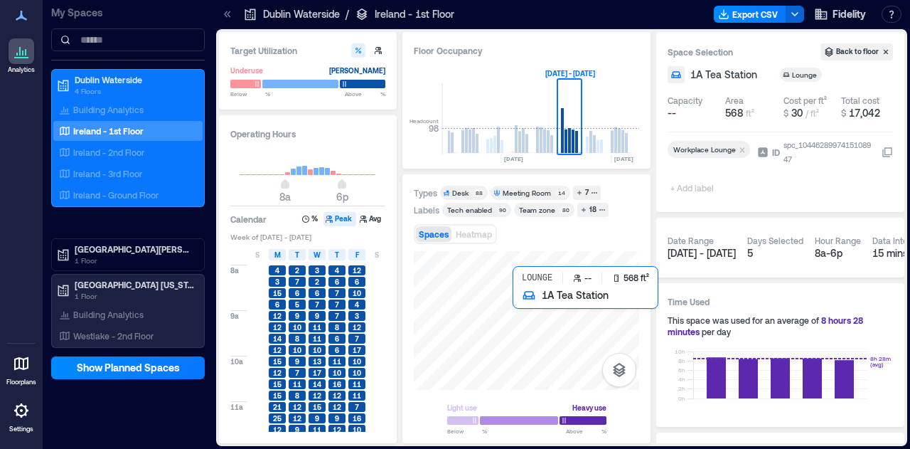
click at [524, 297] on div at bounding box center [526, 320] width 225 height 139
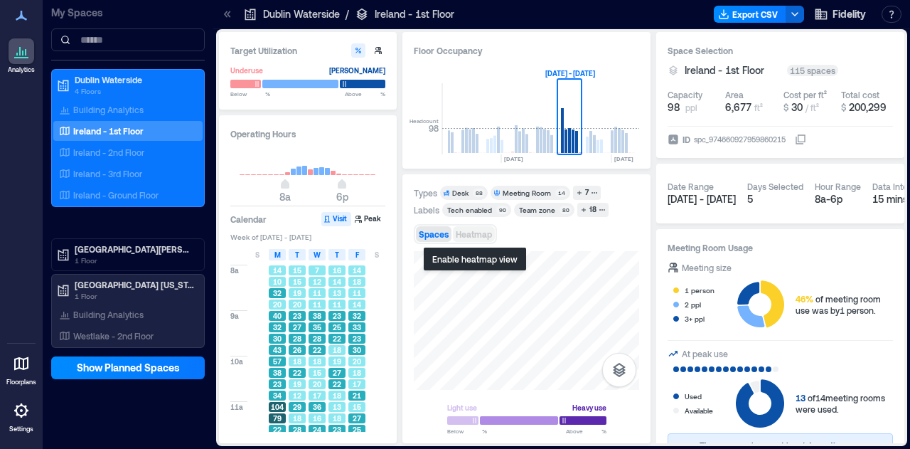
click at [478, 233] on span "Heatmap" at bounding box center [474, 234] width 36 height 10
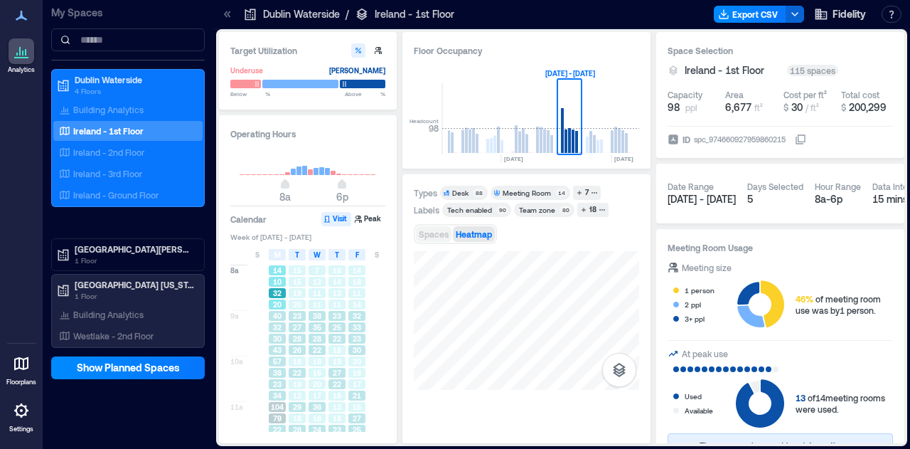
click at [427, 233] on span "Spaces" at bounding box center [434, 234] width 30 height 10
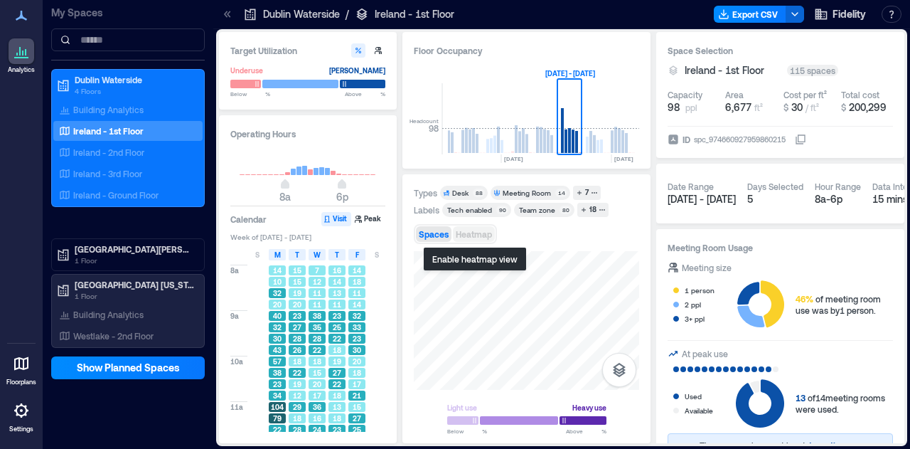
click at [475, 226] on button "Heatmap" at bounding box center [474, 234] width 42 height 16
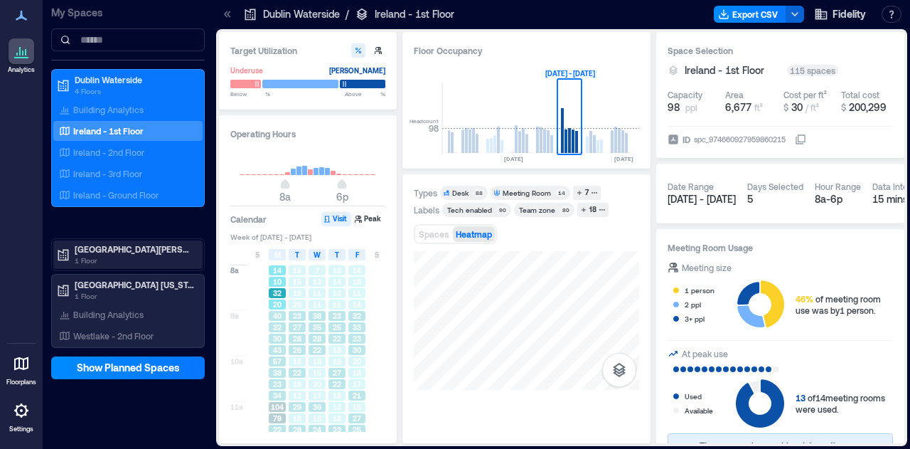
click at [112, 241] on div "[GEOGRAPHIC_DATA][PERSON_NAME] 1 Floor" at bounding box center [127, 254] width 149 height 28
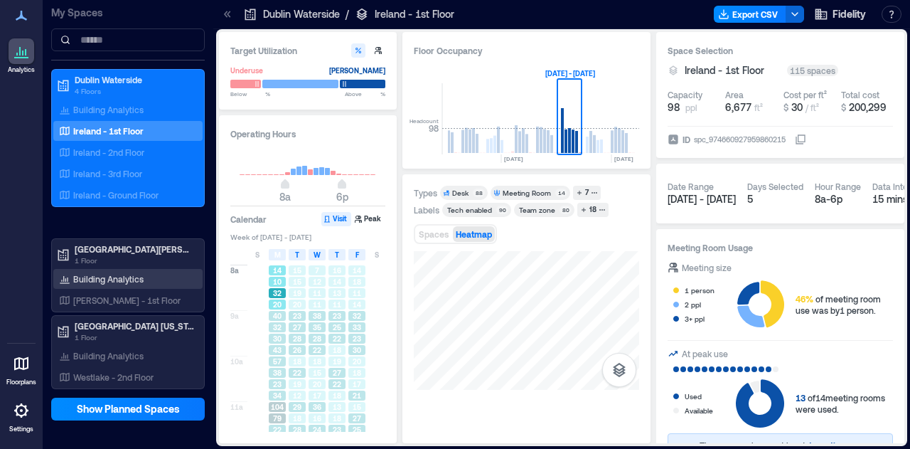
click at [110, 280] on p "Building Analytics" at bounding box center [108, 278] width 70 height 11
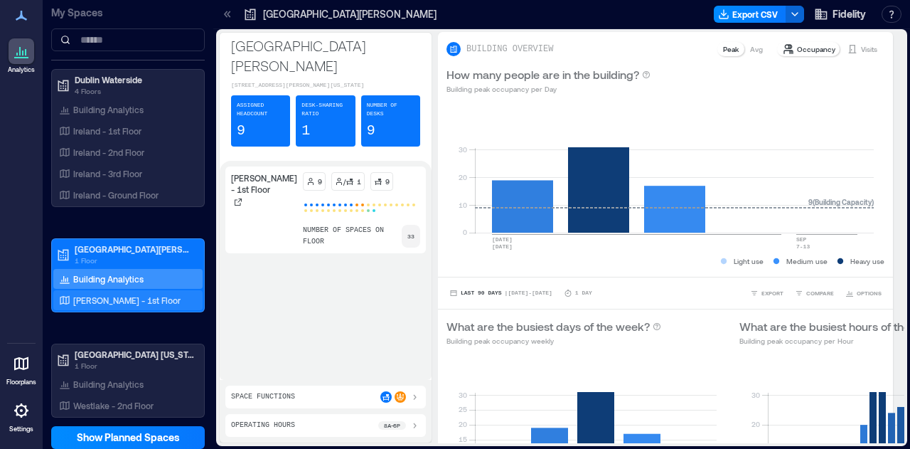
click at [110, 299] on p "[PERSON_NAME] - 1st Floor" at bounding box center [126, 299] width 107 height 11
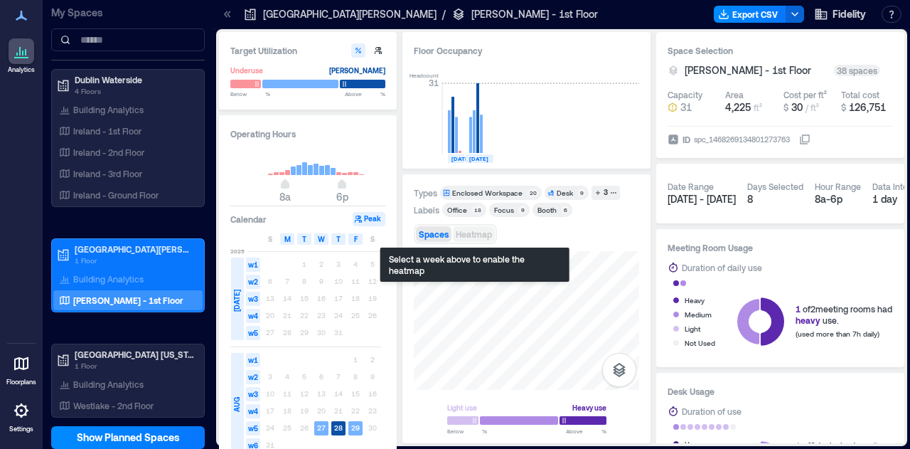
click at [468, 233] on span "Heatmap" at bounding box center [474, 234] width 36 height 10
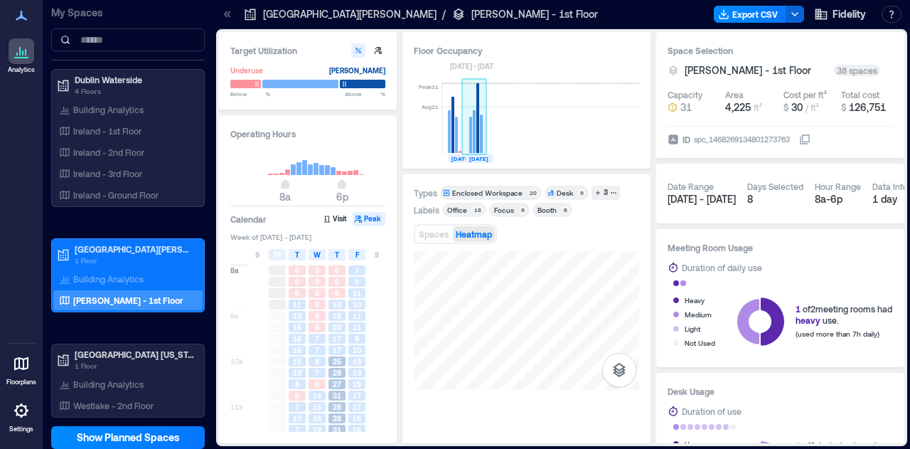
click at [479, 150] on rect at bounding box center [477, 118] width 3 height 70
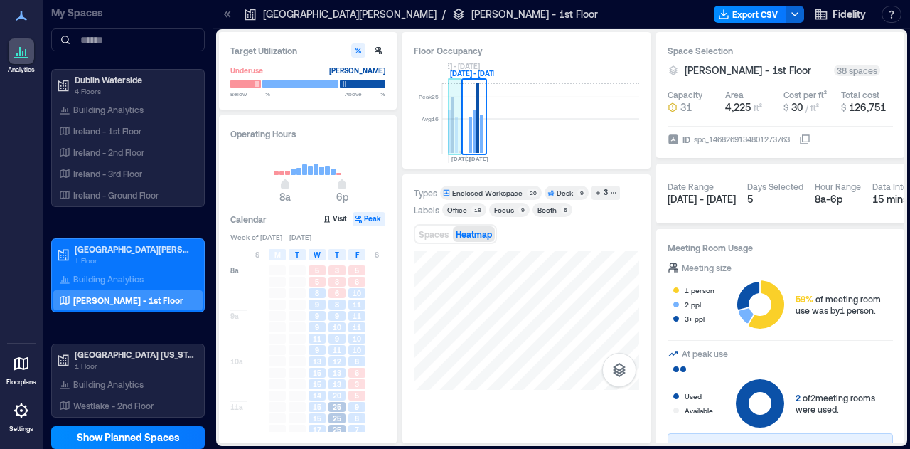
click at [451, 145] on rect at bounding box center [455, 118] width 14 height 71
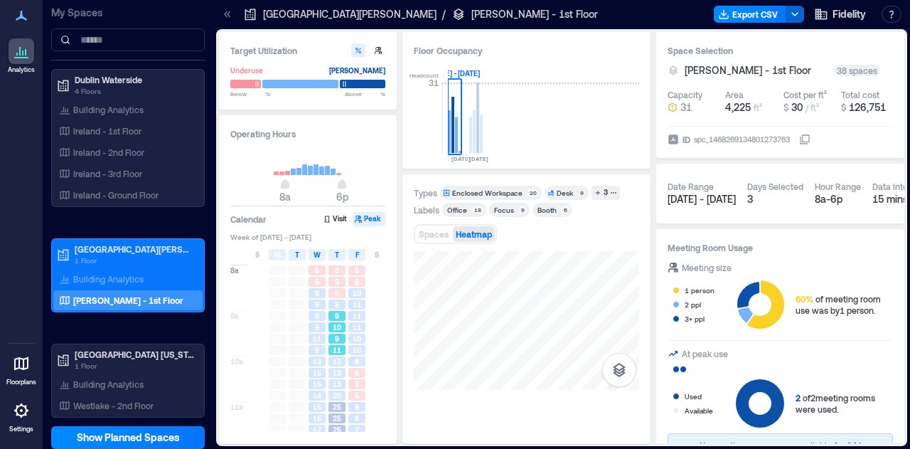
click at [339, 343] on div "9" at bounding box center [337, 338] width 17 height 10
click at [321, 385] on div "15" at bounding box center [317, 384] width 17 height 10
click at [358, 338] on span "10" at bounding box center [357, 338] width 9 height 10
click at [225, 17] on icon at bounding box center [227, 14] width 14 height 14
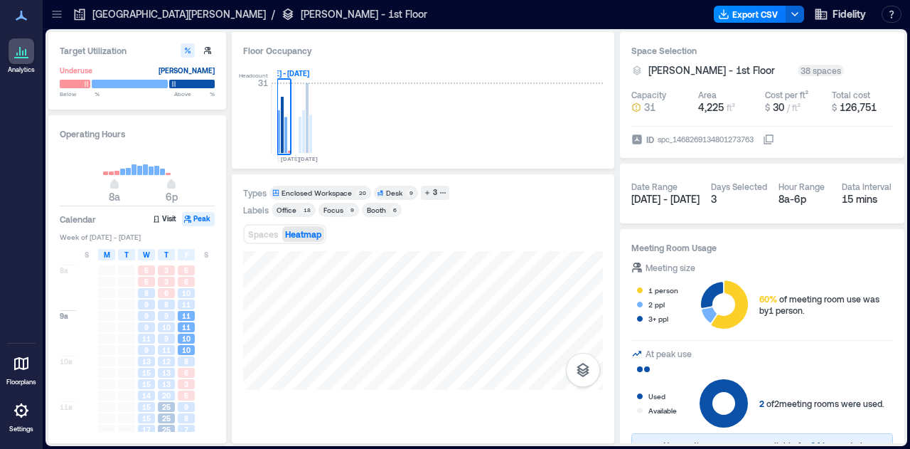
click at [606, 405] on div "Types Enclosed Workspace 20 Desk 9 3 Labels Office 18 Focus 9 Booth 6 Spaces He…" at bounding box center [423, 308] width 383 height 269
click at [21, 48] on icon at bounding box center [21, 51] width 17 height 17
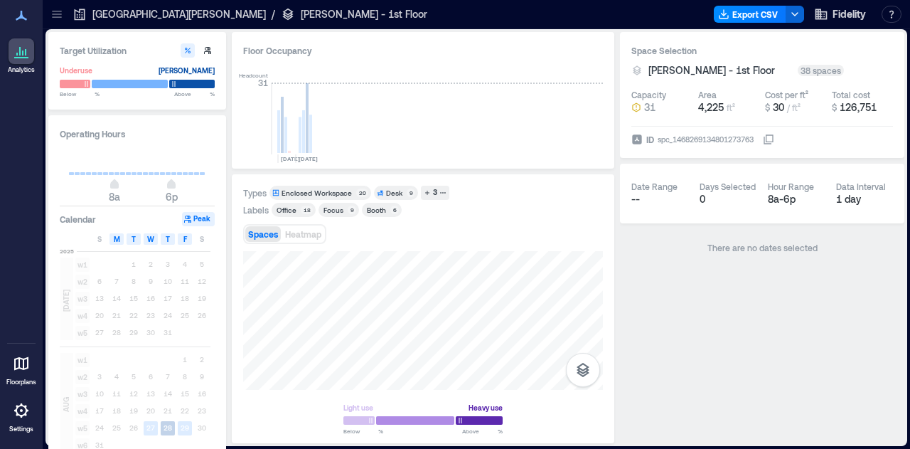
click at [66, 12] on div at bounding box center [57, 14] width 23 height 23
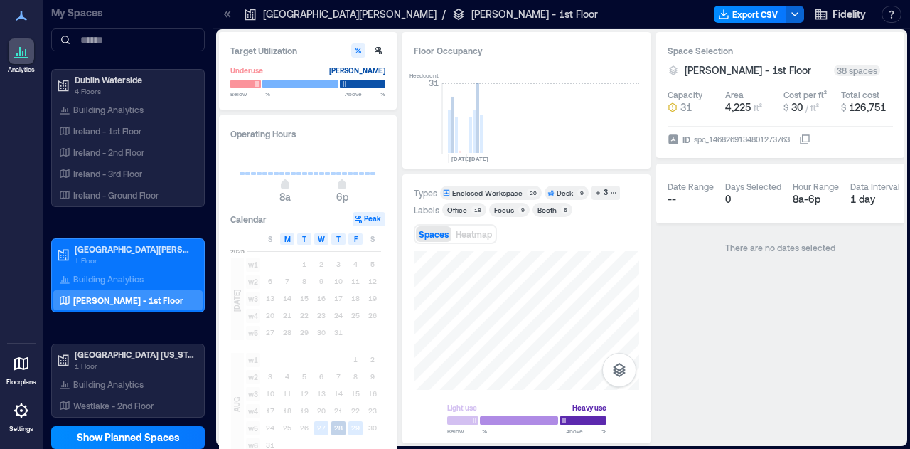
click at [98, 301] on p "[PERSON_NAME] - 1st Floor" at bounding box center [128, 299] width 110 height 11
click at [102, 281] on p "Building Analytics" at bounding box center [108, 278] width 70 height 11
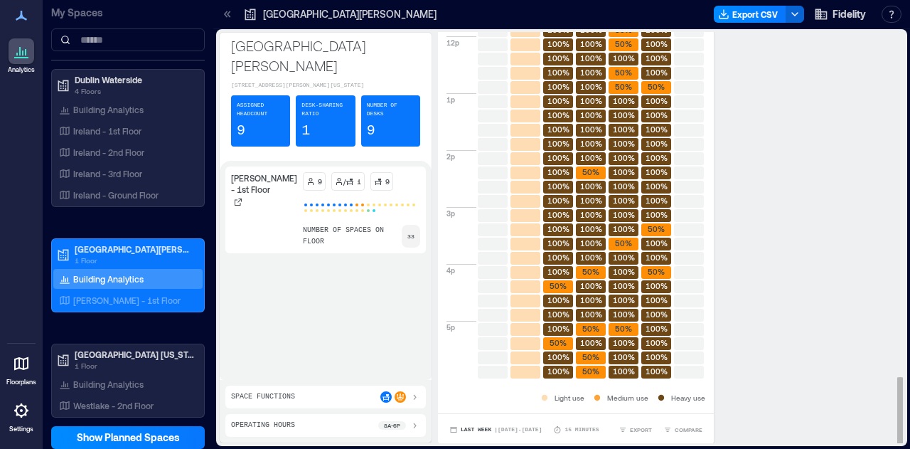
scroll to position [1, 0]
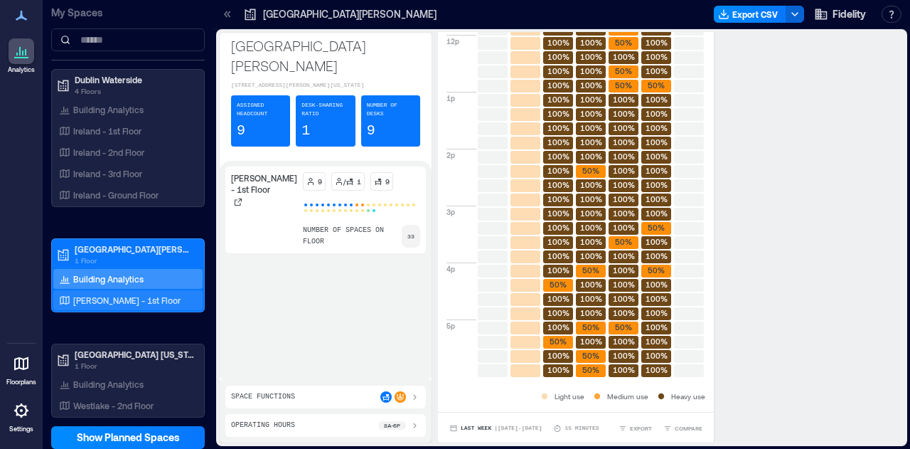
click at [112, 294] on p "[PERSON_NAME] - 1st Floor" at bounding box center [126, 299] width 107 height 11
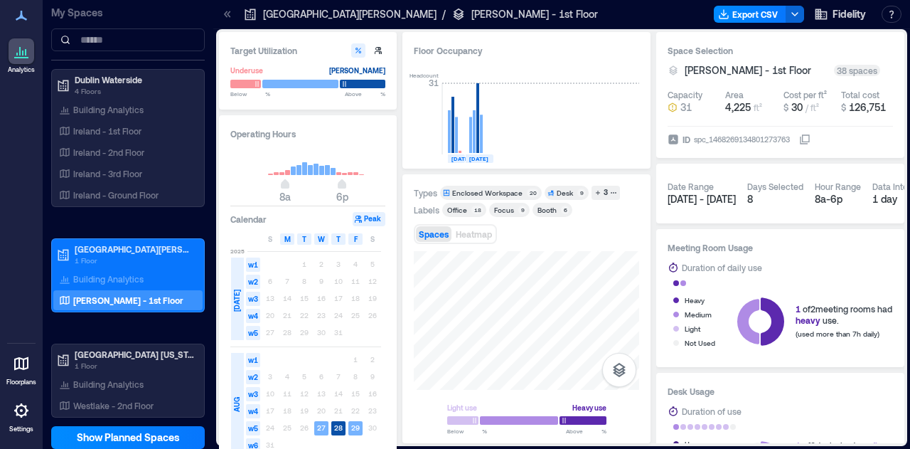
click at [228, 15] on icon at bounding box center [229, 14] width 4 height 6
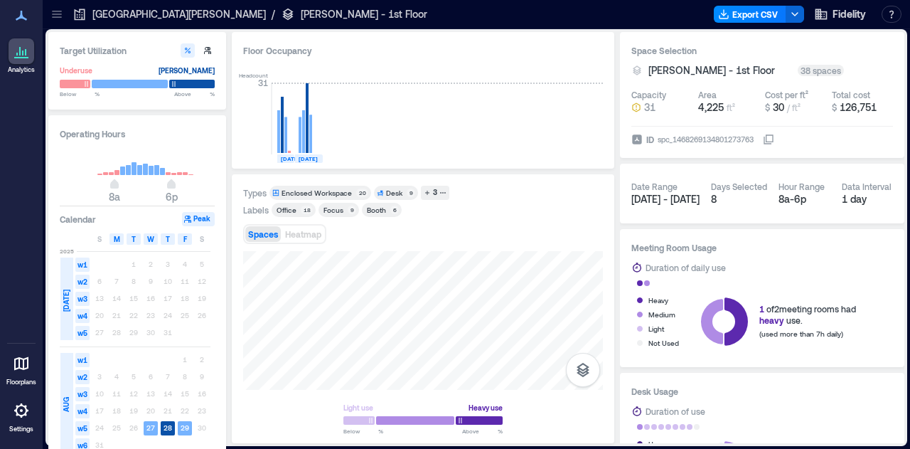
click at [68, 13] on div "[GEOGRAPHIC_DATA][PERSON_NAME] / [PERSON_NAME] - 1st Floor" at bounding box center [249, 14] width 363 height 23
click at [50, 14] on icon at bounding box center [57, 14] width 14 height 14
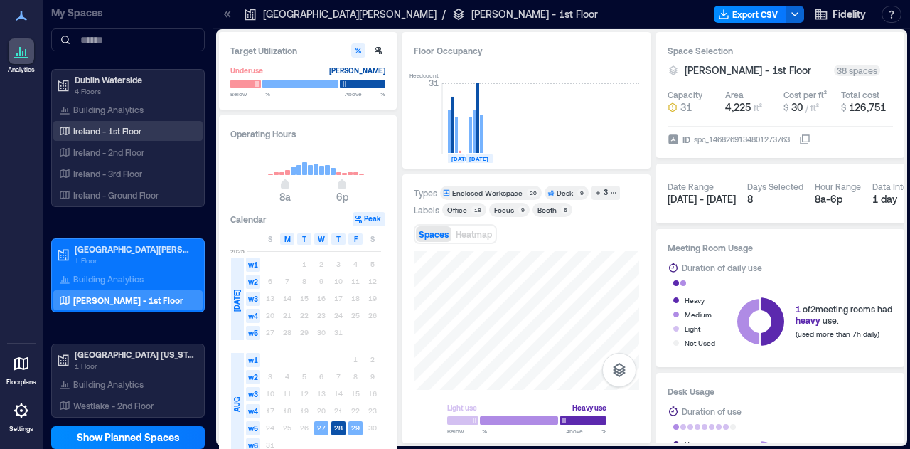
click at [117, 130] on p "Ireland - 1st Floor" at bounding box center [107, 130] width 68 height 11
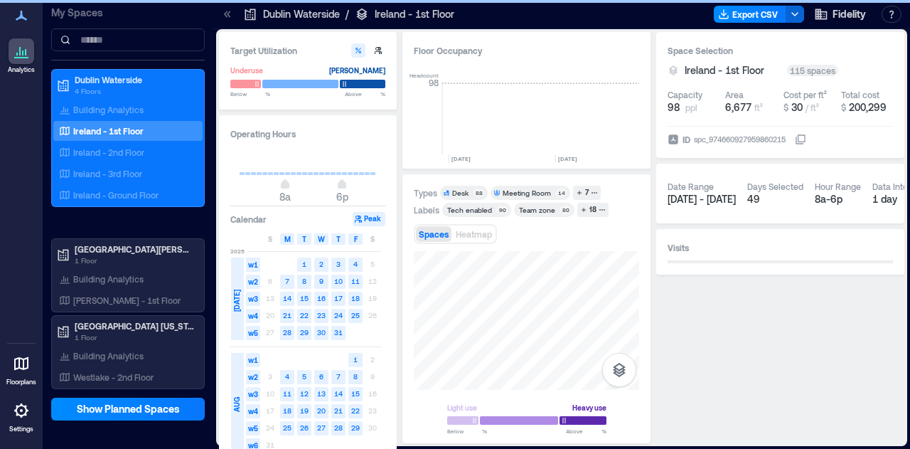
scroll to position [0, 4249]
